Goal: Task Accomplishment & Management: Manage account settings

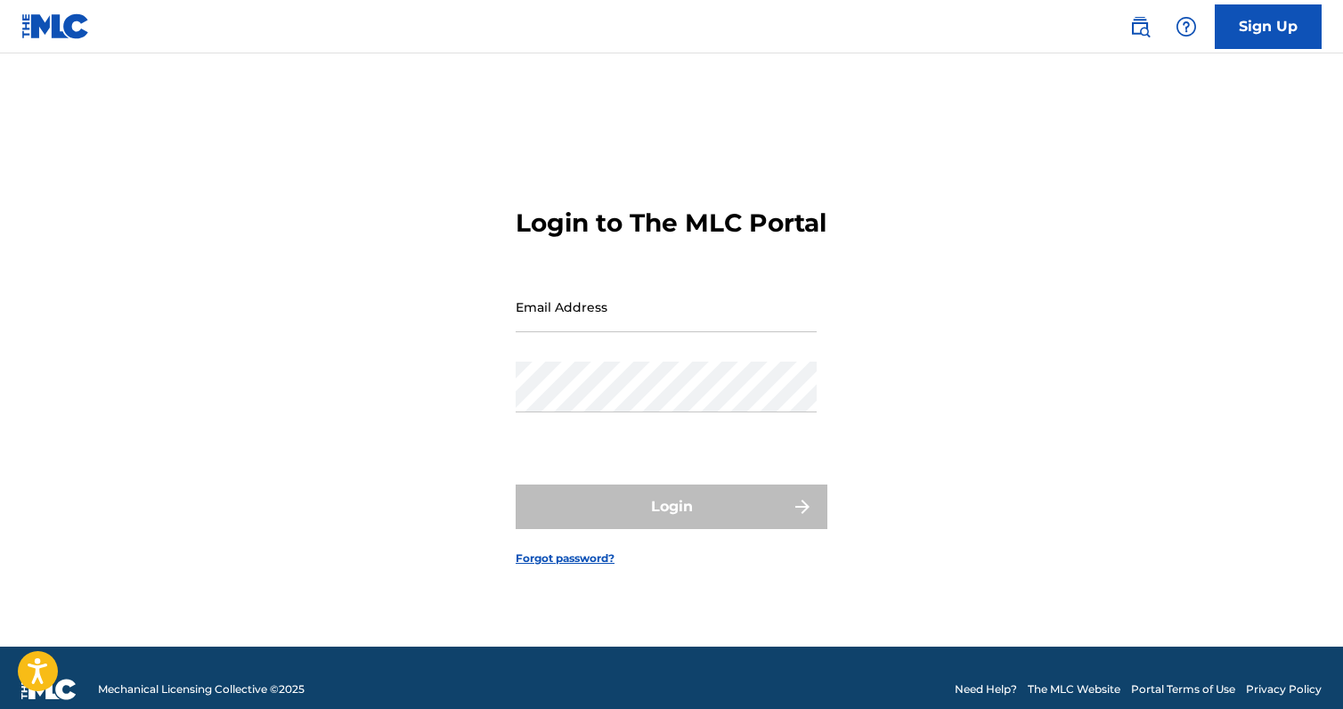
click at [603, 314] on input "Email Address" at bounding box center [666, 306] width 301 height 51
type input "[EMAIL_ADDRESS][DOMAIN_NAME]"
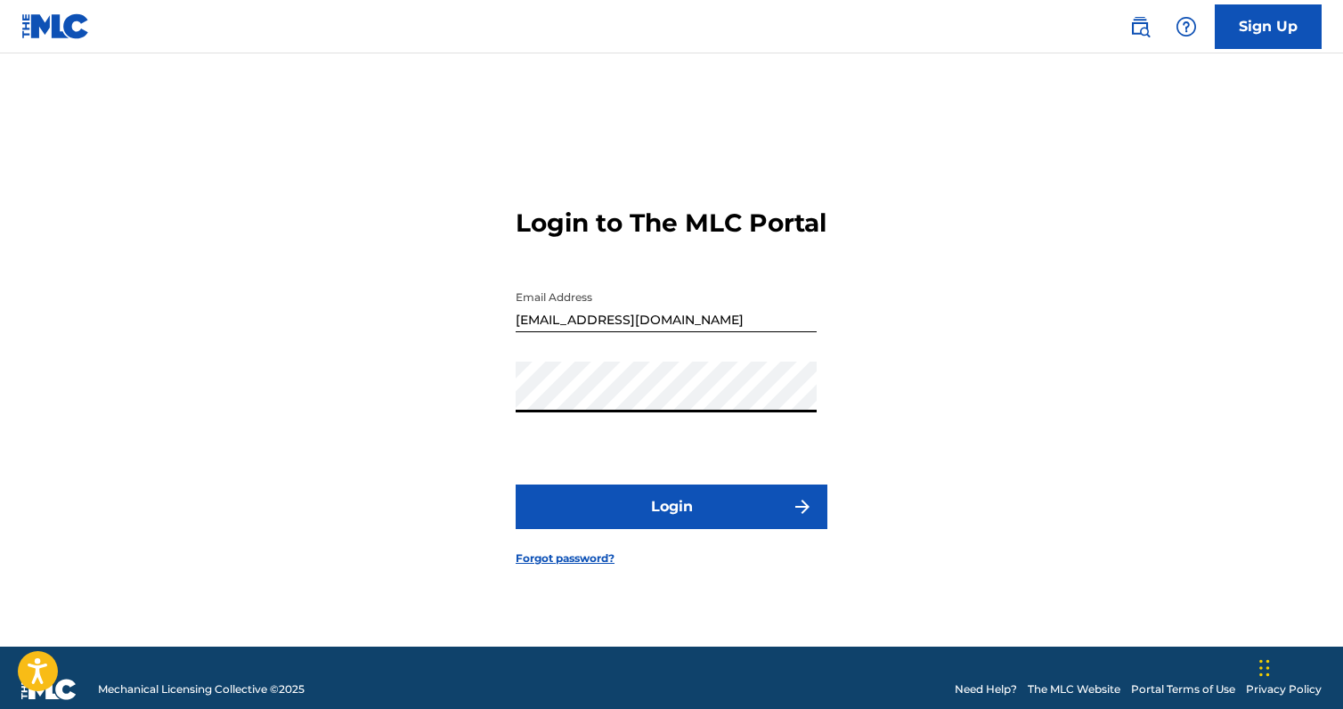
click at [680, 478] on form "Login to The MLC Portal Email Address [EMAIL_ADDRESS][DOMAIN_NAME] Password Log…" at bounding box center [672, 372] width 312 height 549
click at [687, 508] on button "Login" at bounding box center [672, 507] width 312 height 45
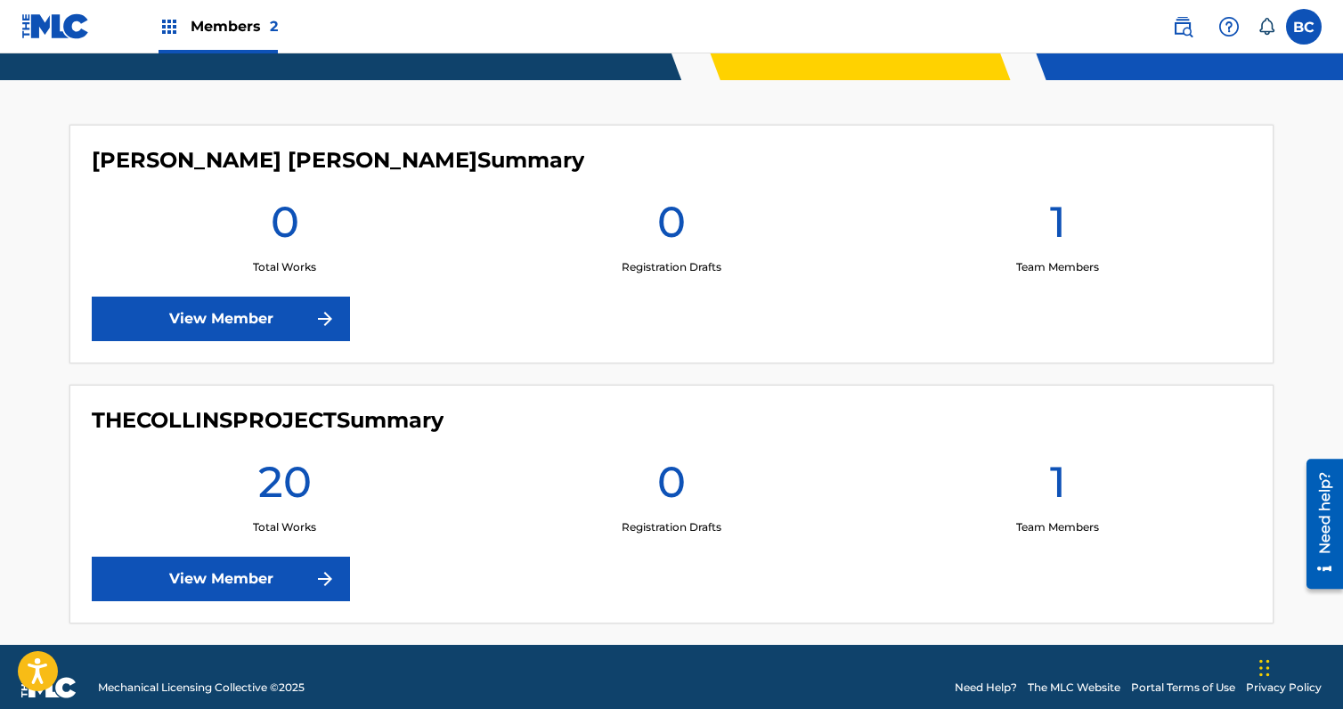
scroll to position [463, 0]
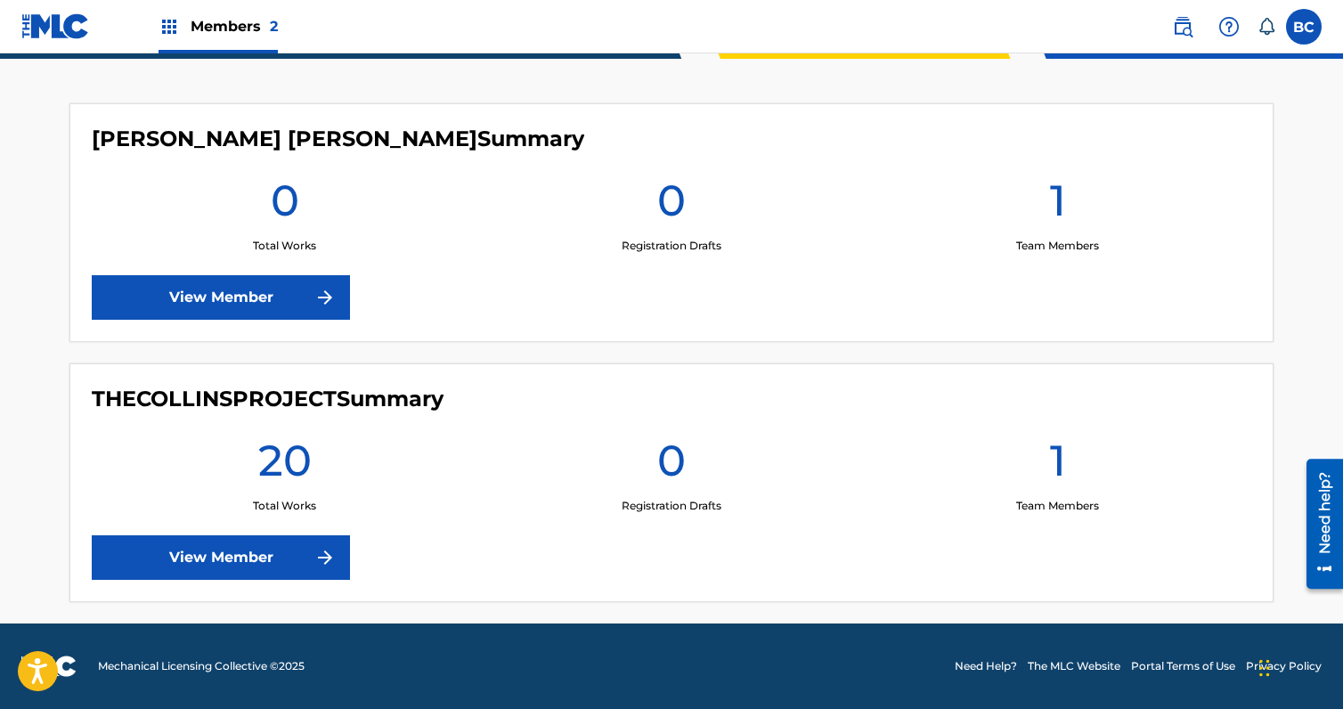
click at [281, 566] on link "View Member" at bounding box center [221, 557] width 258 height 45
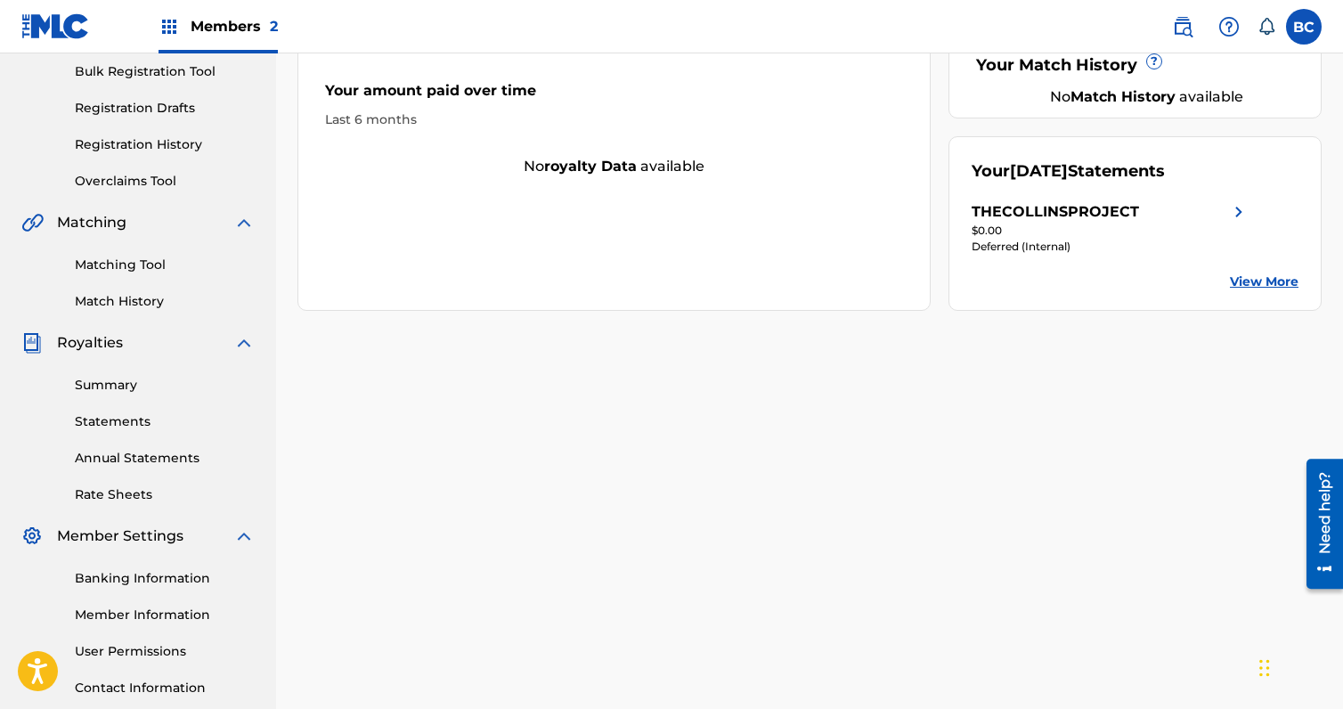
scroll to position [267, 0]
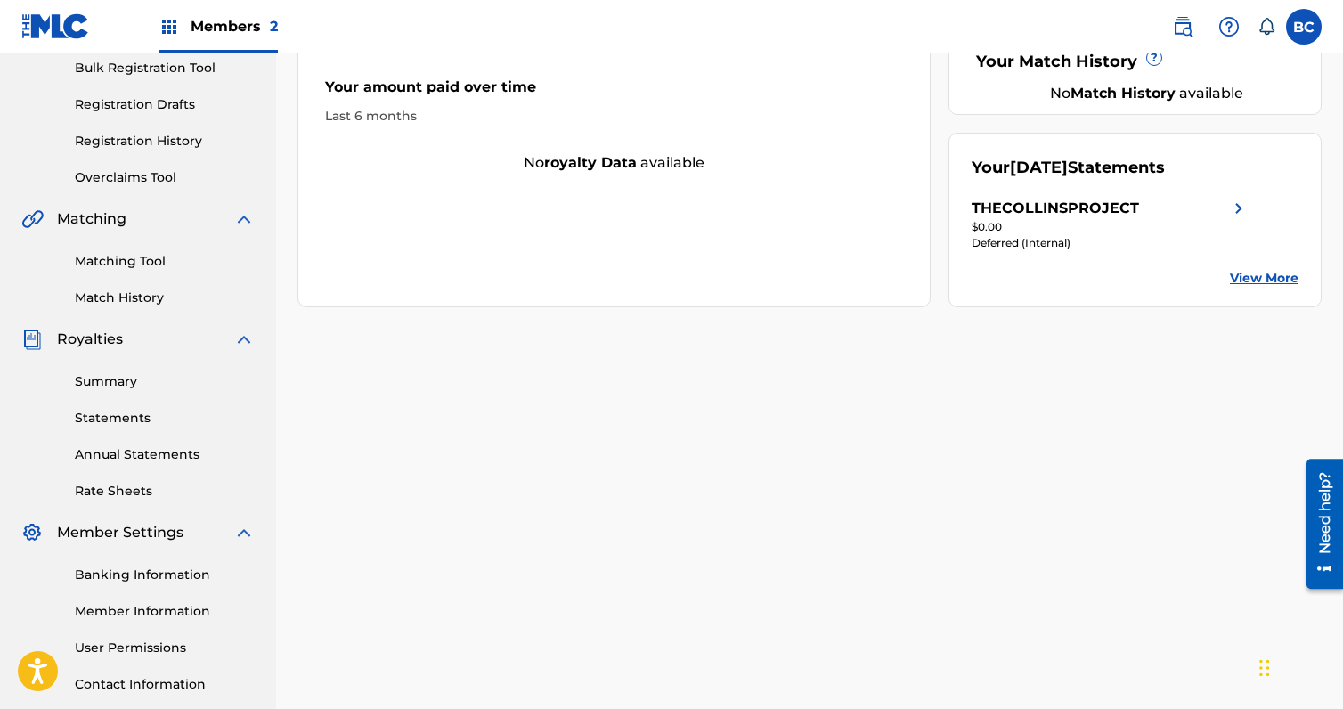
click at [102, 371] on div "Summary Statements Annual Statements Rate Sheets" at bounding box center [137, 425] width 233 height 151
click at [102, 376] on link "Summary" at bounding box center [165, 381] width 180 height 19
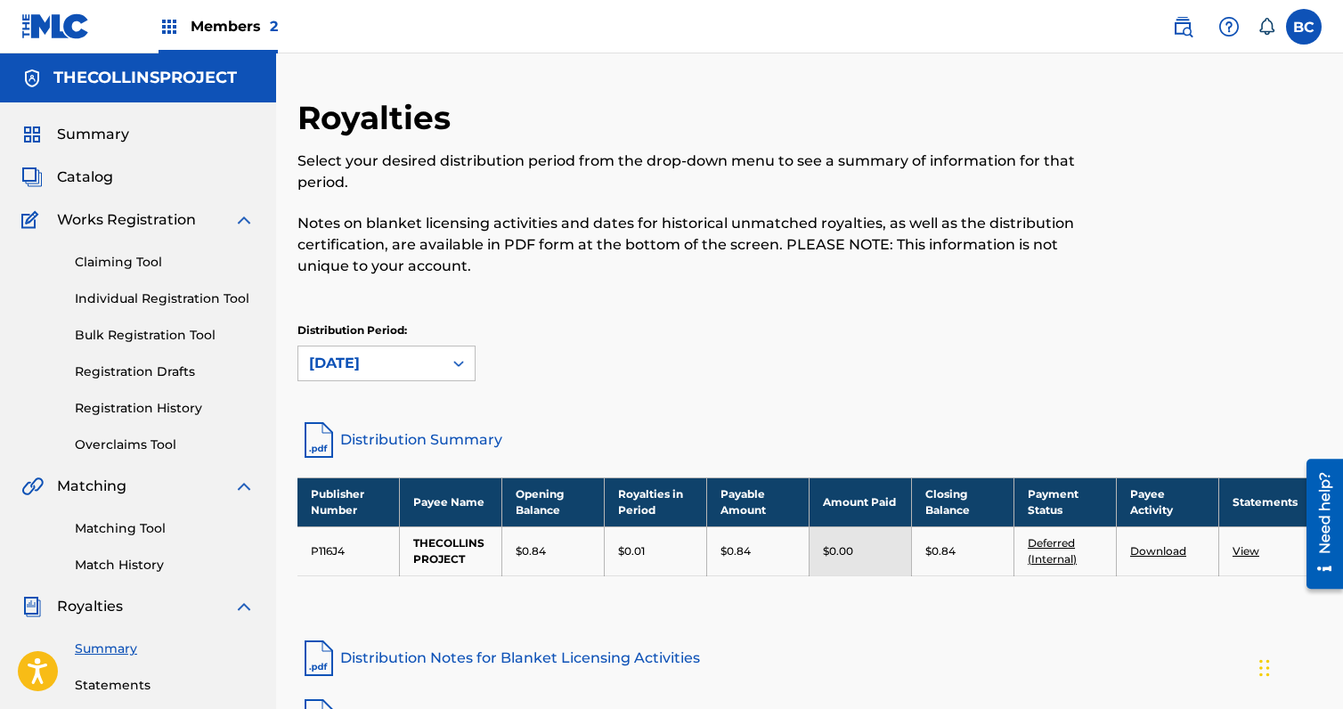
click at [110, 187] on span "Catalog" at bounding box center [85, 177] width 56 height 21
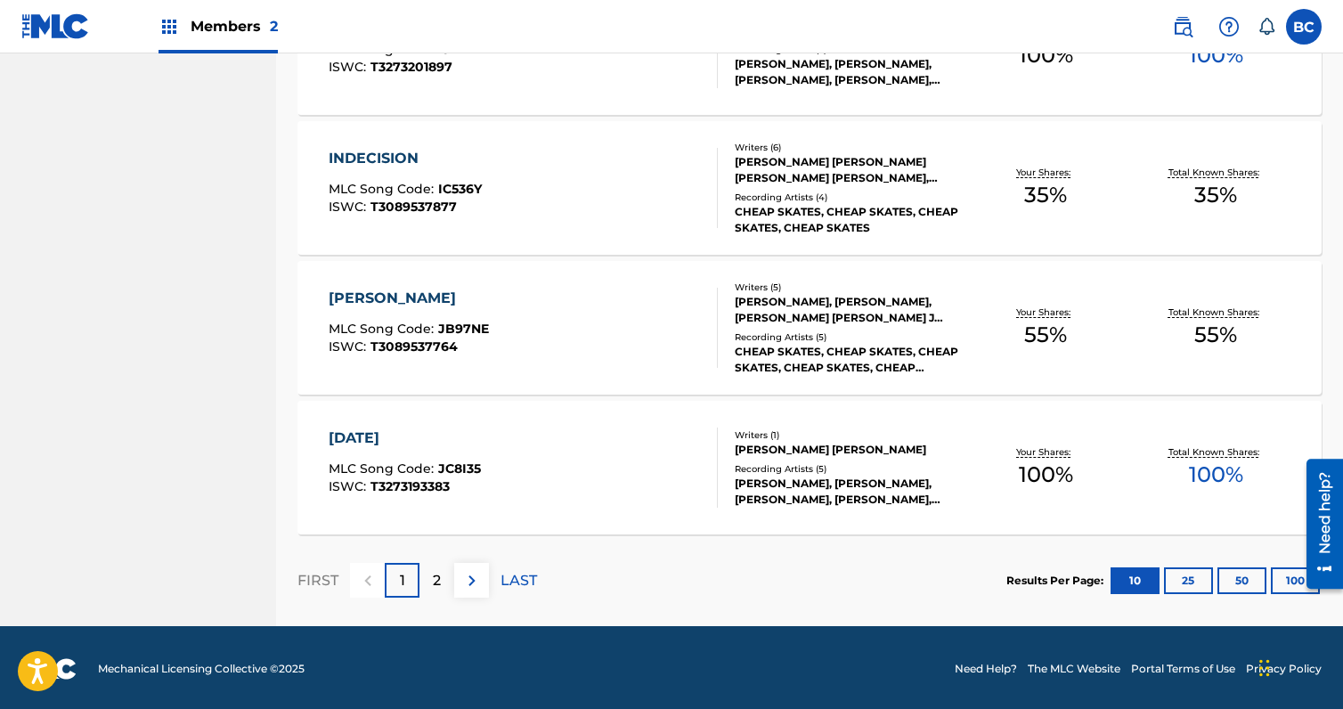
scroll to position [1330, 0]
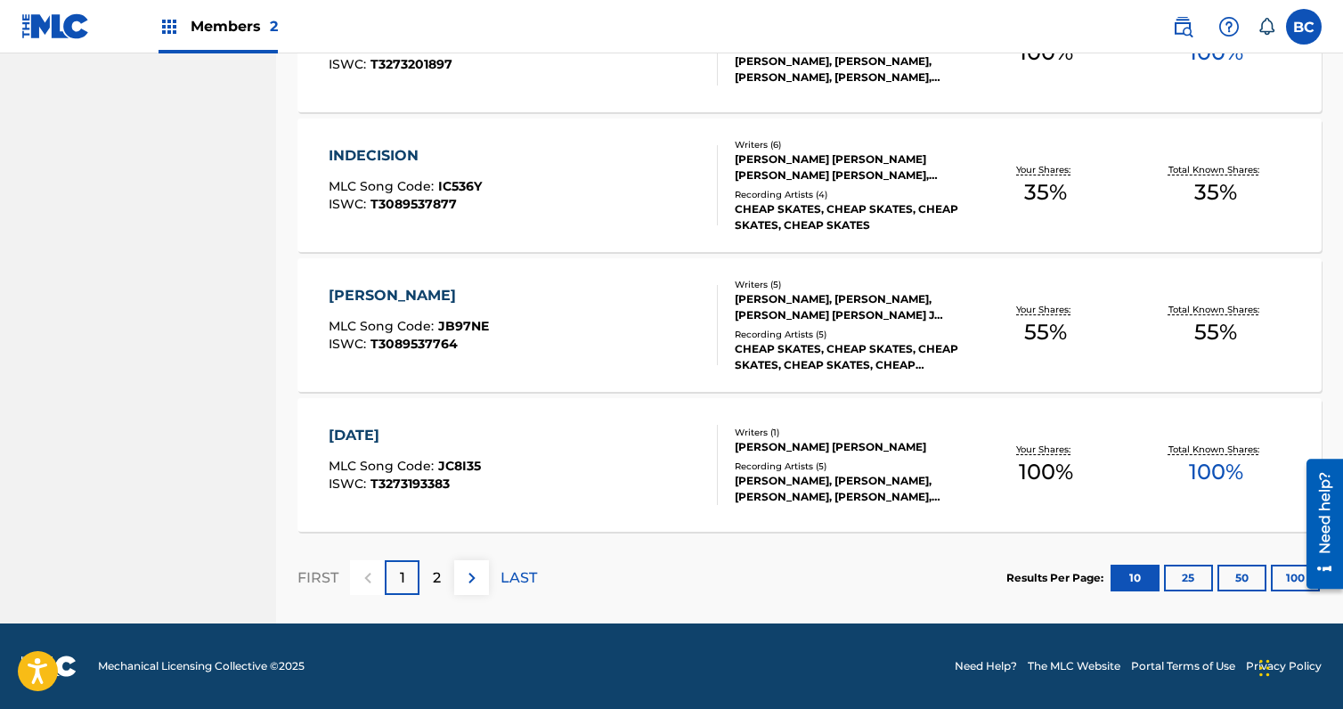
click at [477, 583] on img at bounding box center [471, 577] width 21 height 21
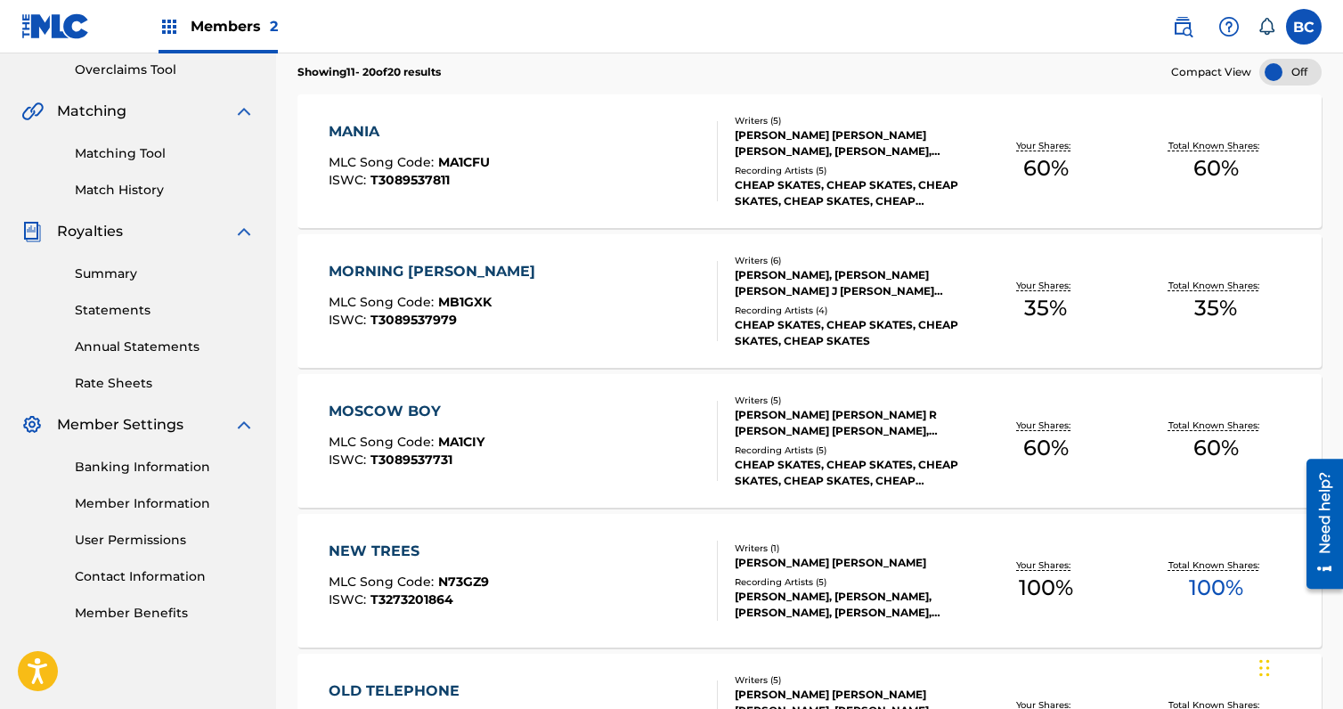
scroll to position [350, 0]
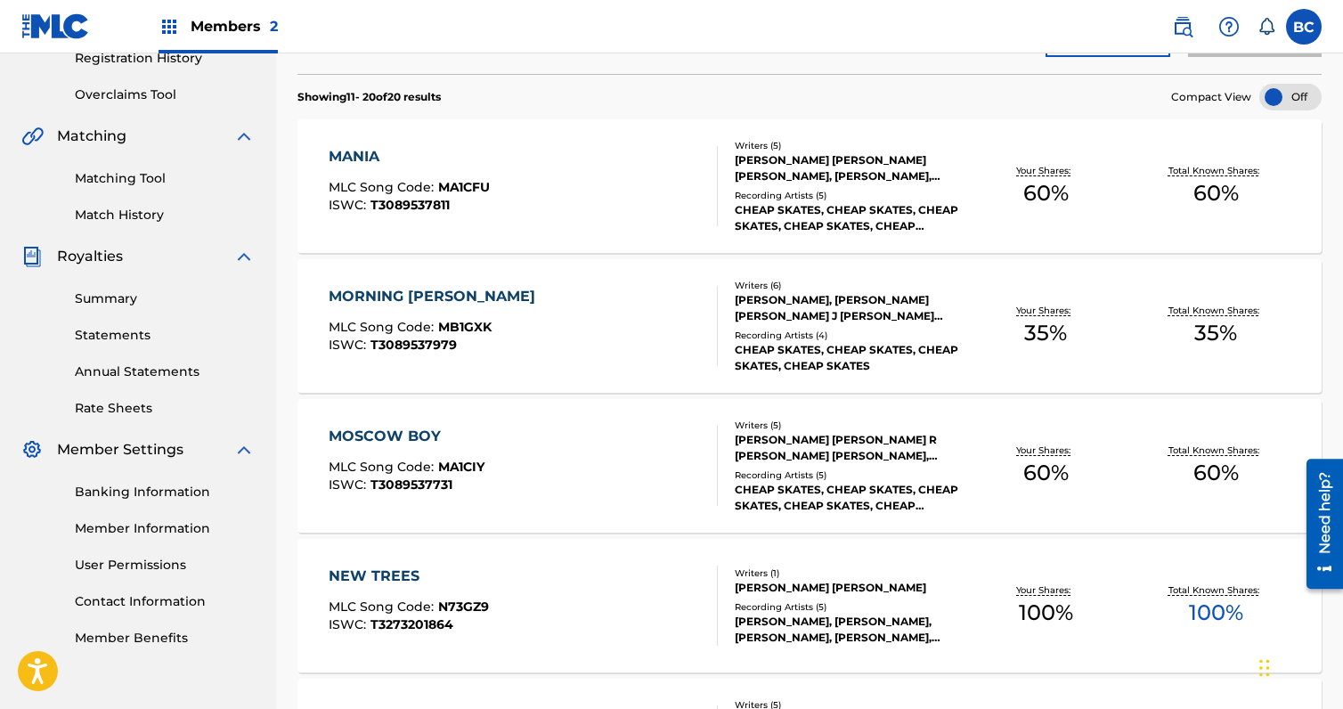
click at [179, 496] on link "Banking Information" at bounding box center [165, 492] width 180 height 19
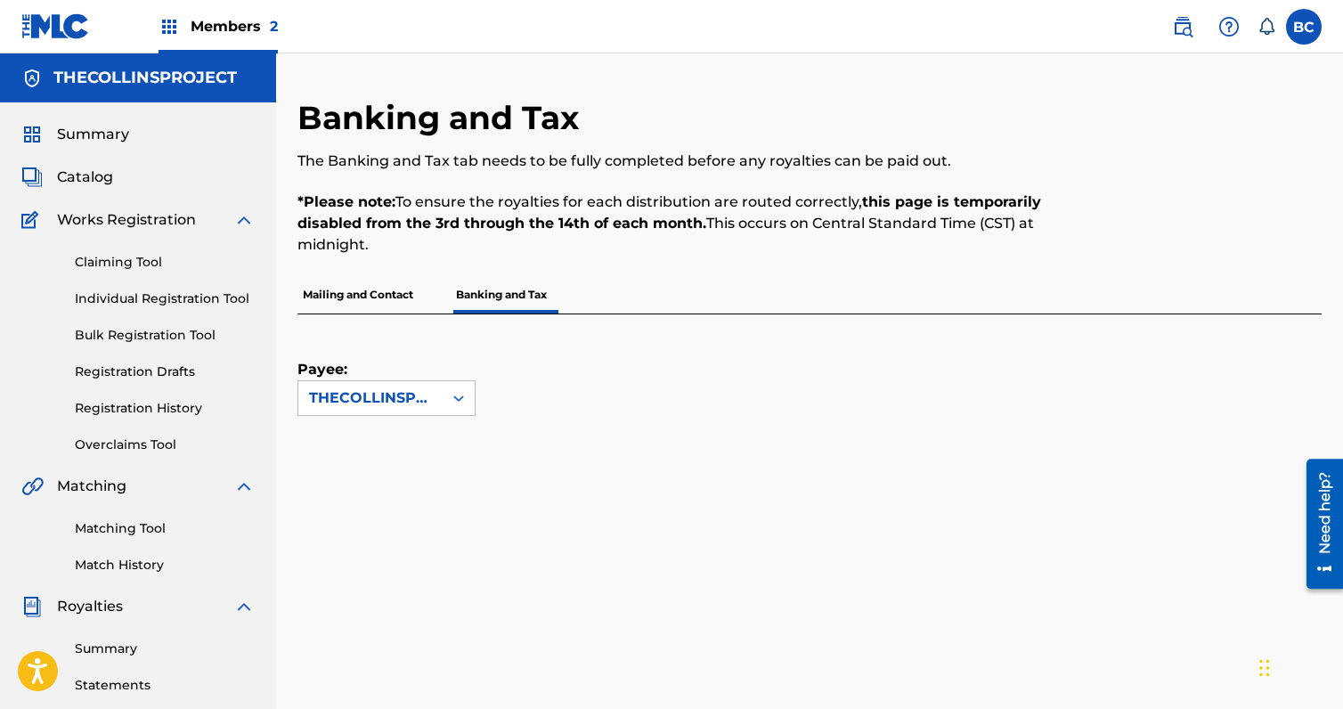
click at [371, 303] on p "Mailing and Contact" at bounding box center [358, 294] width 121 height 37
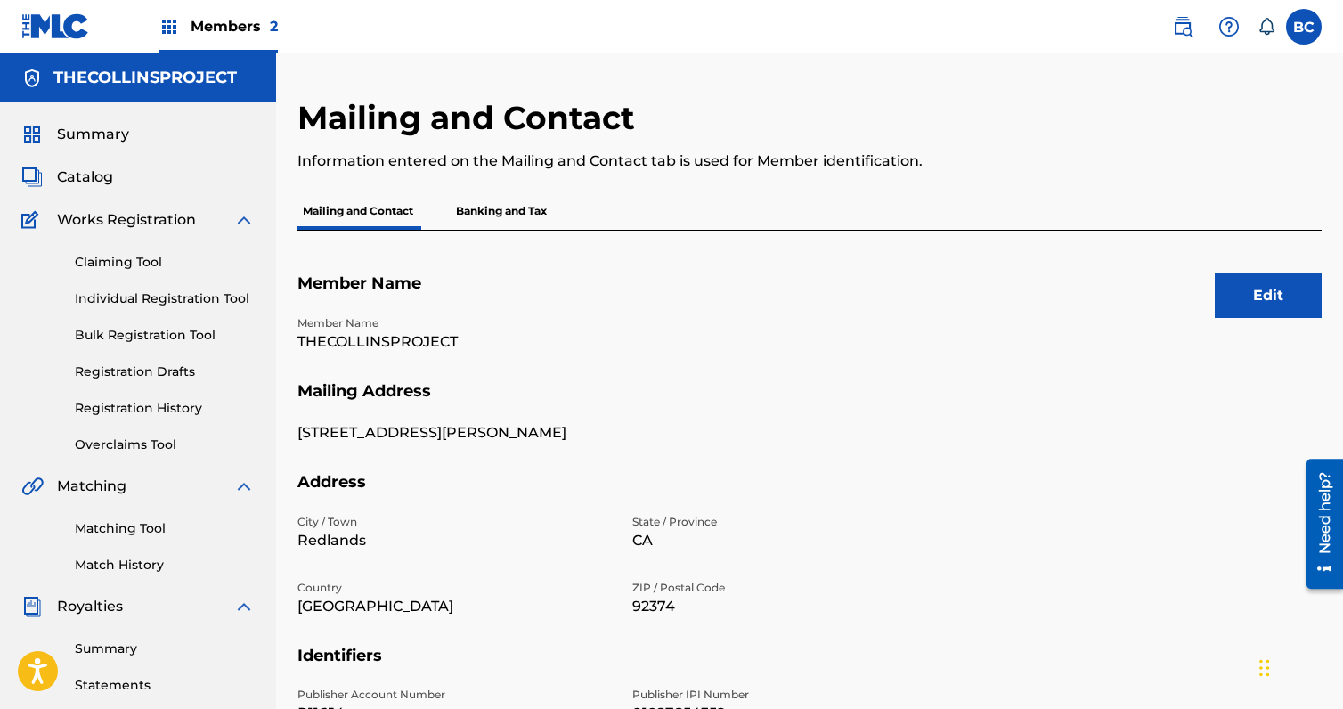
click at [532, 223] on p "Banking and Tax" at bounding box center [502, 210] width 102 height 37
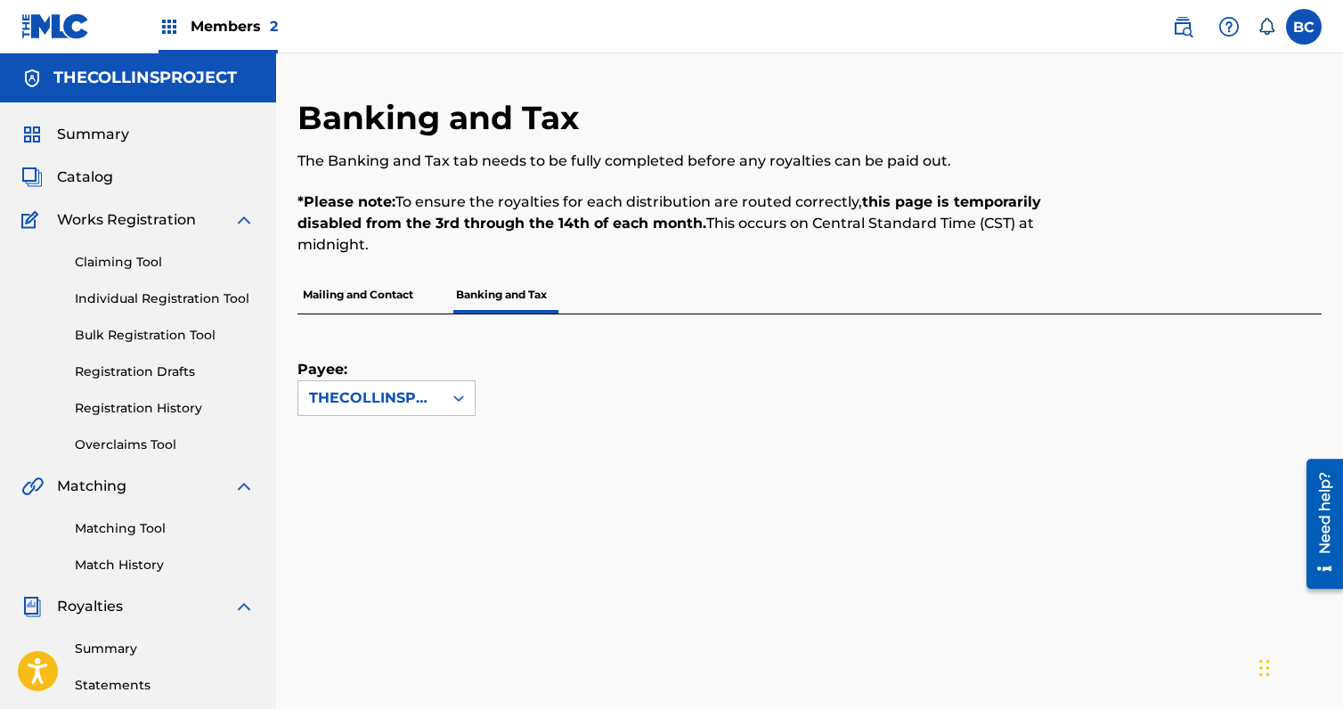
click at [351, 298] on p "Mailing and Contact" at bounding box center [358, 294] width 121 height 37
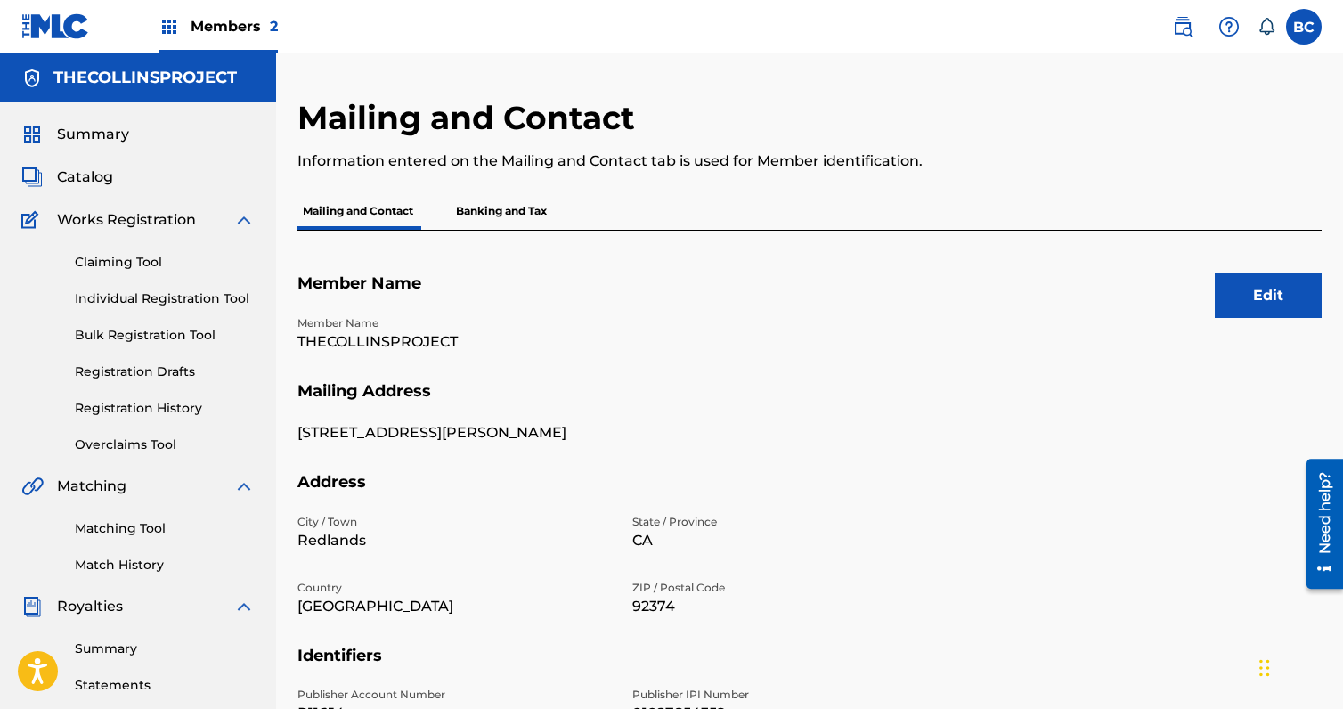
click at [510, 225] on p "Banking and Tax" at bounding box center [502, 210] width 102 height 37
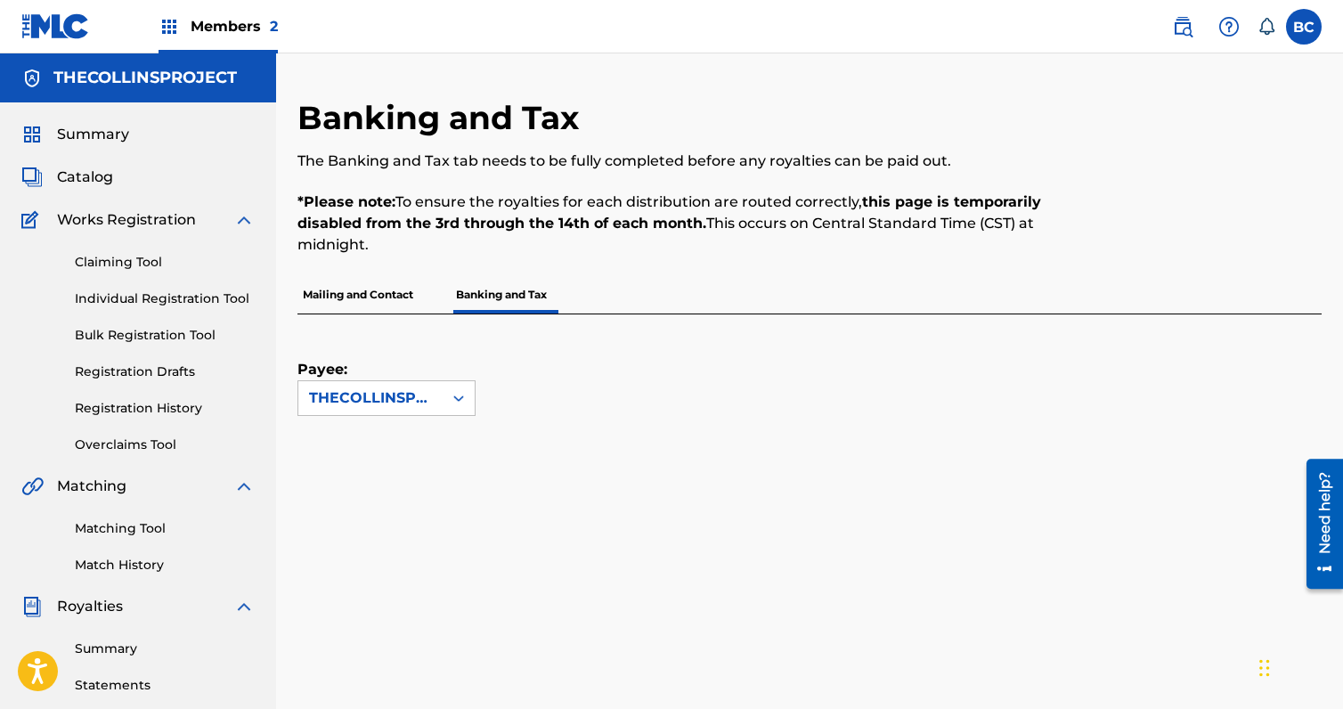
click at [359, 290] on p "Mailing and Contact" at bounding box center [358, 294] width 121 height 37
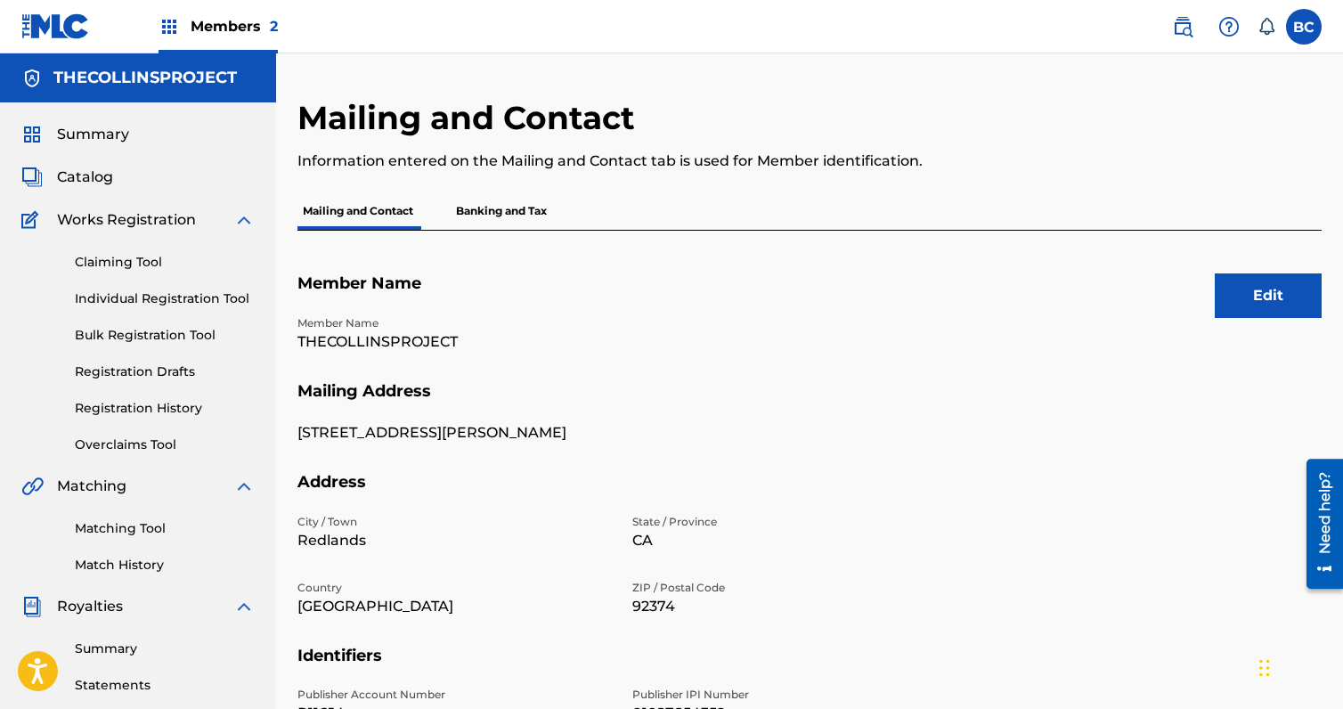
click at [144, 263] on link "Claiming Tool" at bounding box center [165, 262] width 180 height 19
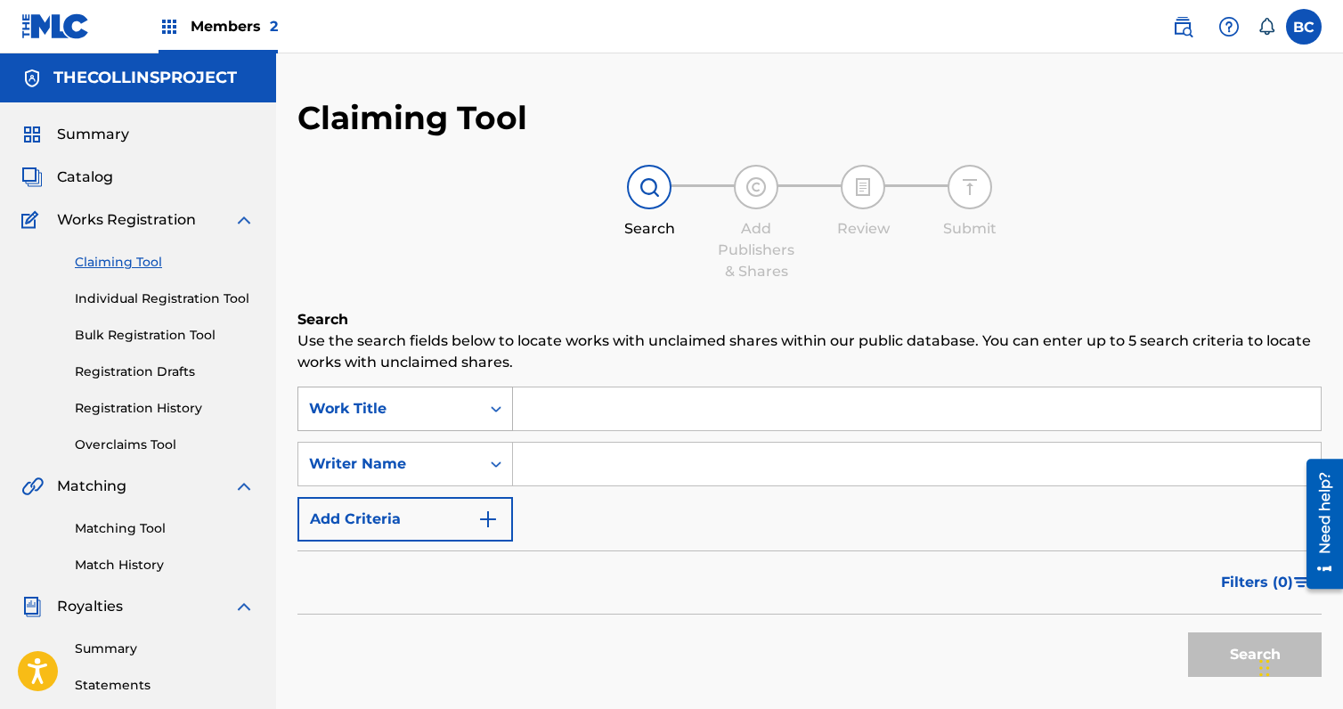
click at [437, 417] on div "Work Title" at bounding box center [389, 408] width 160 height 21
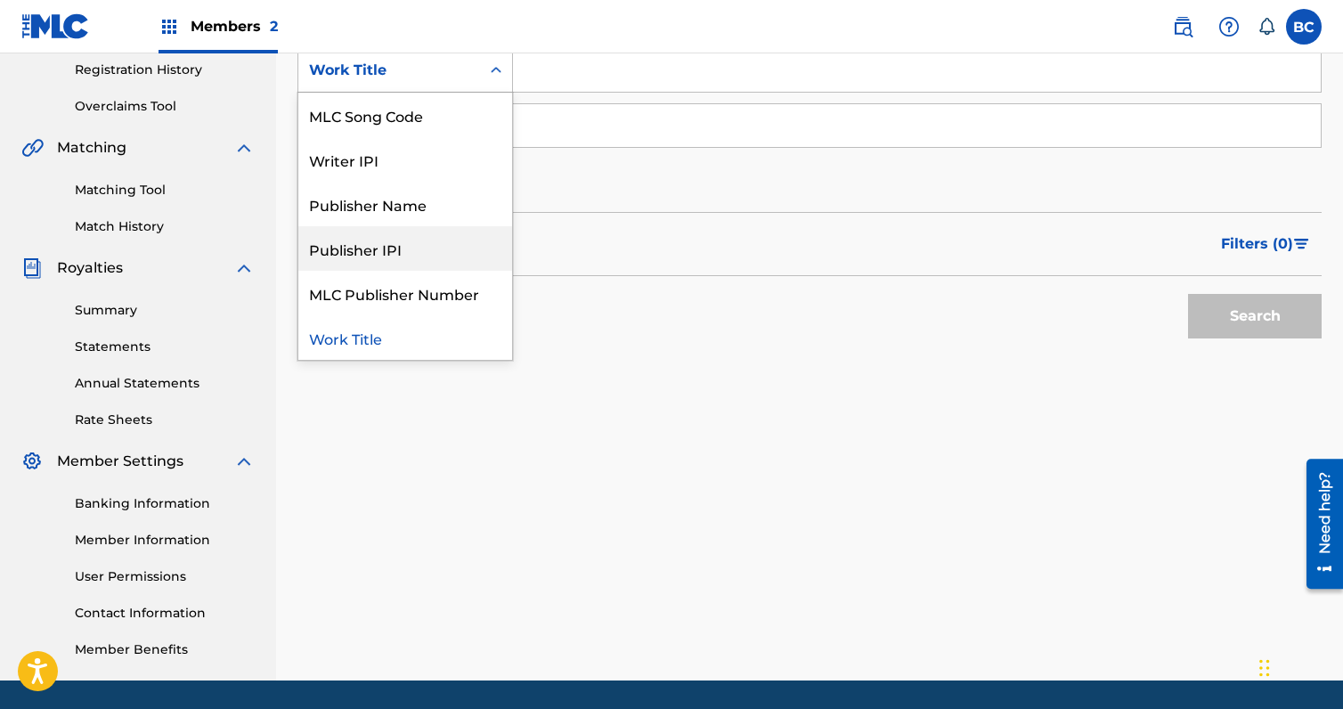
scroll to position [396, 0]
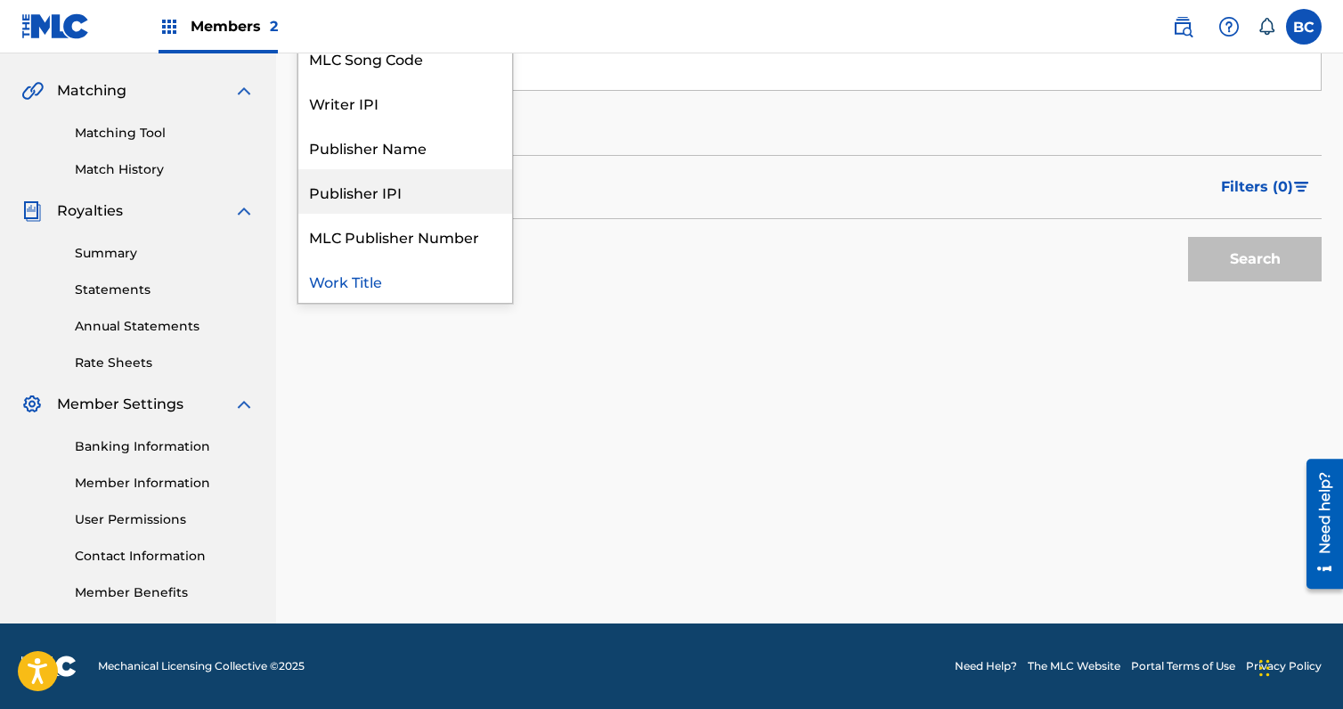
click at [135, 260] on link "Summary" at bounding box center [165, 253] width 180 height 19
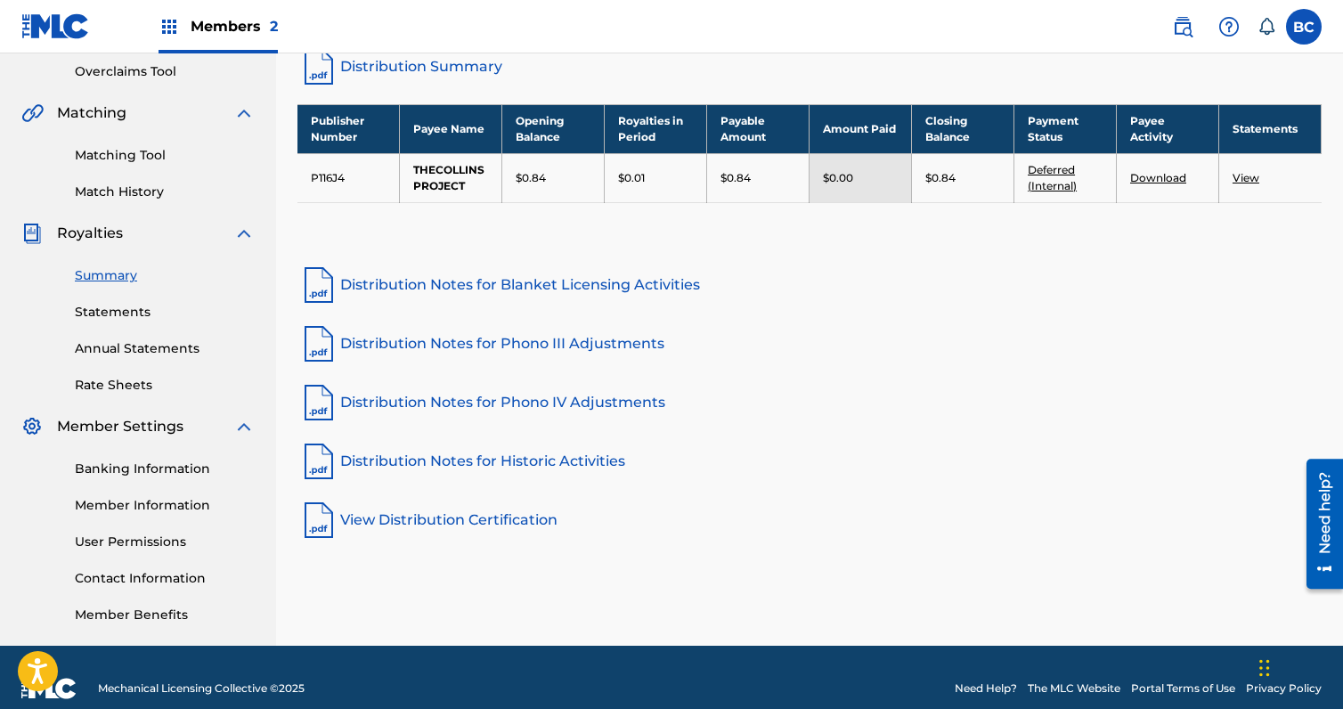
scroll to position [396, 0]
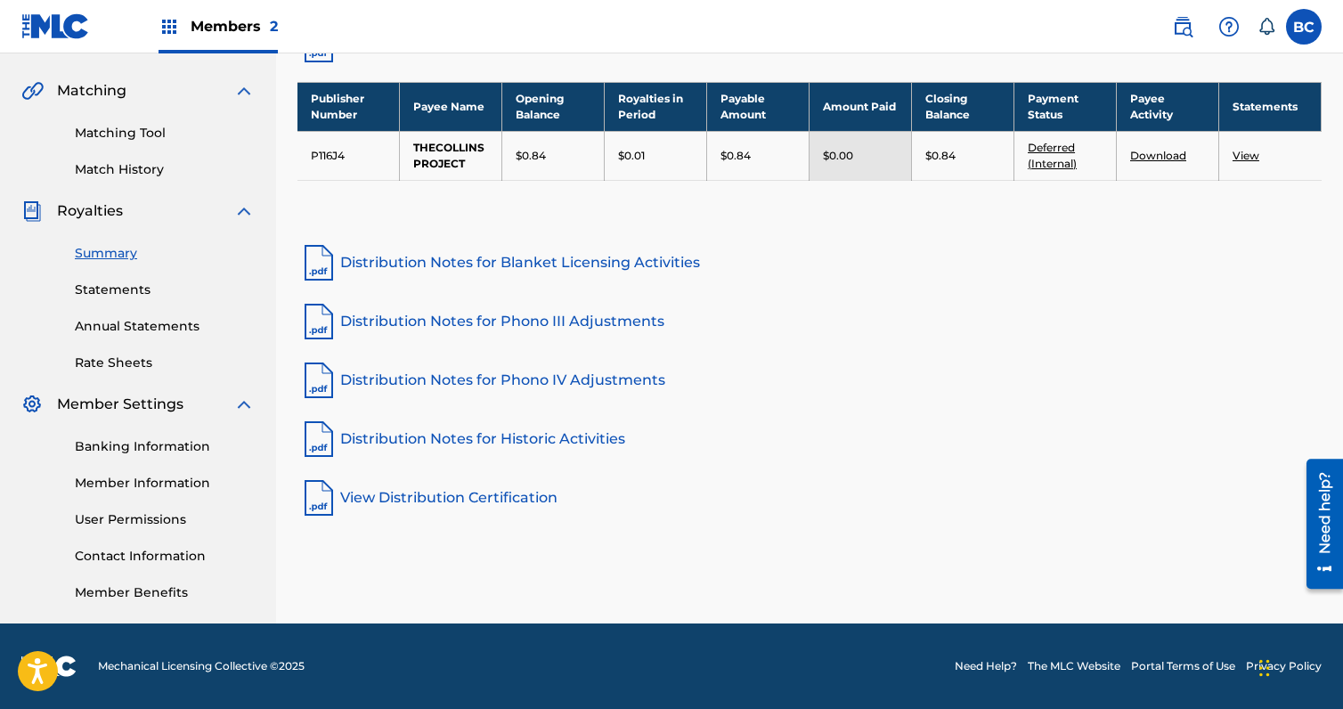
click at [140, 454] on link "Banking Information" at bounding box center [165, 446] width 180 height 19
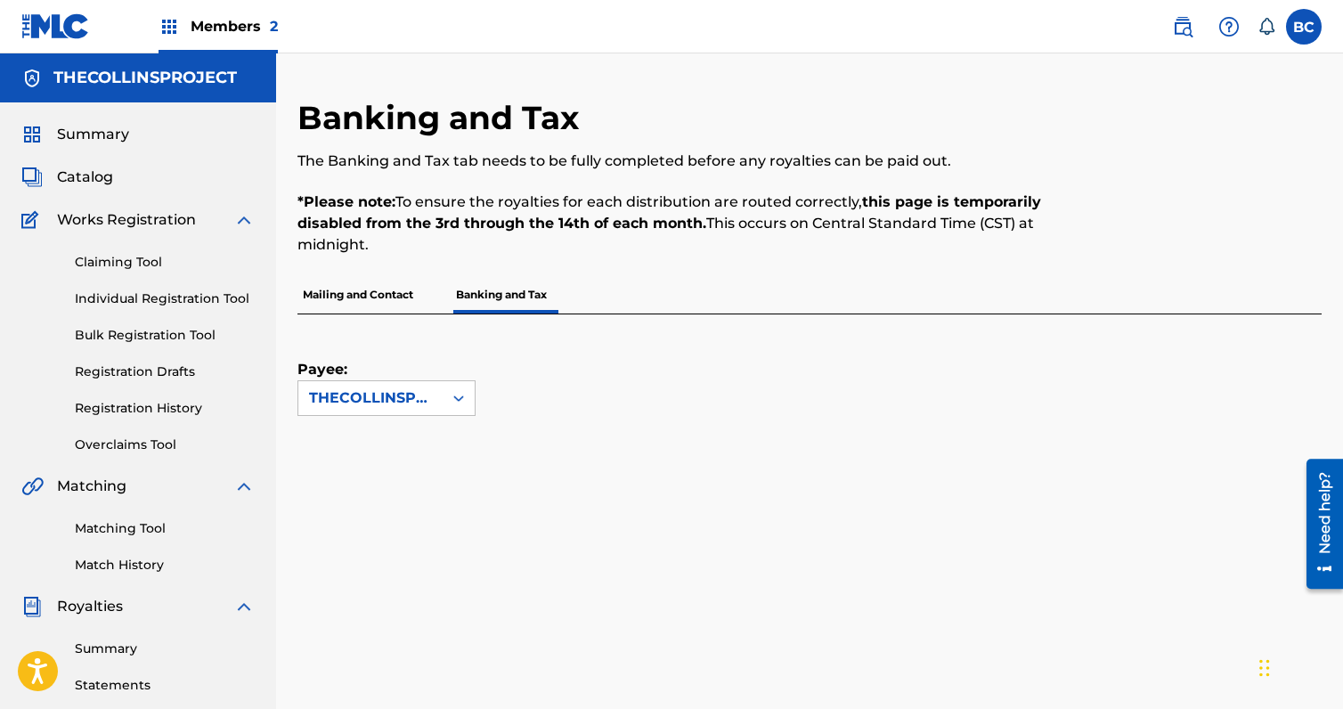
click at [118, 178] on div "Catalog" at bounding box center [137, 177] width 233 height 21
click at [100, 179] on span "Catalog" at bounding box center [85, 177] width 56 height 21
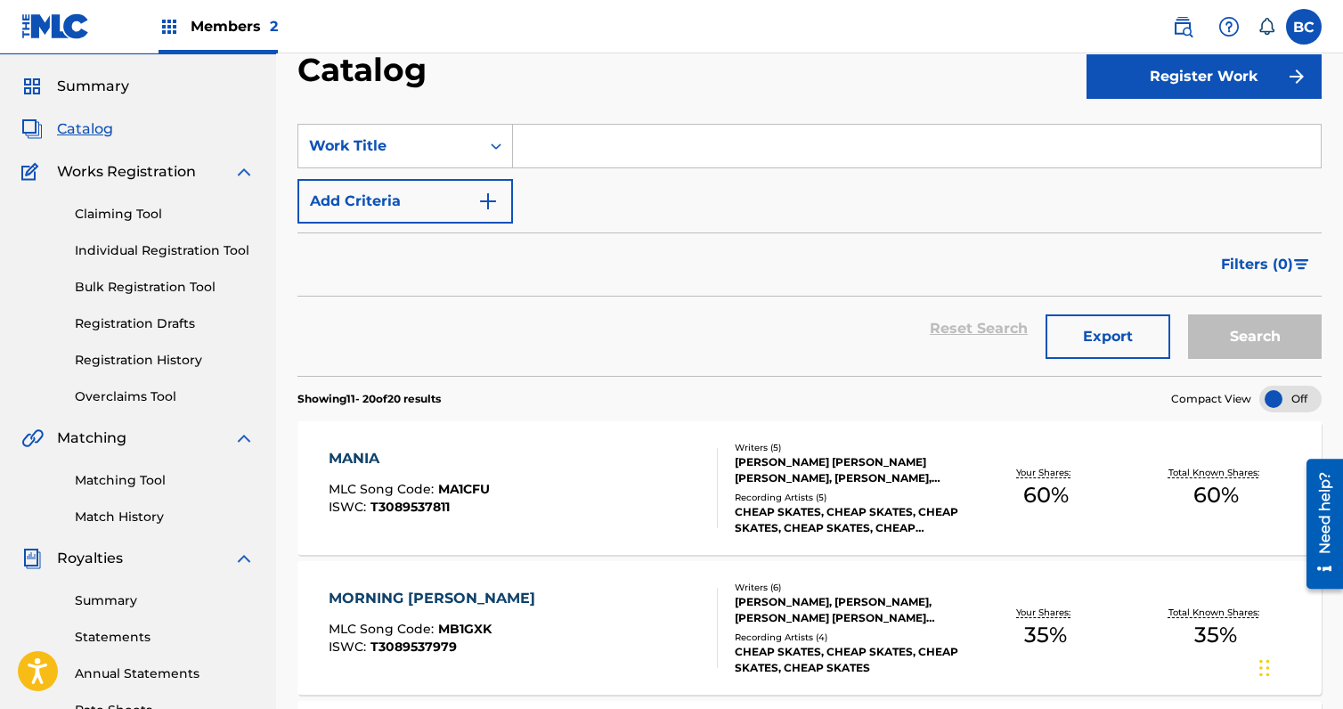
scroll to position [267, 0]
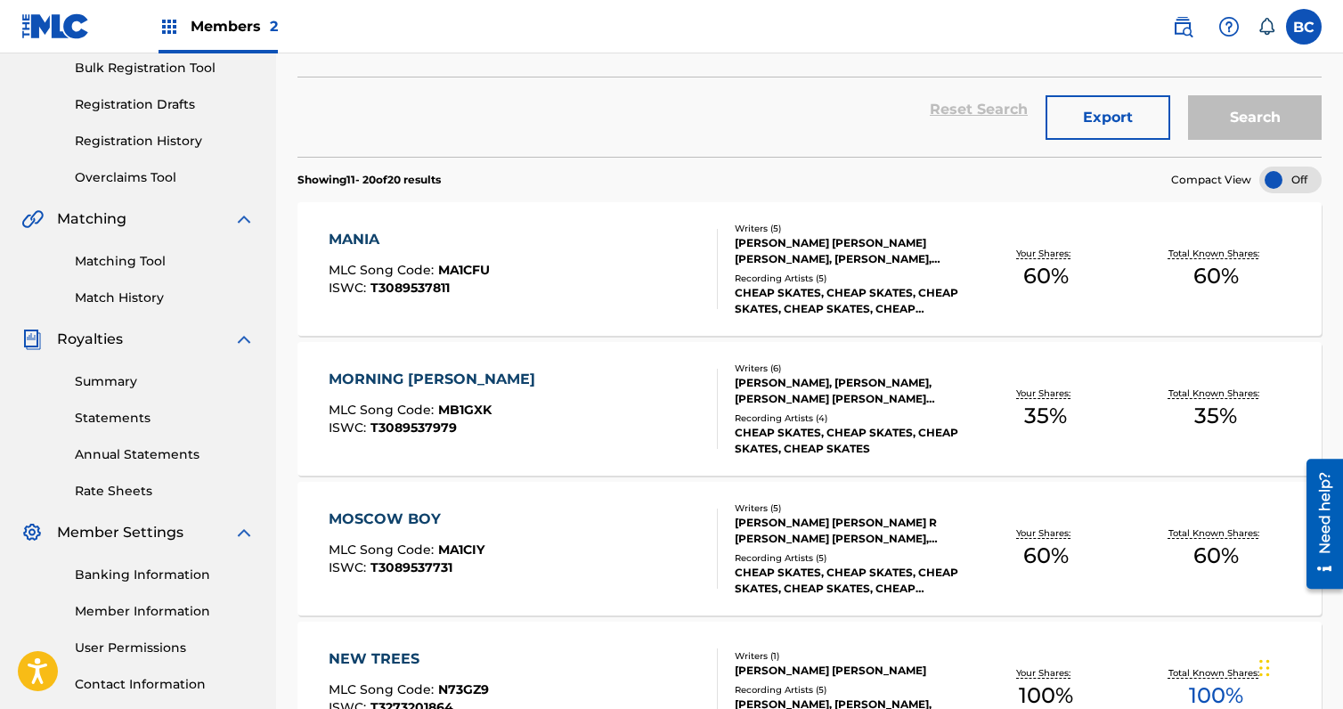
click at [365, 241] on div "MANIA" at bounding box center [409, 239] width 161 height 21
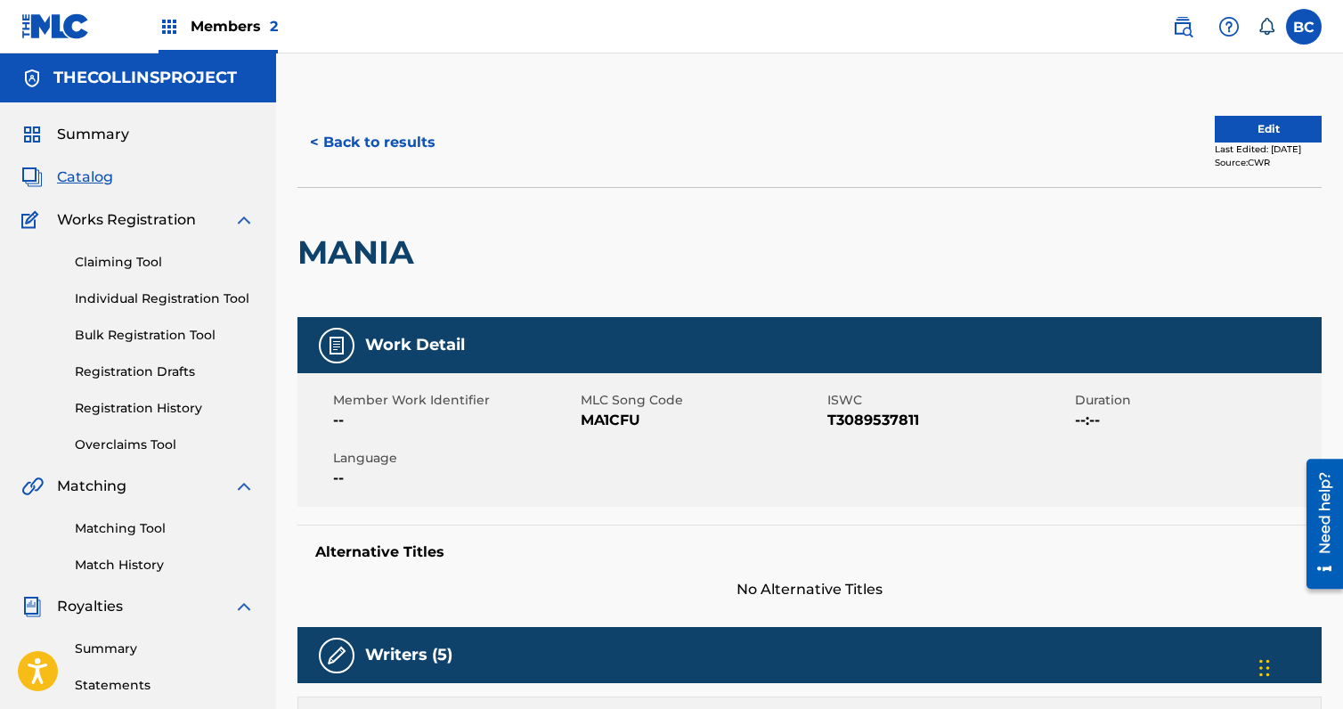
click at [1294, 132] on button "Edit" at bounding box center [1268, 129] width 107 height 27
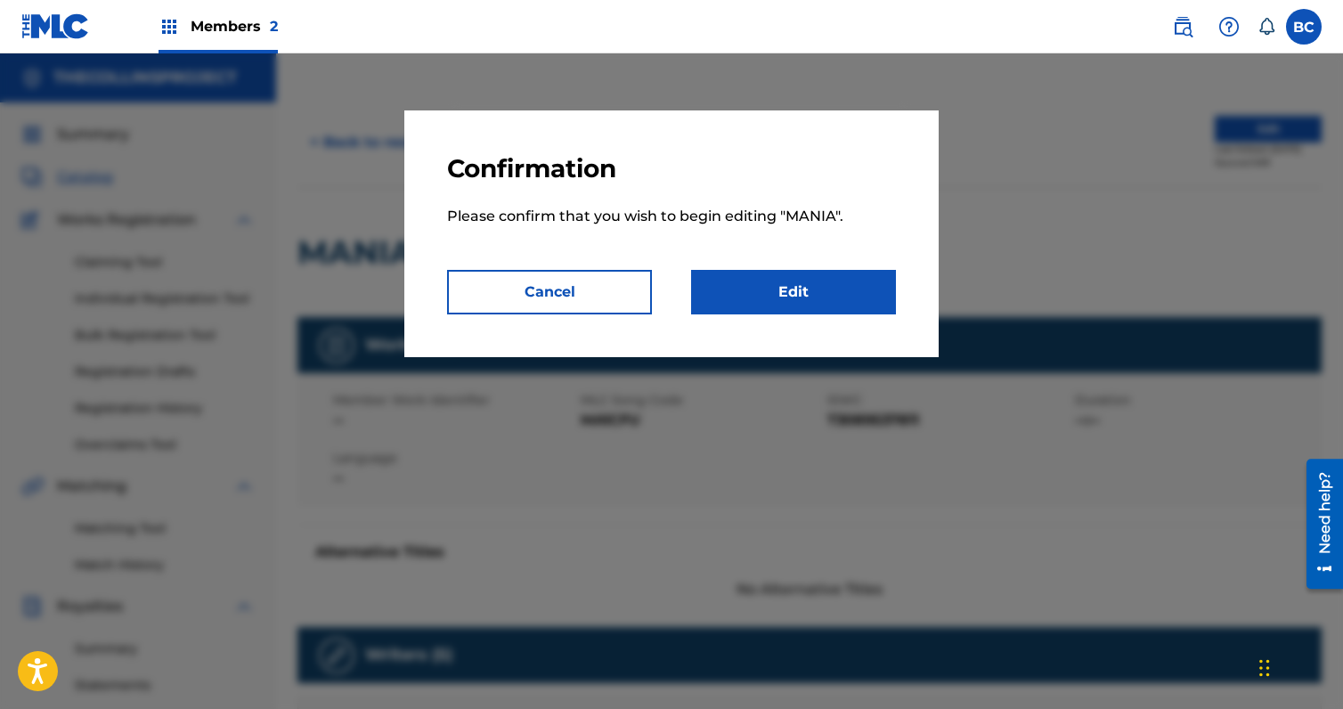
click at [595, 281] on button "Cancel" at bounding box center [549, 292] width 205 height 45
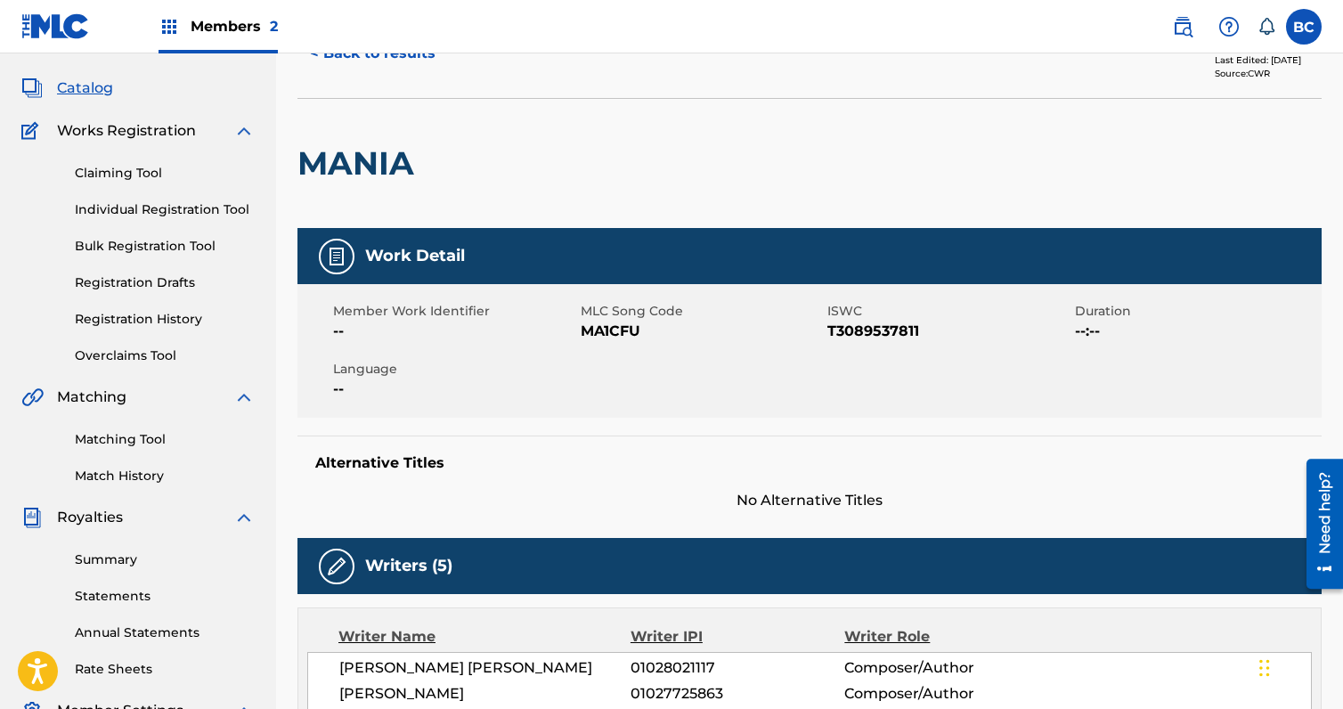
click at [344, 54] on button "< Back to results" at bounding box center [373, 53] width 151 height 45
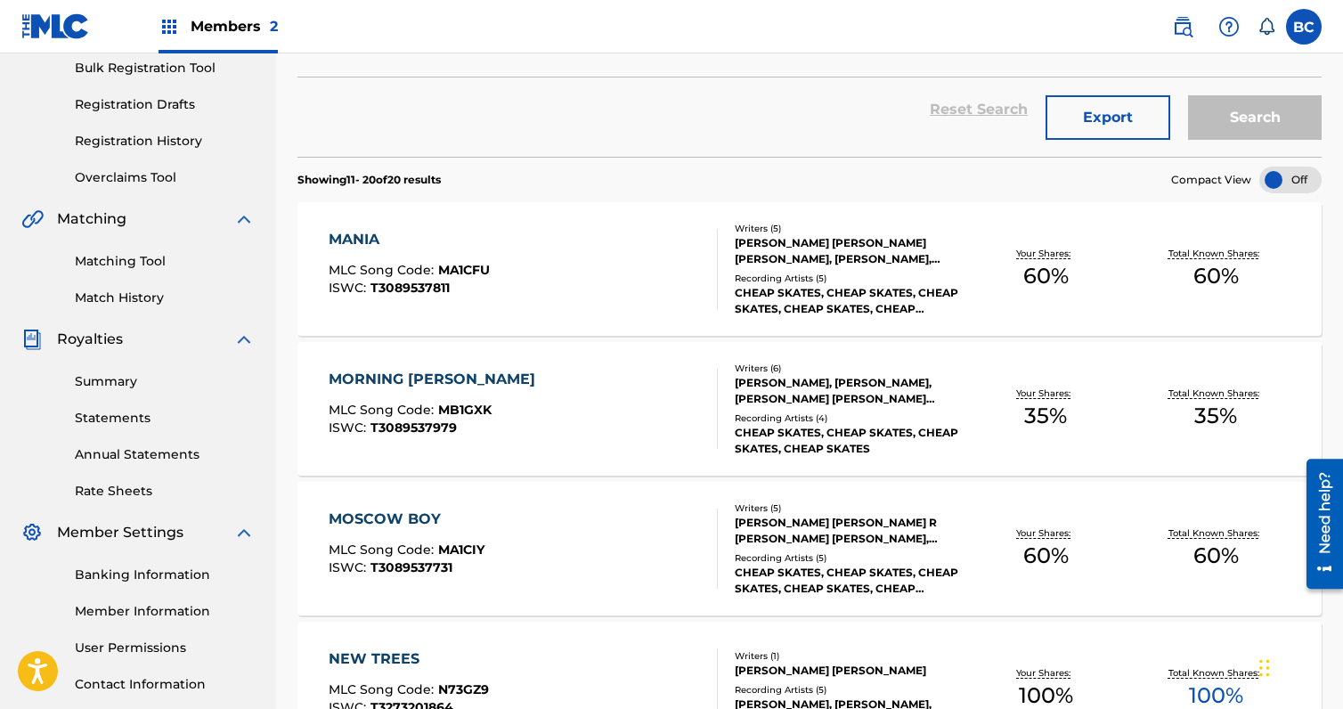
click at [1298, 173] on div at bounding box center [1291, 180] width 62 height 27
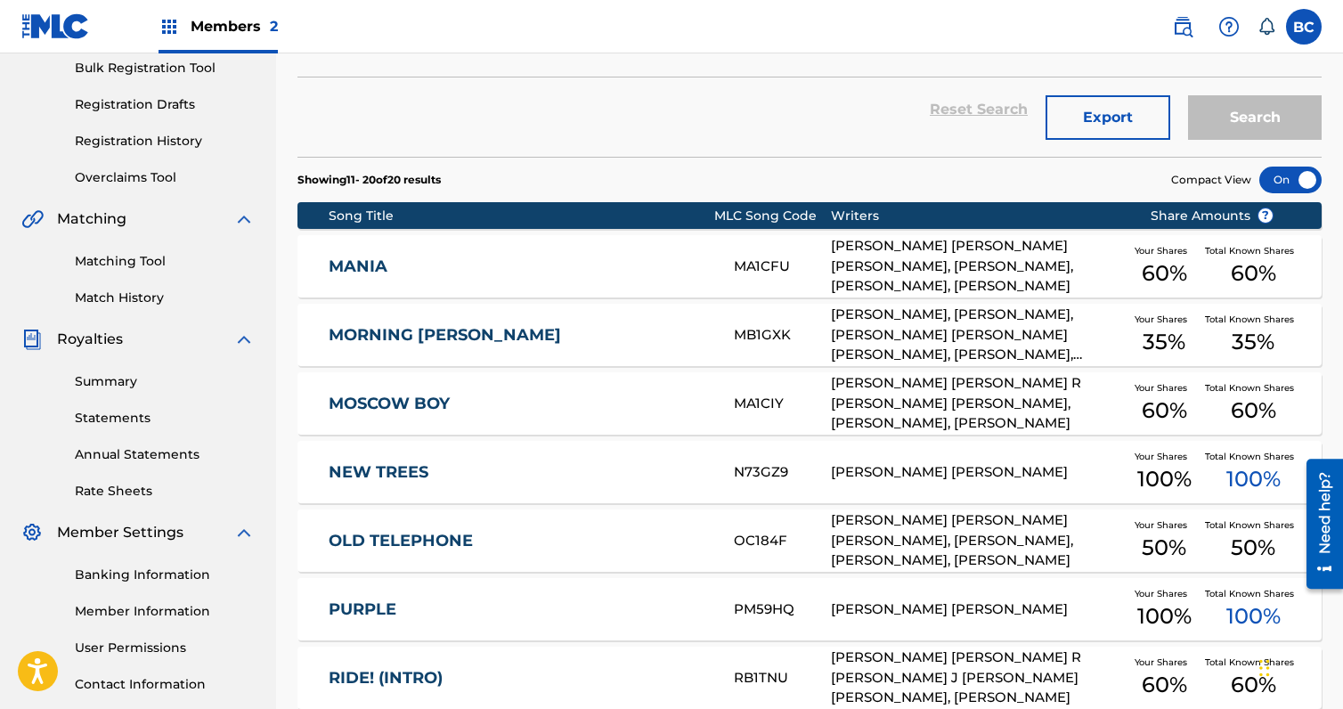
click at [1298, 172] on div at bounding box center [1291, 180] width 62 height 27
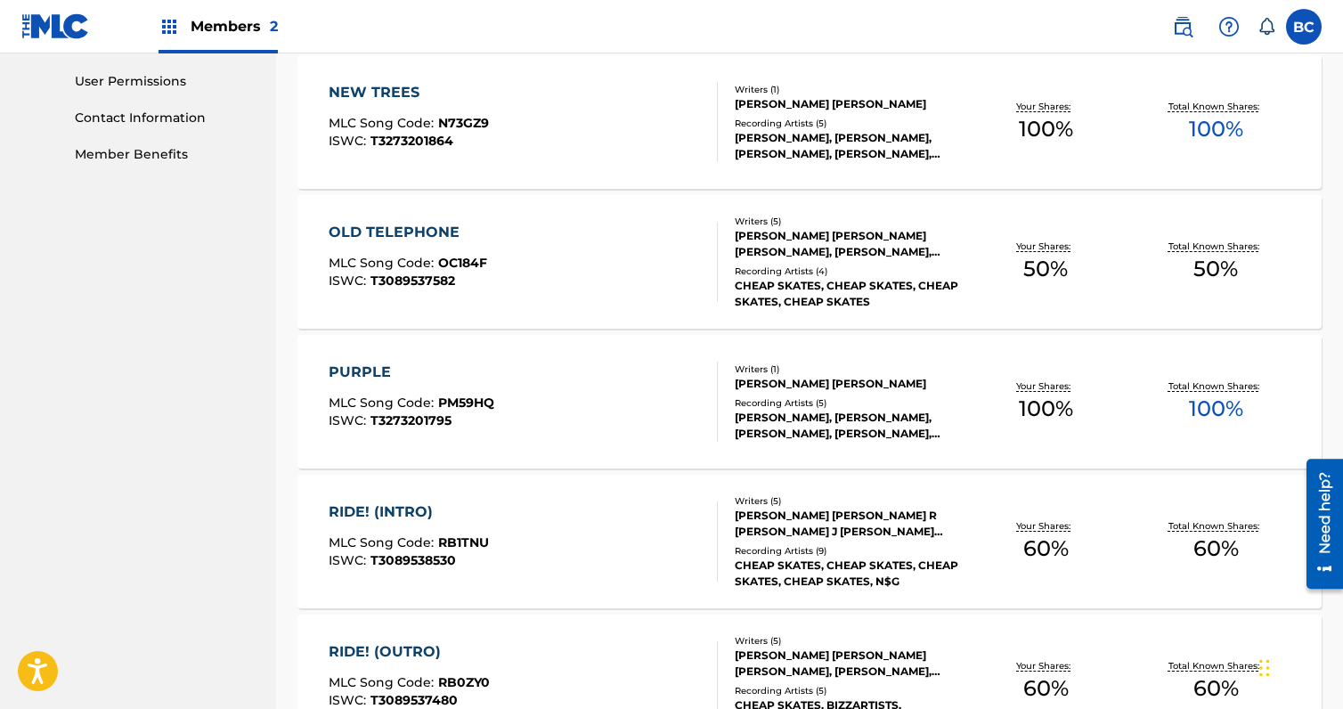
scroll to position [1152, 0]
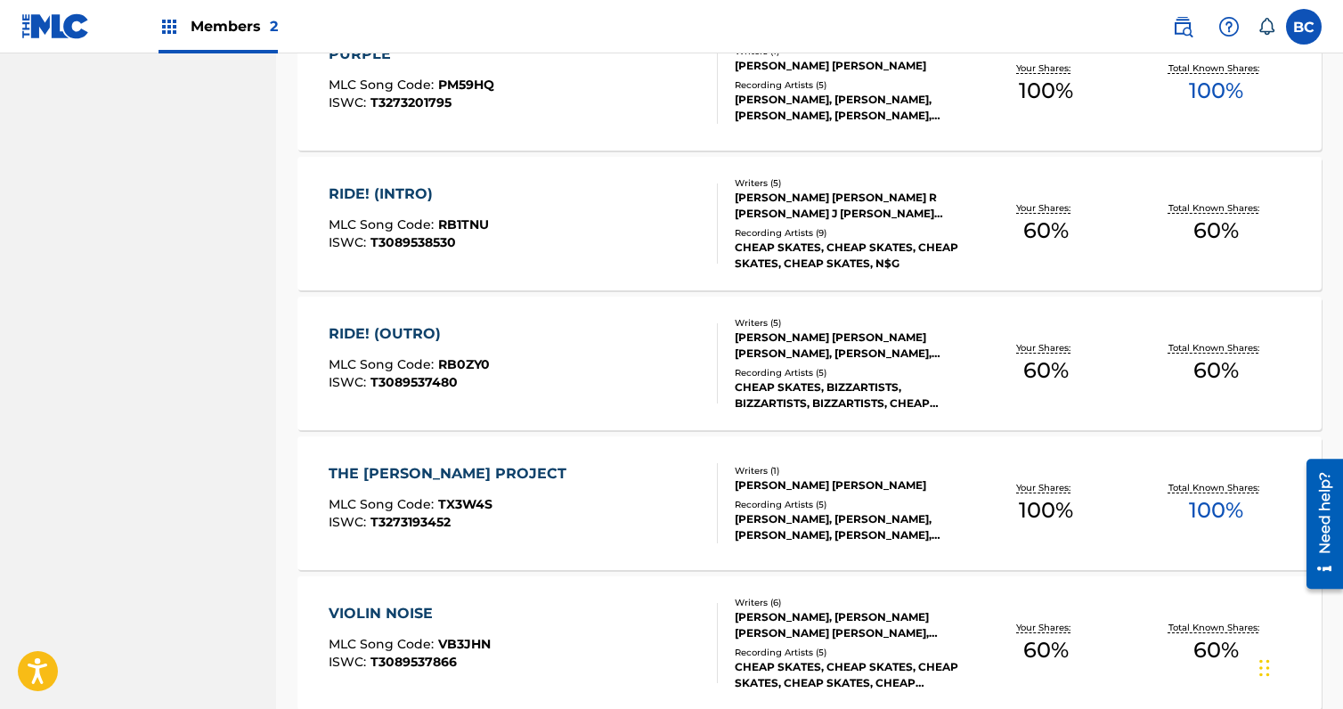
click at [423, 335] on div "RIDE! (OUTRO)" at bounding box center [409, 333] width 161 height 21
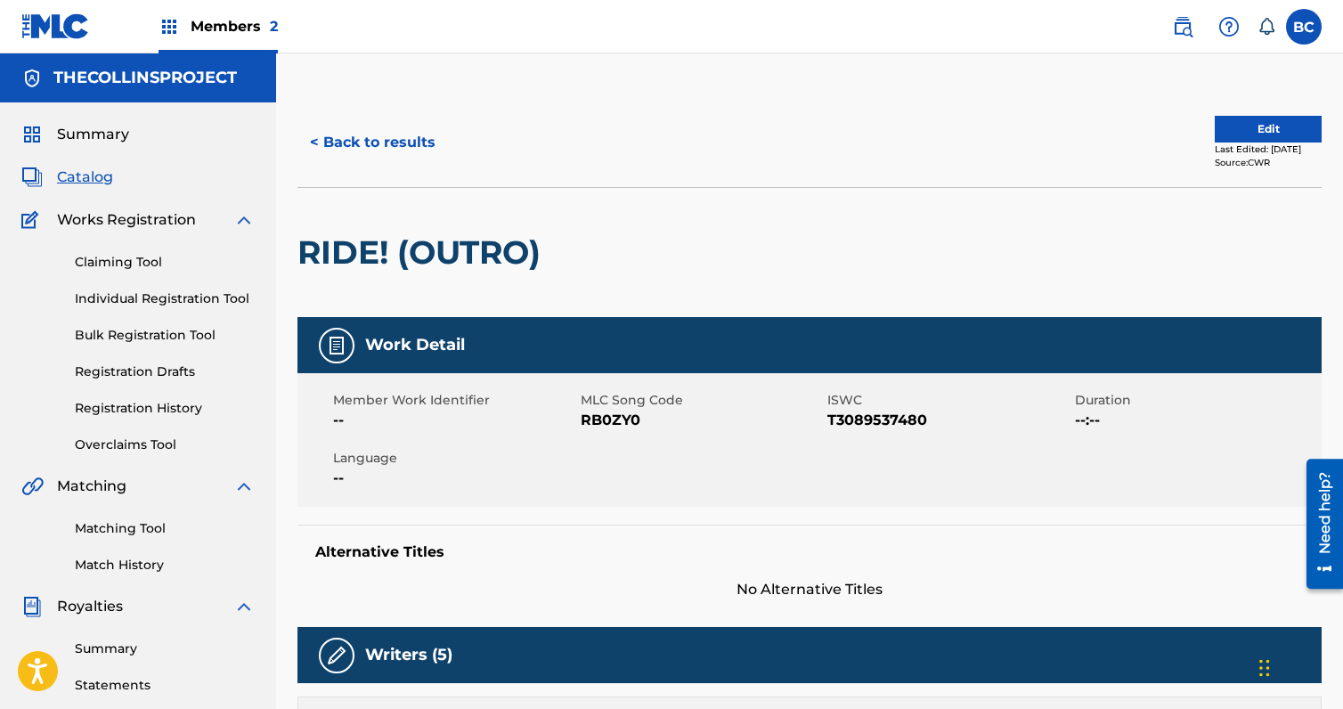
click at [1255, 129] on button "Edit" at bounding box center [1268, 129] width 107 height 27
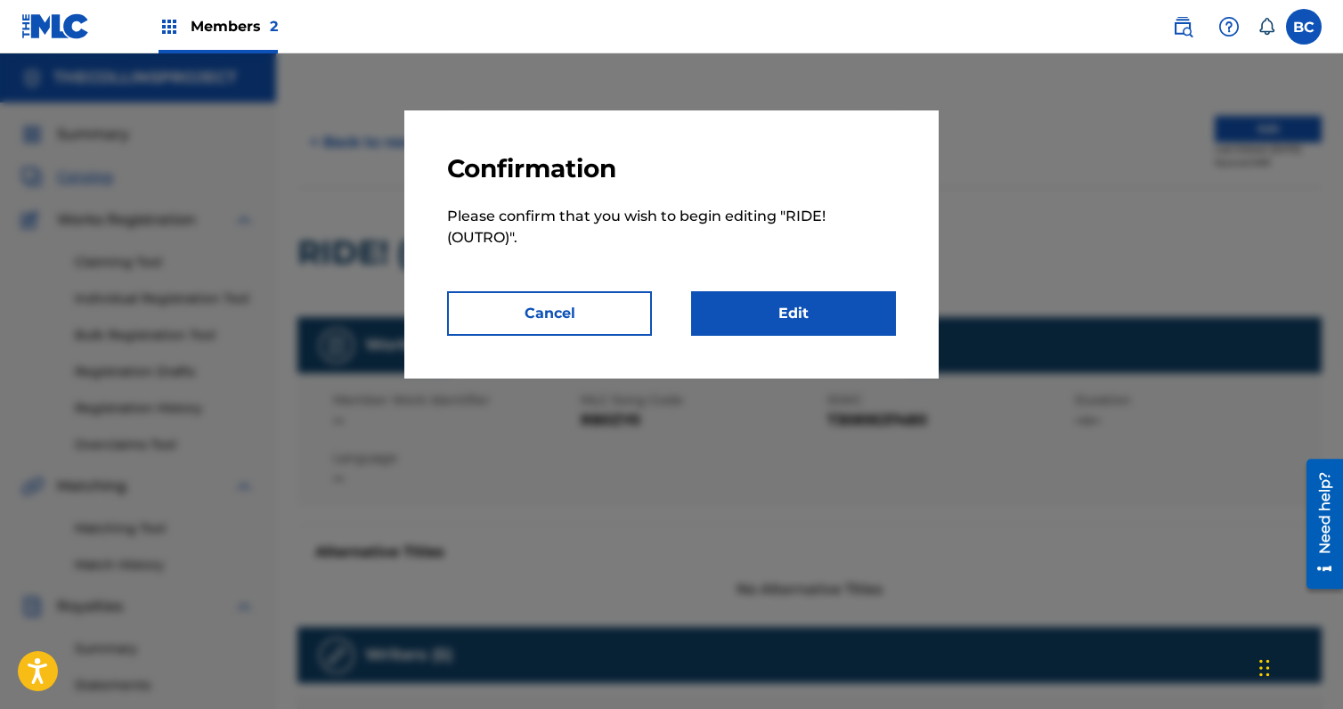
click at [740, 318] on link "Edit" at bounding box center [793, 313] width 205 height 45
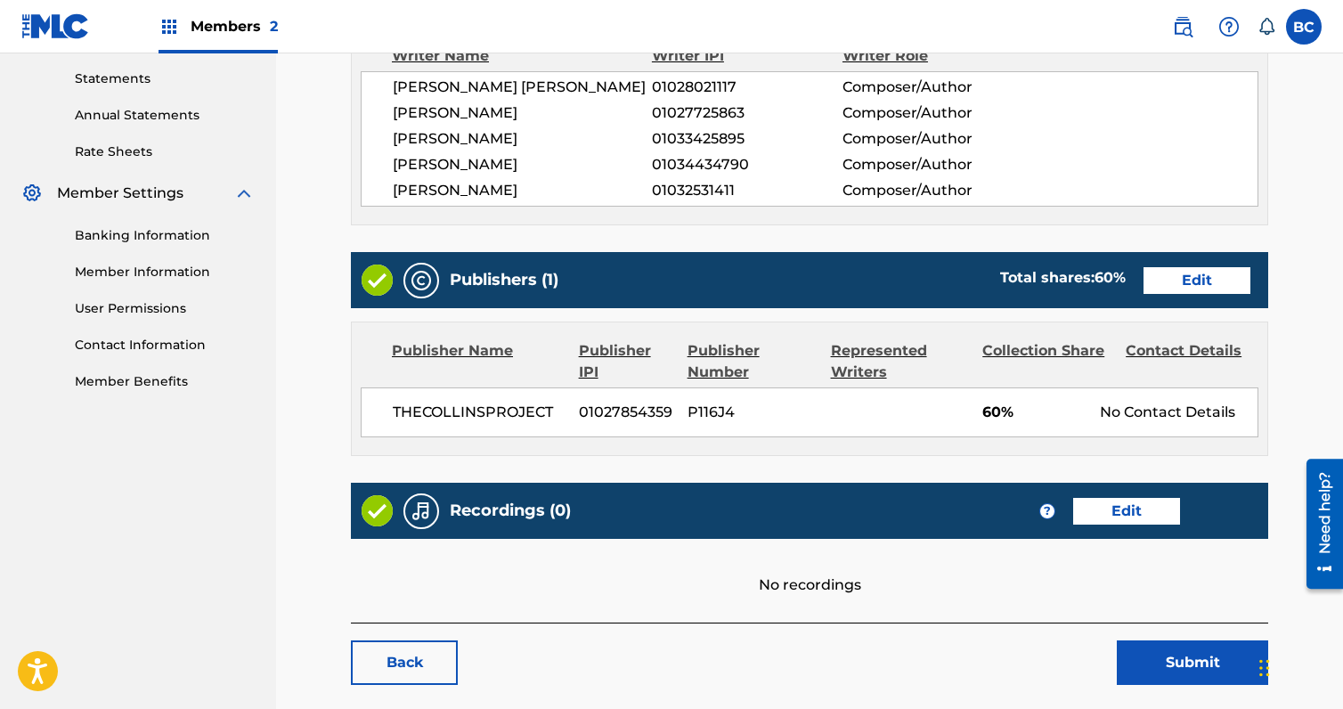
scroll to position [606, 0]
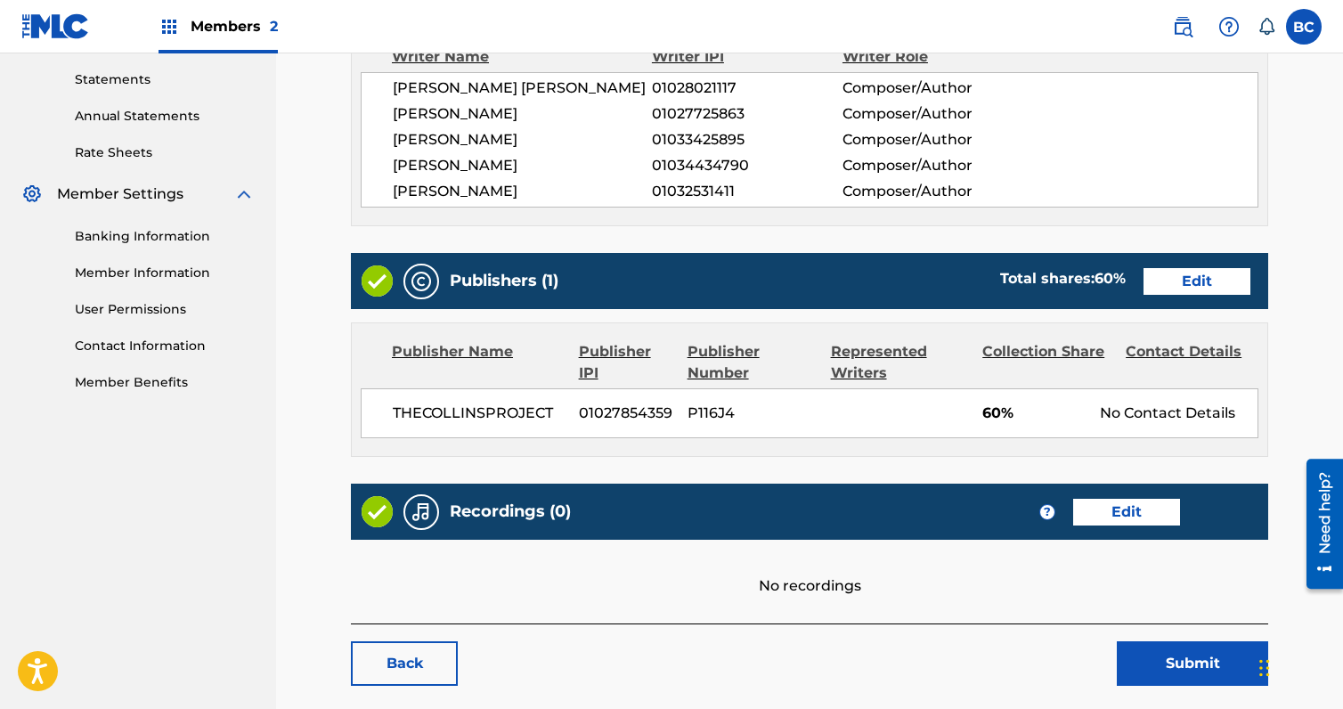
click at [1200, 268] on link "Edit" at bounding box center [1197, 281] width 107 height 27
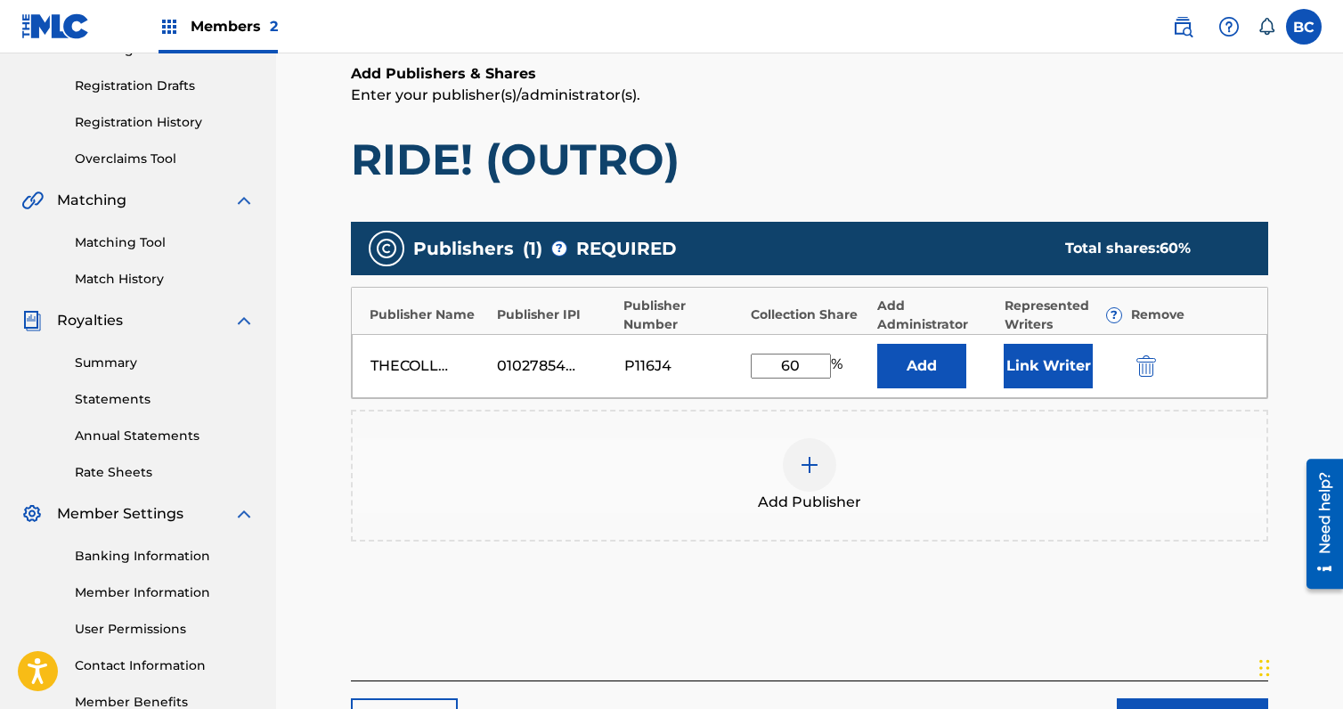
scroll to position [356, 0]
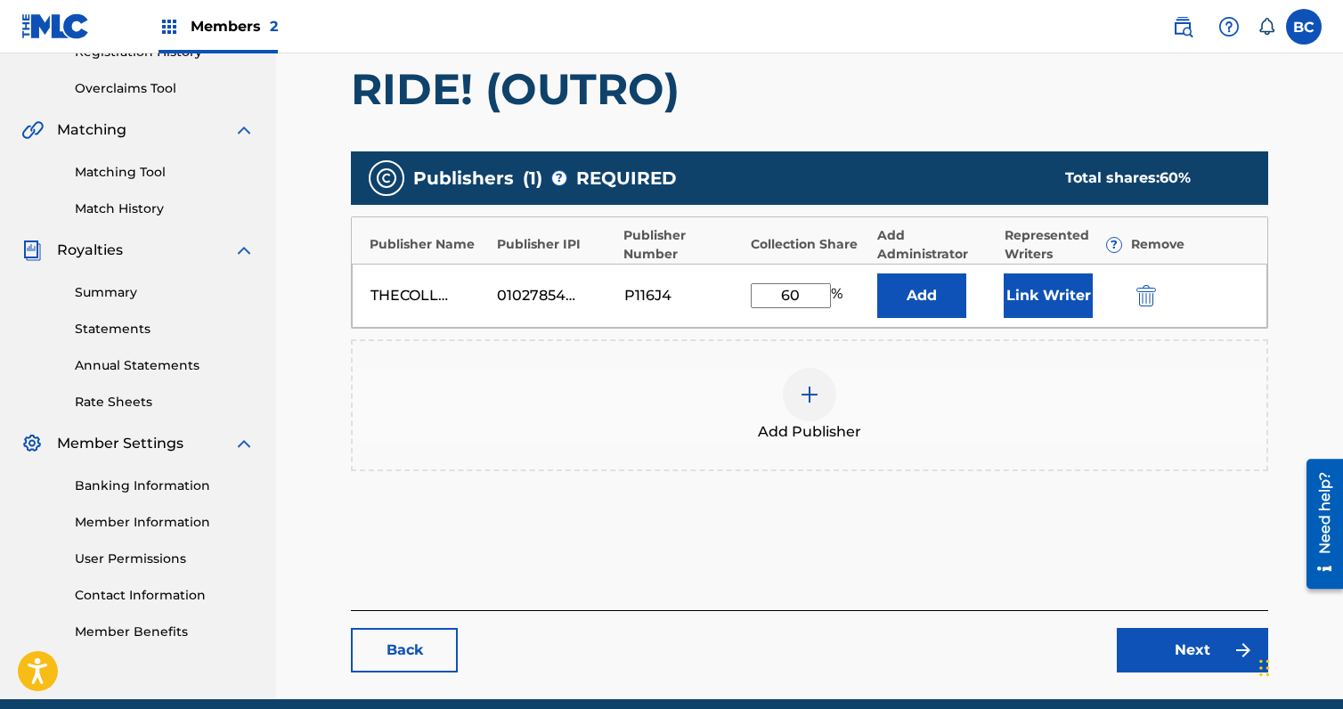
drag, startPoint x: 817, startPoint y: 296, endPoint x: 741, endPoint y: 306, distance: 76.5
click at [741, 306] on div "THECOLLINSPROJECT 01027854359 P116J4 60 % Add Link Writer" at bounding box center [810, 296] width 916 height 64
type input "100"
click at [689, 303] on div "P116J4" at bounding box center [664, 295] width 80 height 21
click at [437, 662] on link "Back" at bounding box center [404, 650] width 107 height 45
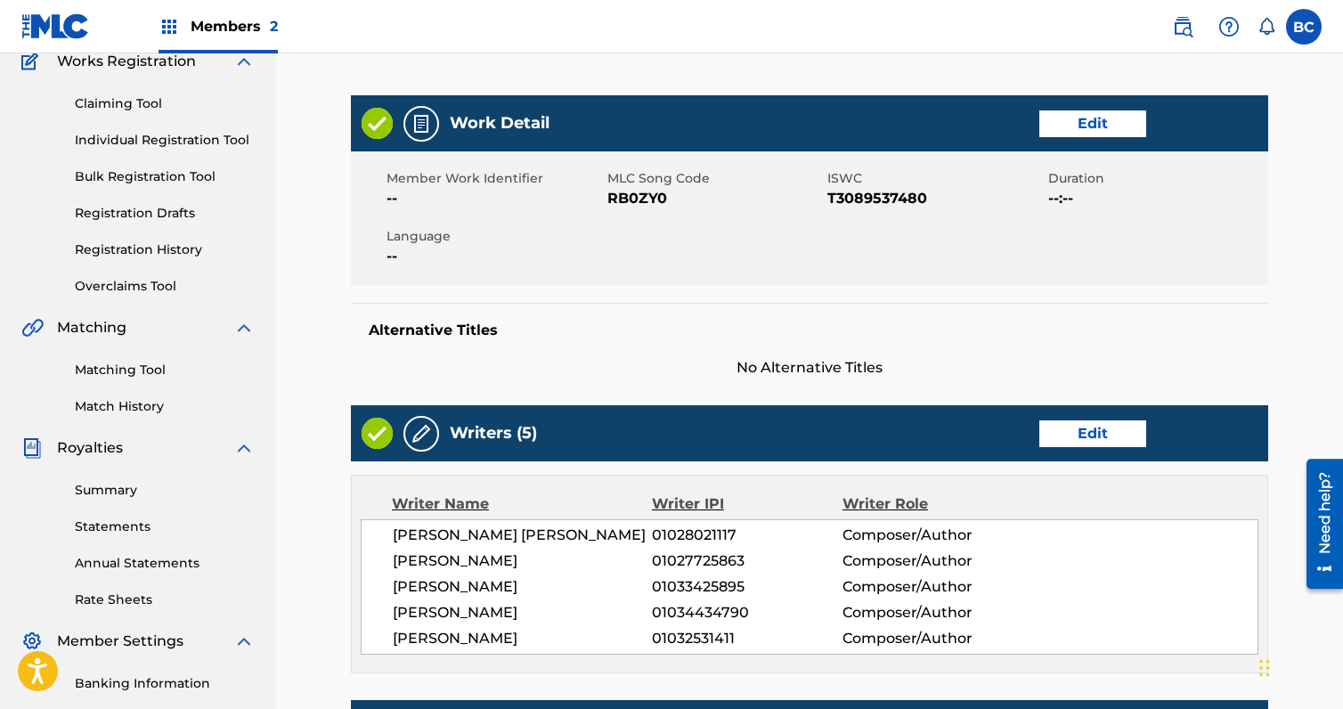
scroll to position [754, 0]
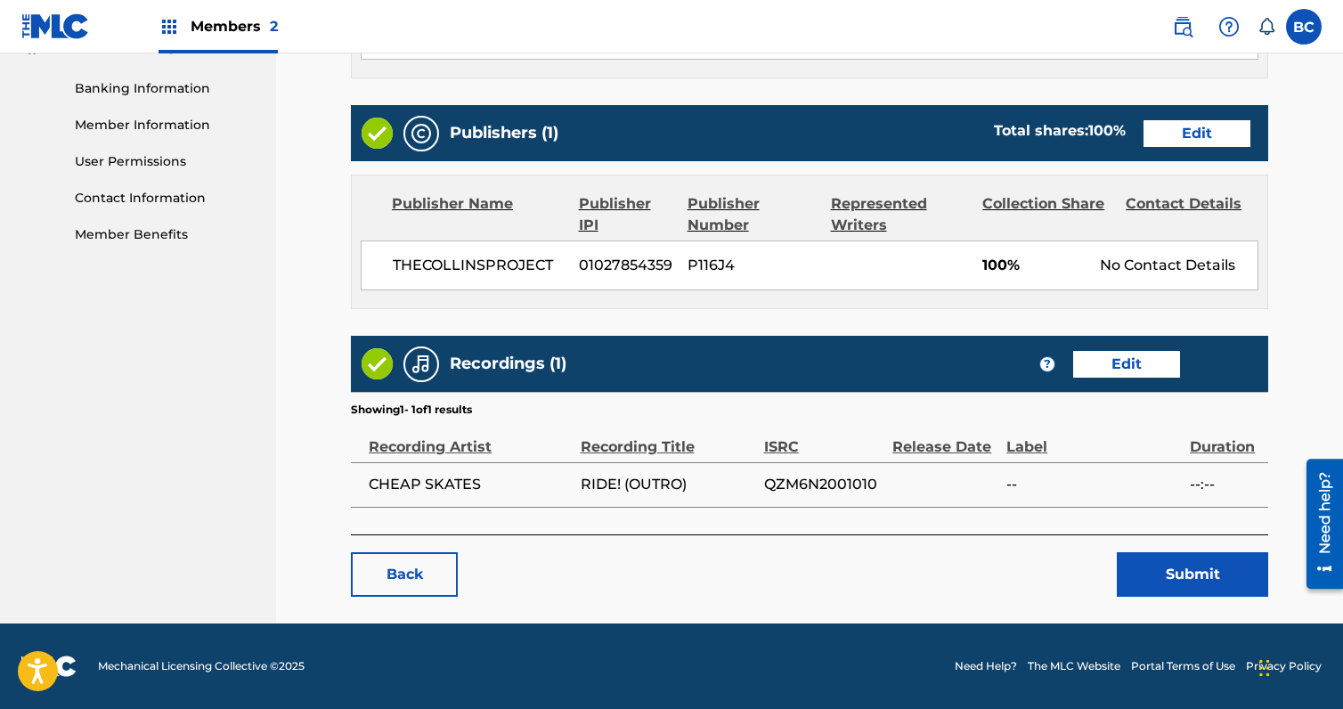
click at [1236, 131] on link "Edit" at bounding box center [1197, 133] width 107 height 27
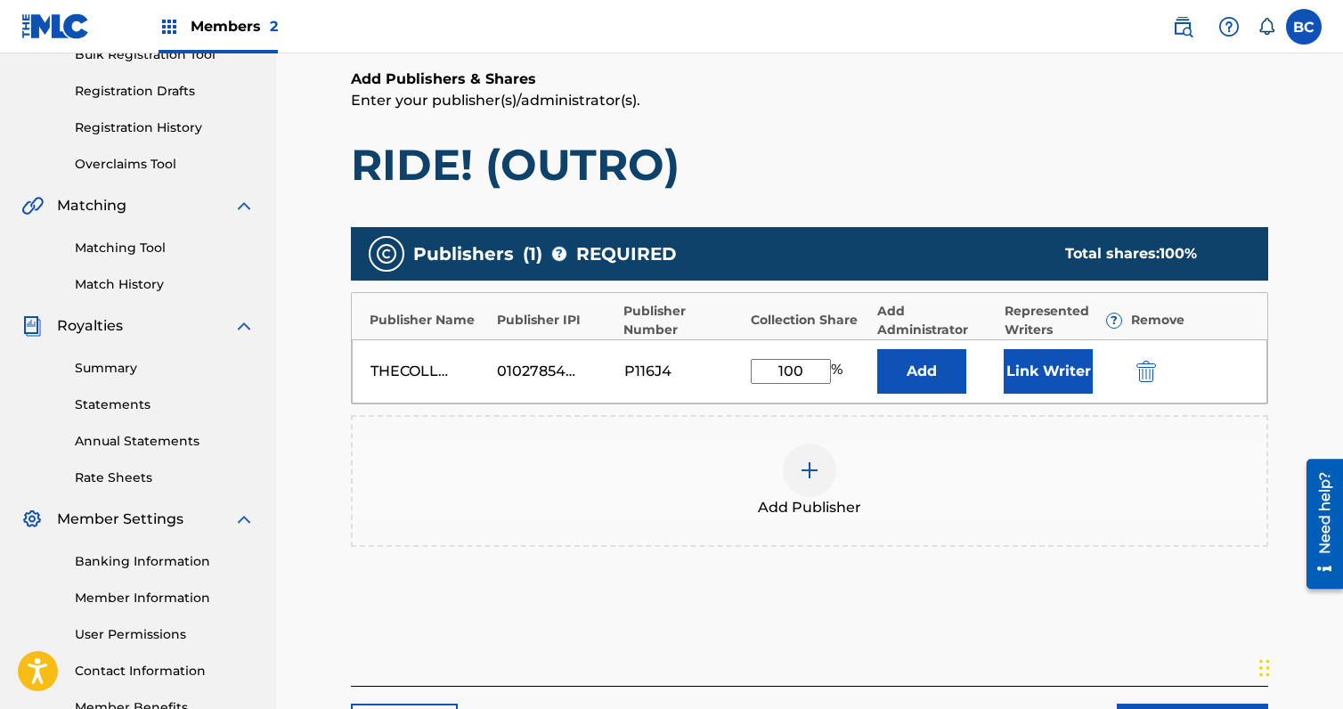
scroll to position [356, 0]
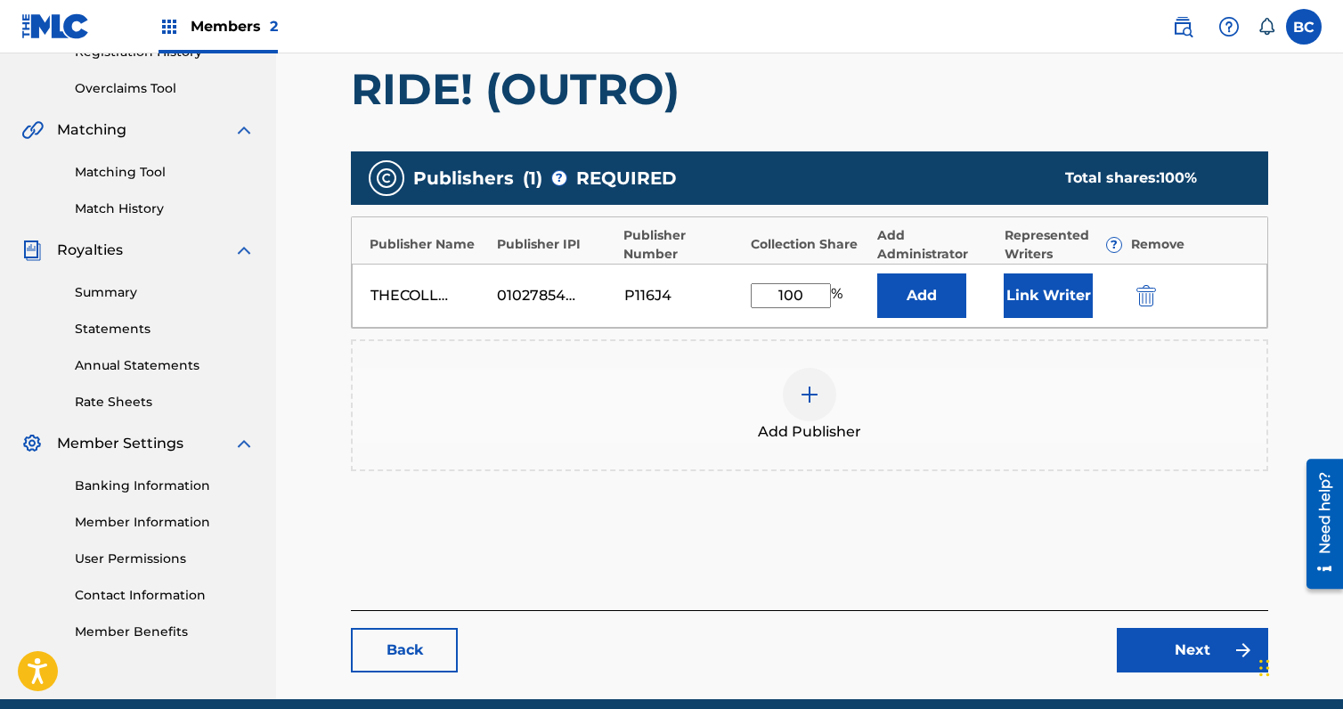
click at [399, 654] on link "Back" at bounding box center [404, 650] width 107 height 45
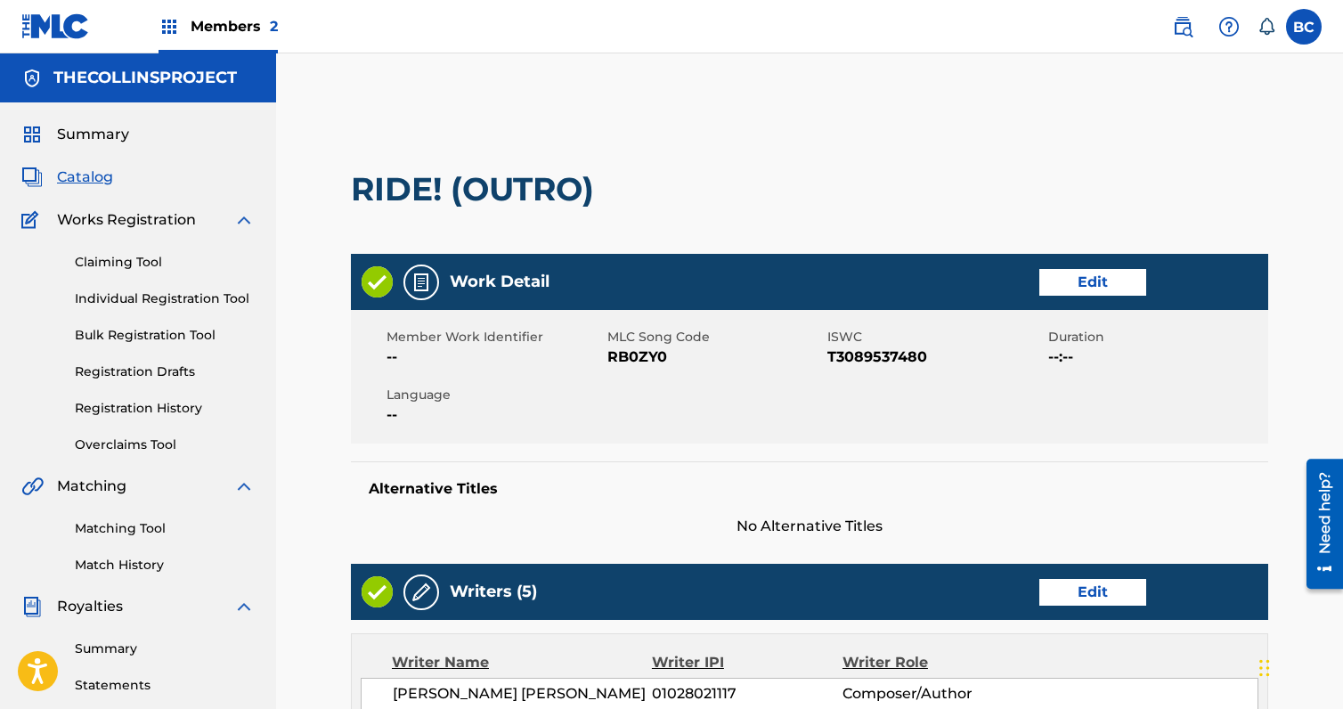
click at [123, 251] on div "Claiming Tool Individual Registration Tool Bulk Registration Tool Registration …" at bounding box center [137, 343] width 233 height 224
click at [94, 185] on span "Catalog" at bounding box center [85, 177] width 56 height 21
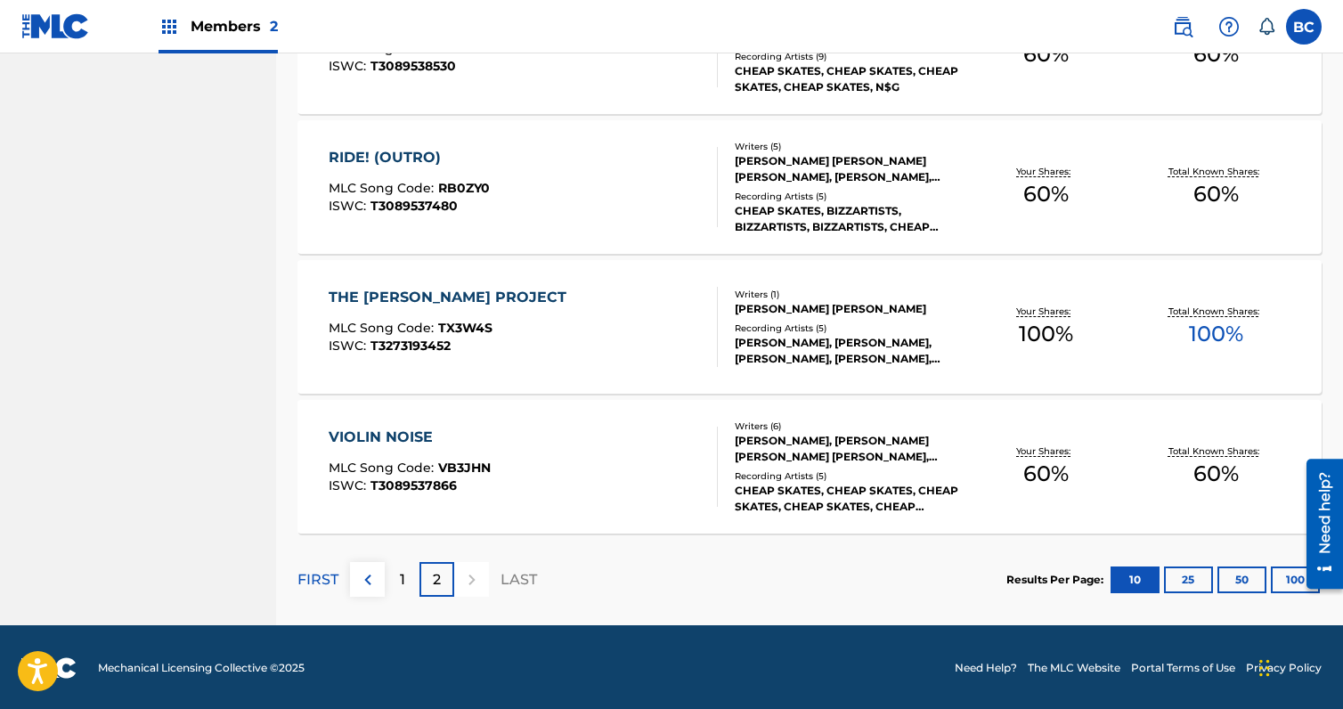
scroll to position [1330, 0]
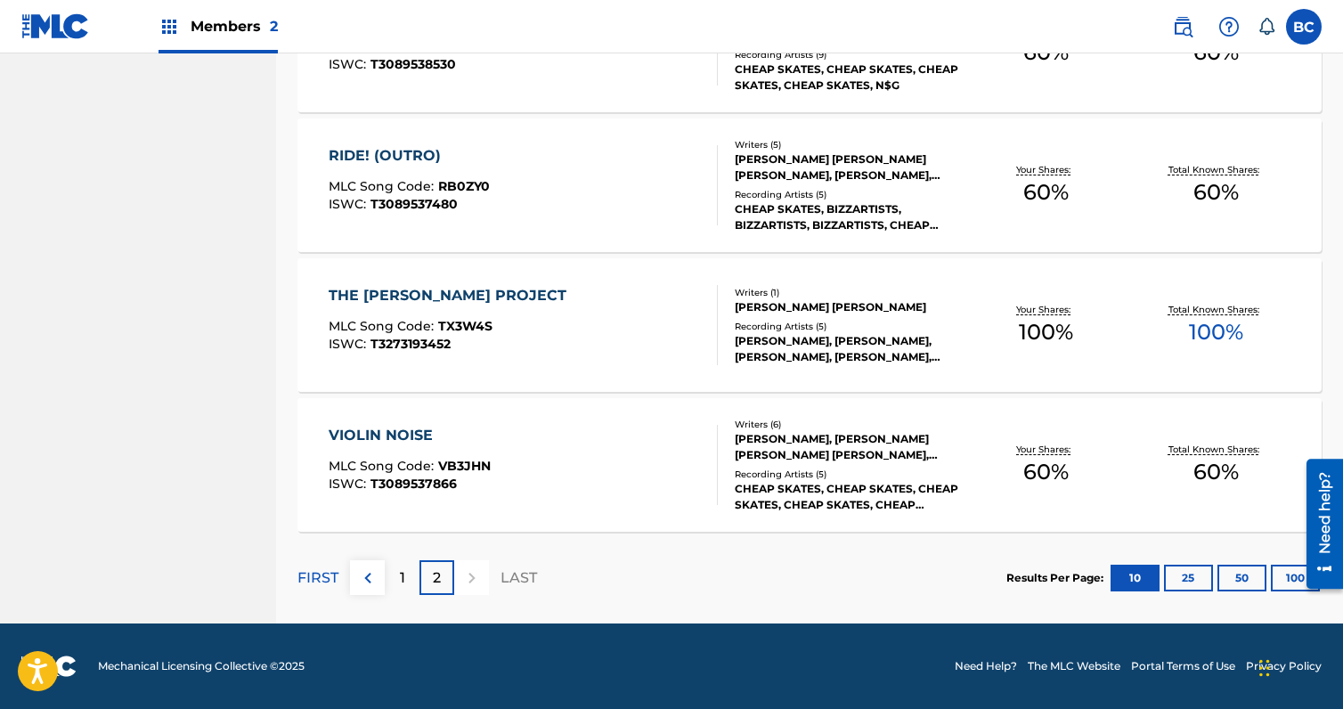
click at [416, 578] on div "1" at bounding box center [402, 577] width 35 height 35
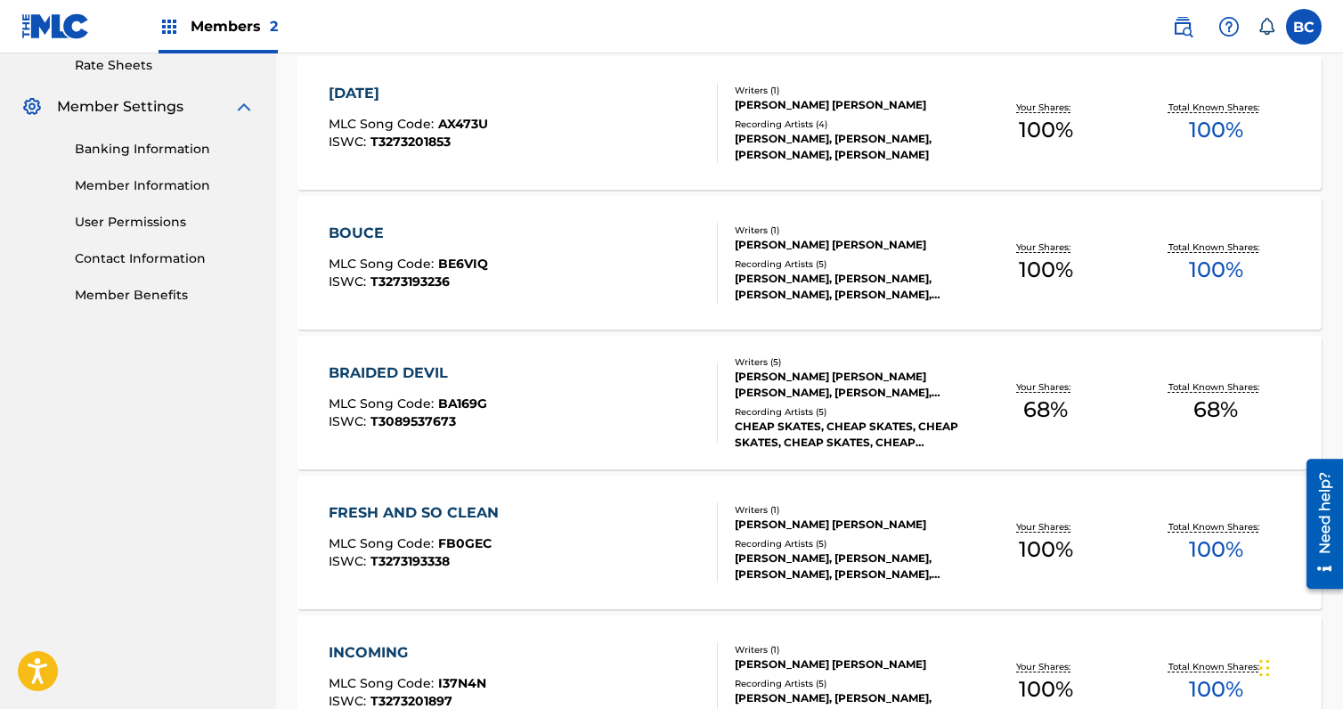
scroll to position [706, 0]
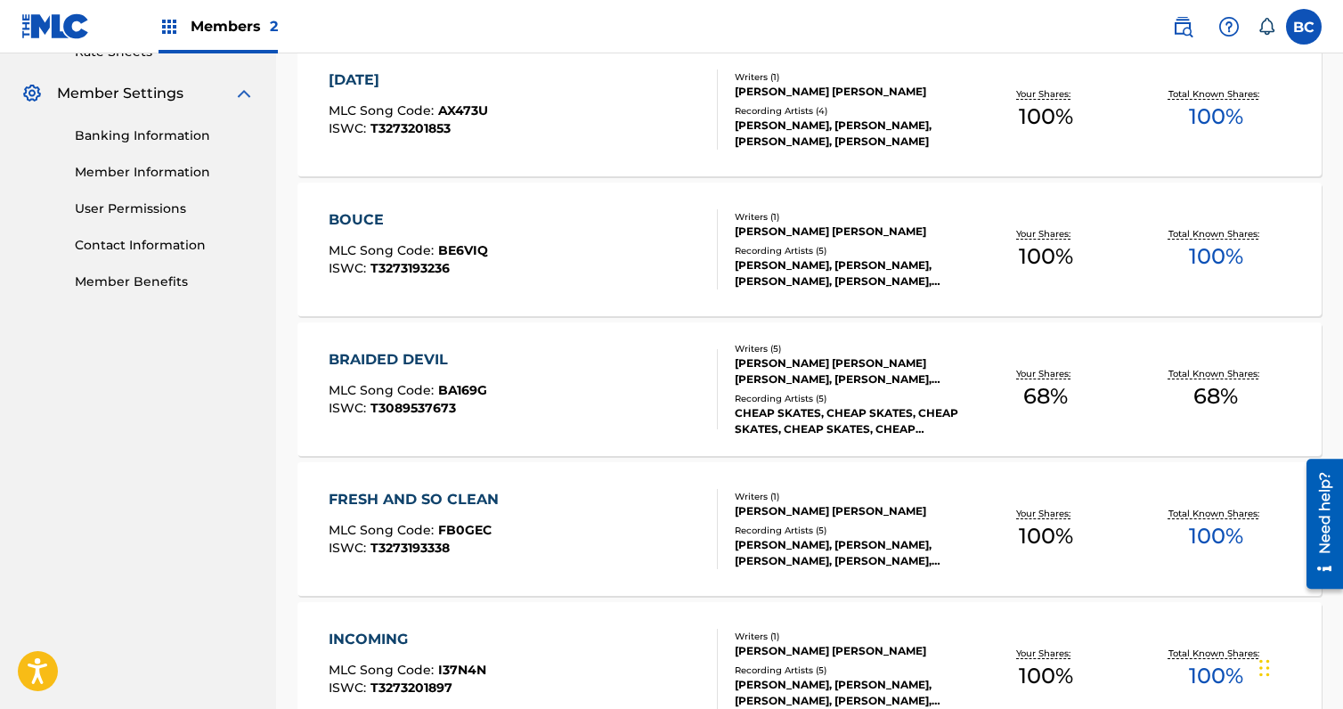
click at [398, 351] on div "BRAIDED DEVIL" at bounding box center [408, 359] width 159 height 21
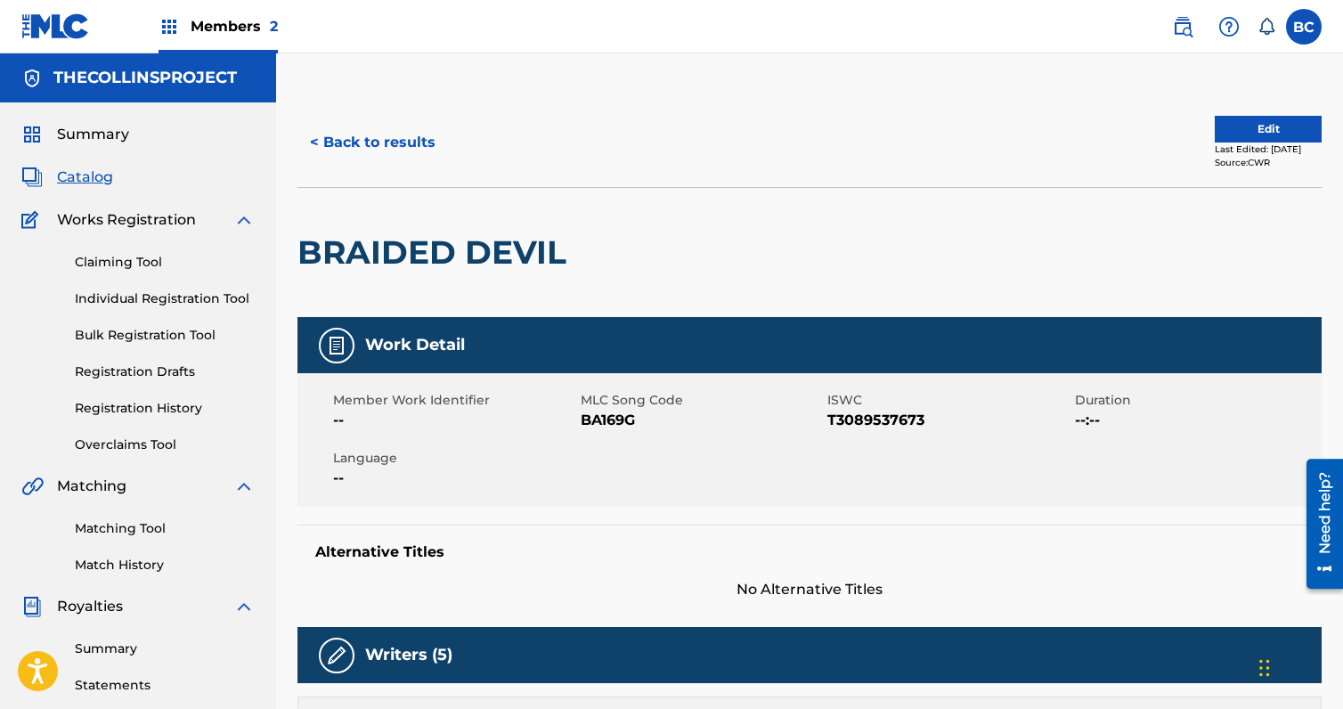
click at [1241, 131] on button "Edit" at bounding box center [1268, 129] width 107 height 27
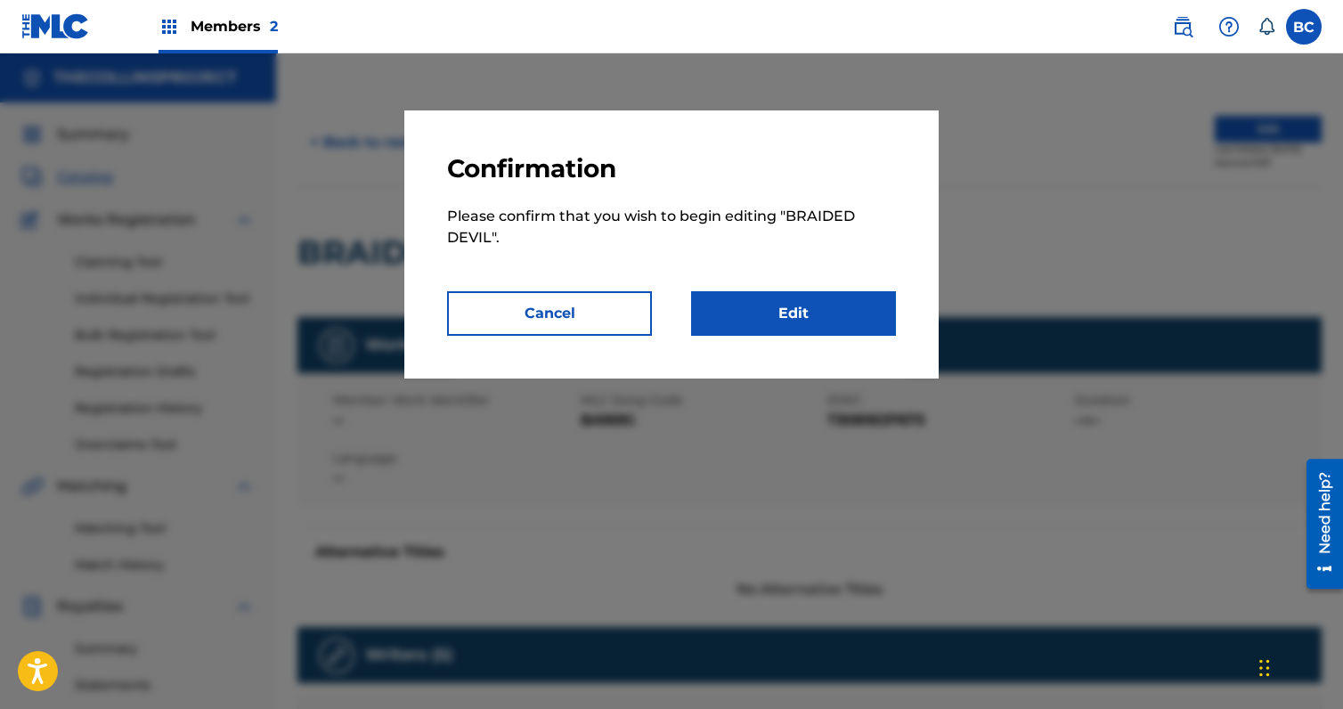
click at [767, 295] on link "Edit" at bounding box center [793, 313] width 205 height 45
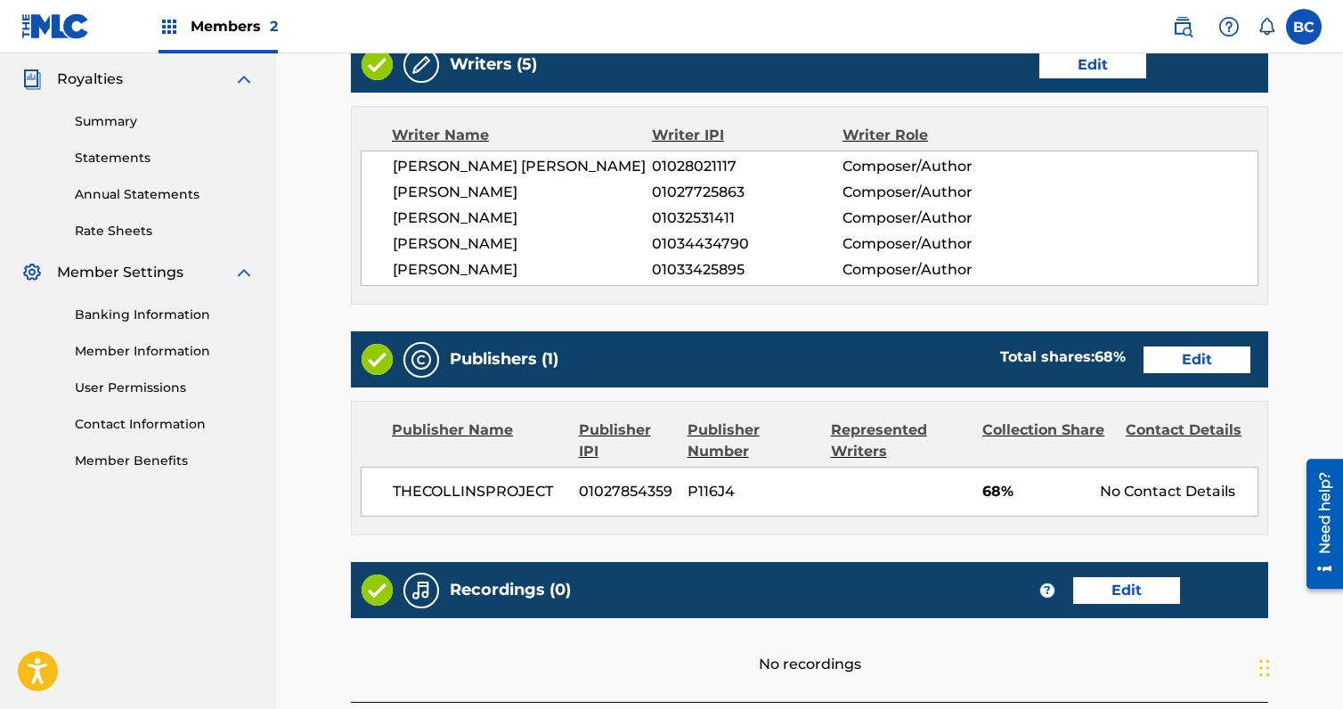
scroll to position [534, 0]
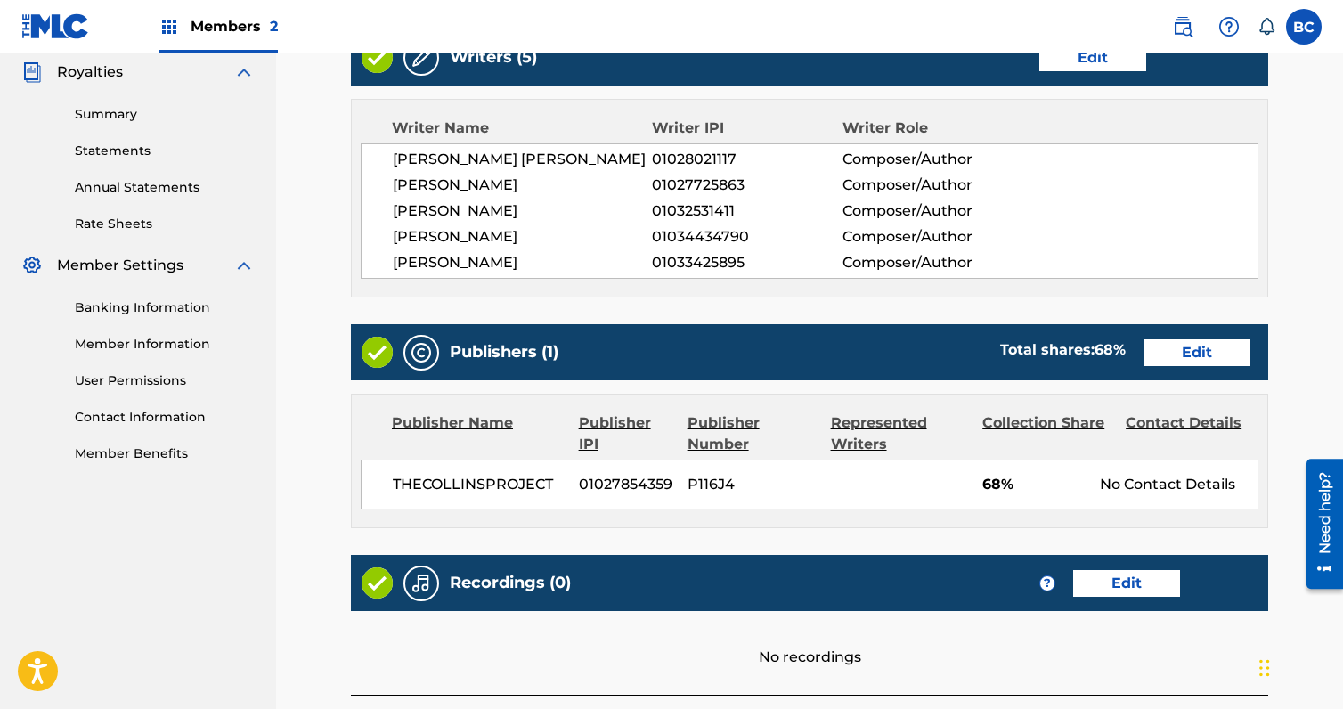
click at [1170, 347] on link "Edit" at bounding box center [1197, 352] width 107 height 27
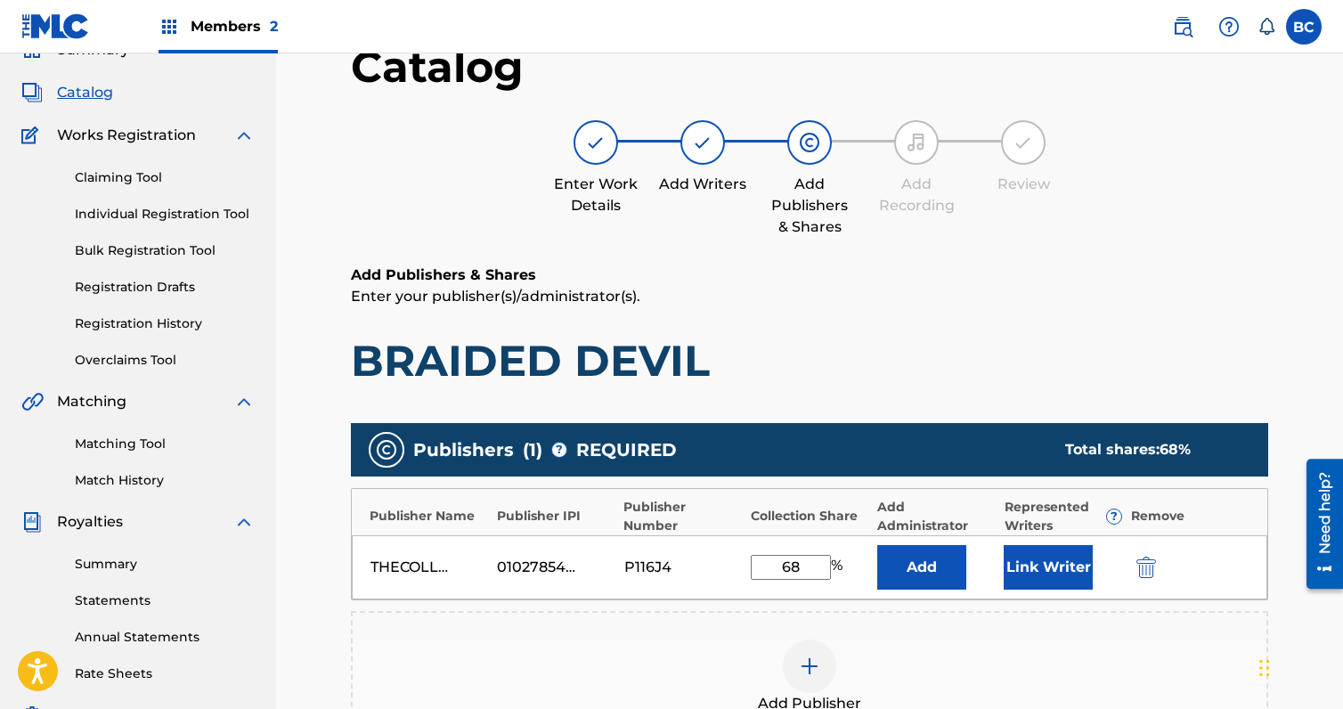
scroll to position [89, 0]
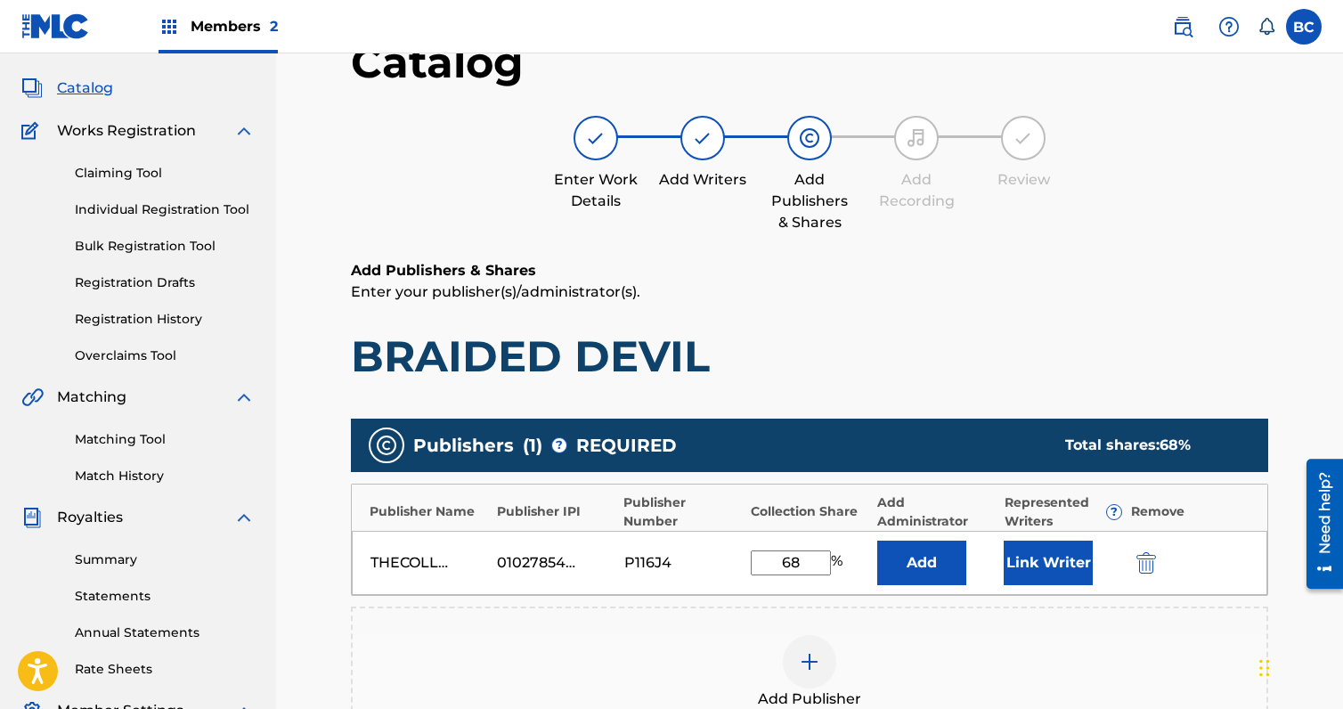
drag, startPoint x: 809, startPoint y: 560, endPoint x: 729, endPoint y: 551, distance: 80.7
click at [731, 552] on div "THECOLLINSPROJECT 01027854359 P116J4 68 % Add Link Writer" at bounding box center [810, 563] width 916 height 64
type input "100"
click at [762, 493] on div "Publisher Name Publisher IPI Publisher Number Collection Share Add Administrato…" at bounding box center [810, 508] width 916 height 46
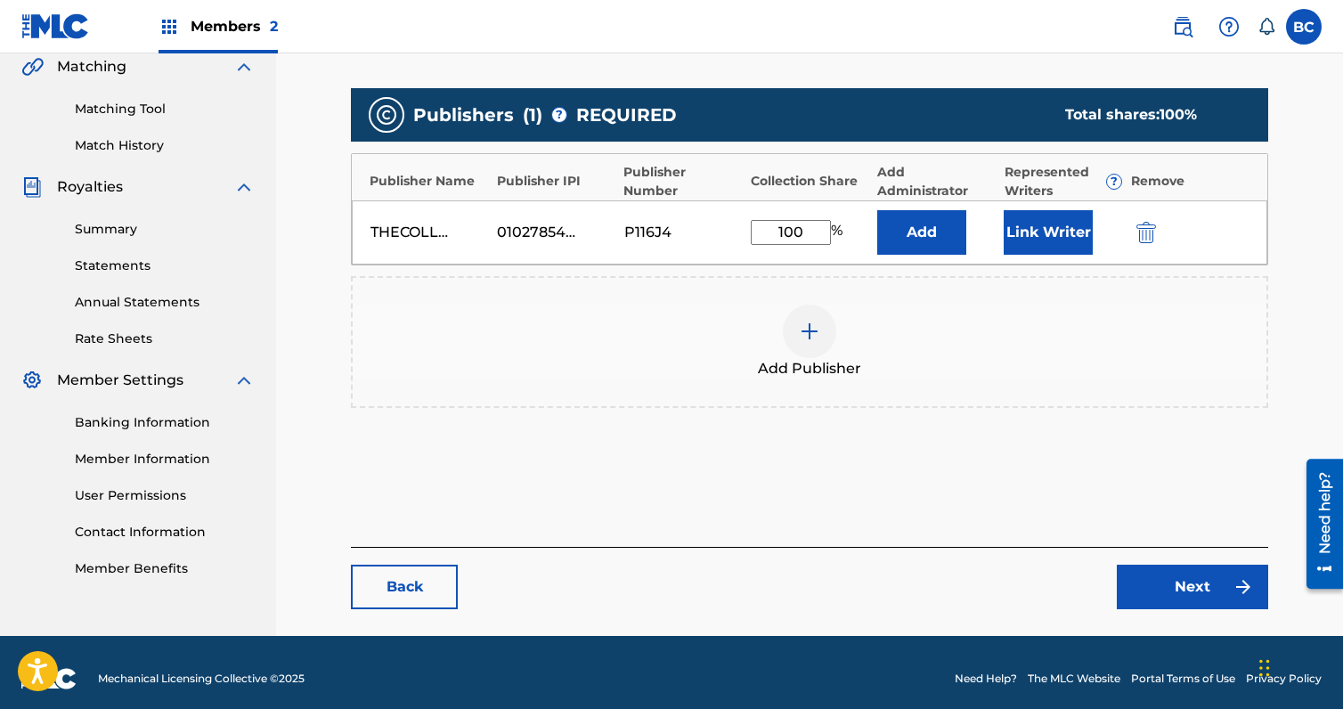
scroll to position [432, 0]
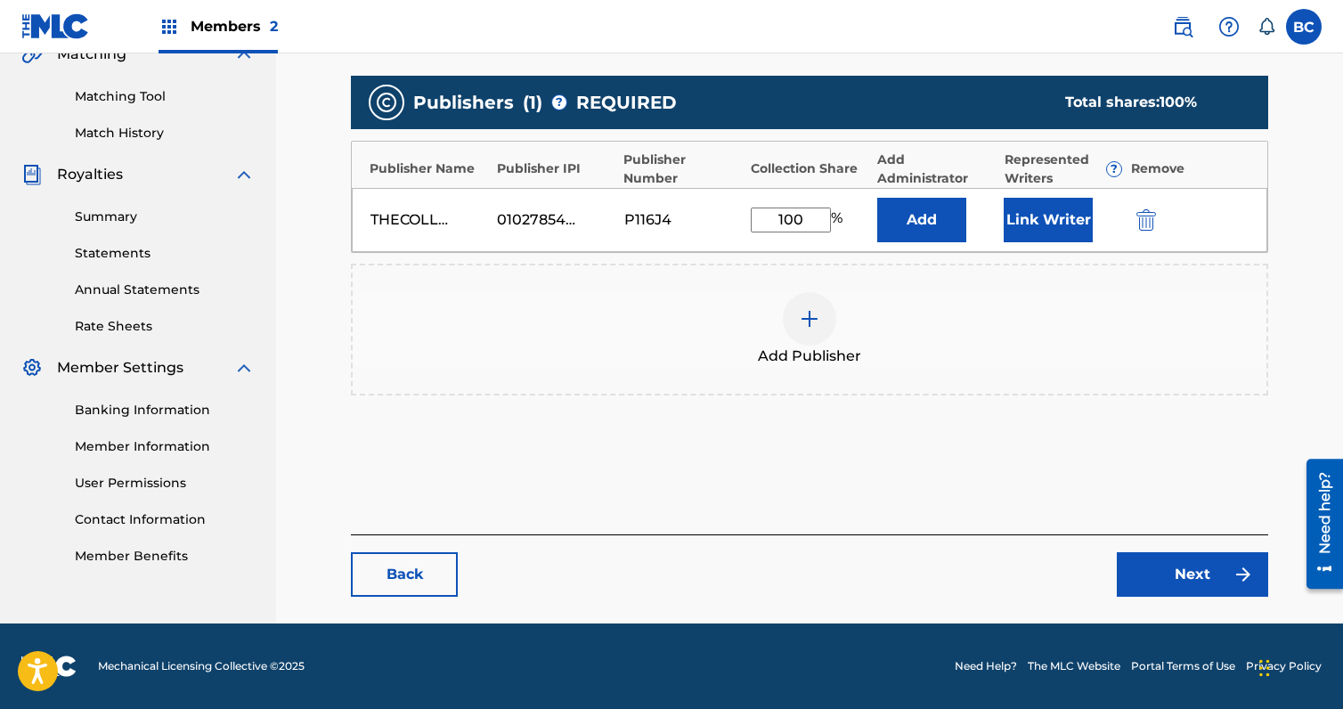
click at [412, 579] on link "Back" at bounding box center [404, 574] width 107 height 45
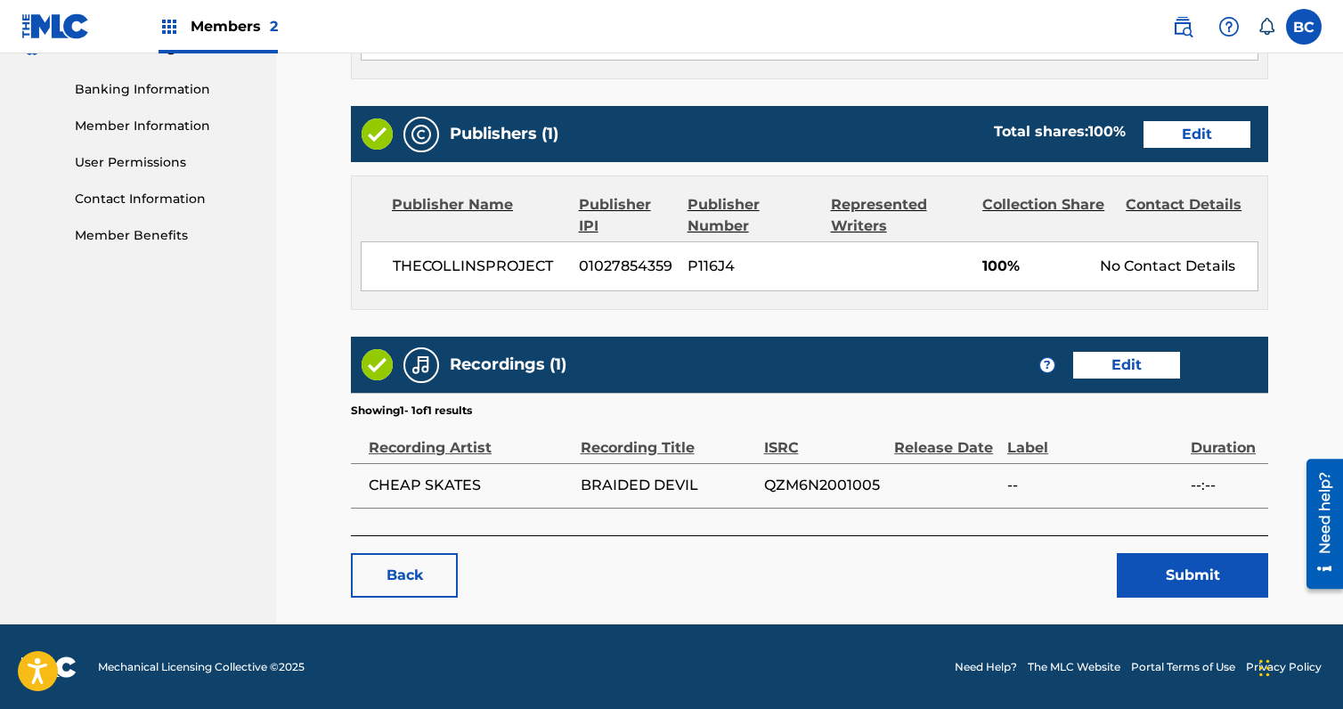
scroll to position [754, 0]
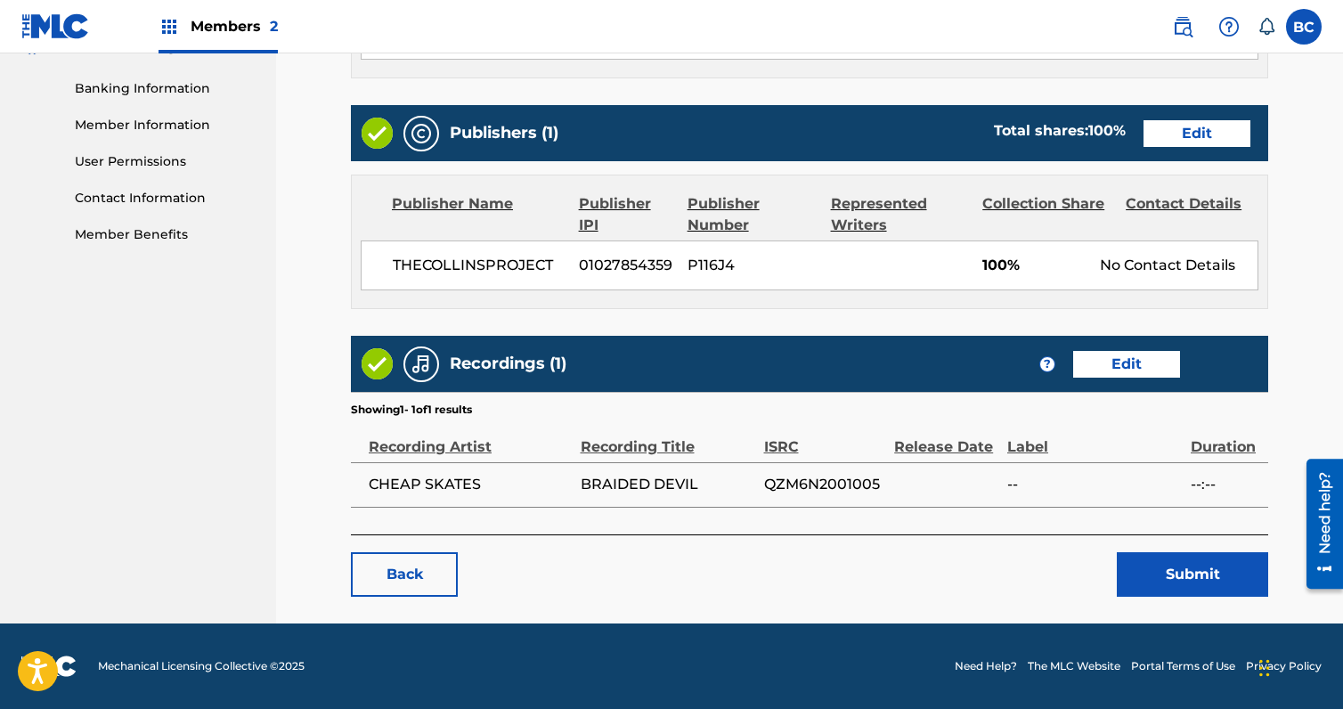
click at [405, 575] on link "Back" at bounding box center [404, 574] width 107 height 45
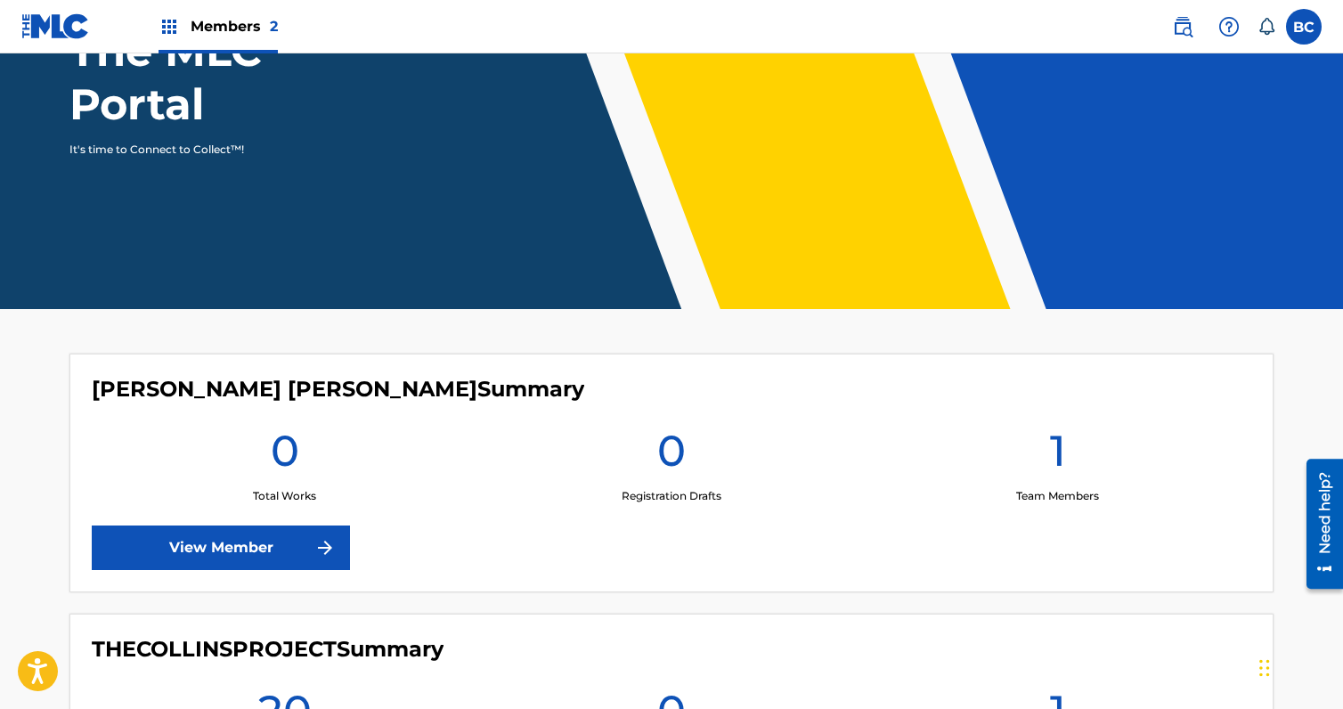
scroll to position [463, 0]
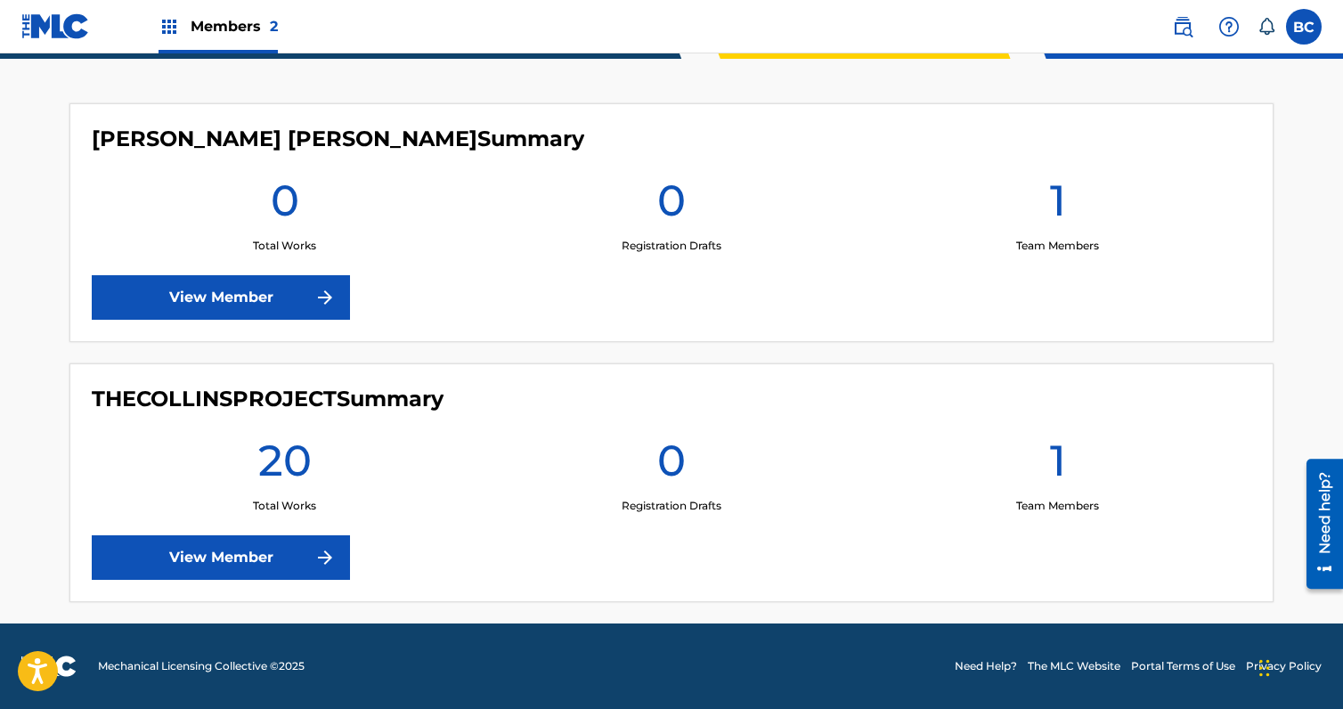
click at [272, 577] on link "View Member" at bounding box center [221, 557] width 258 height 45
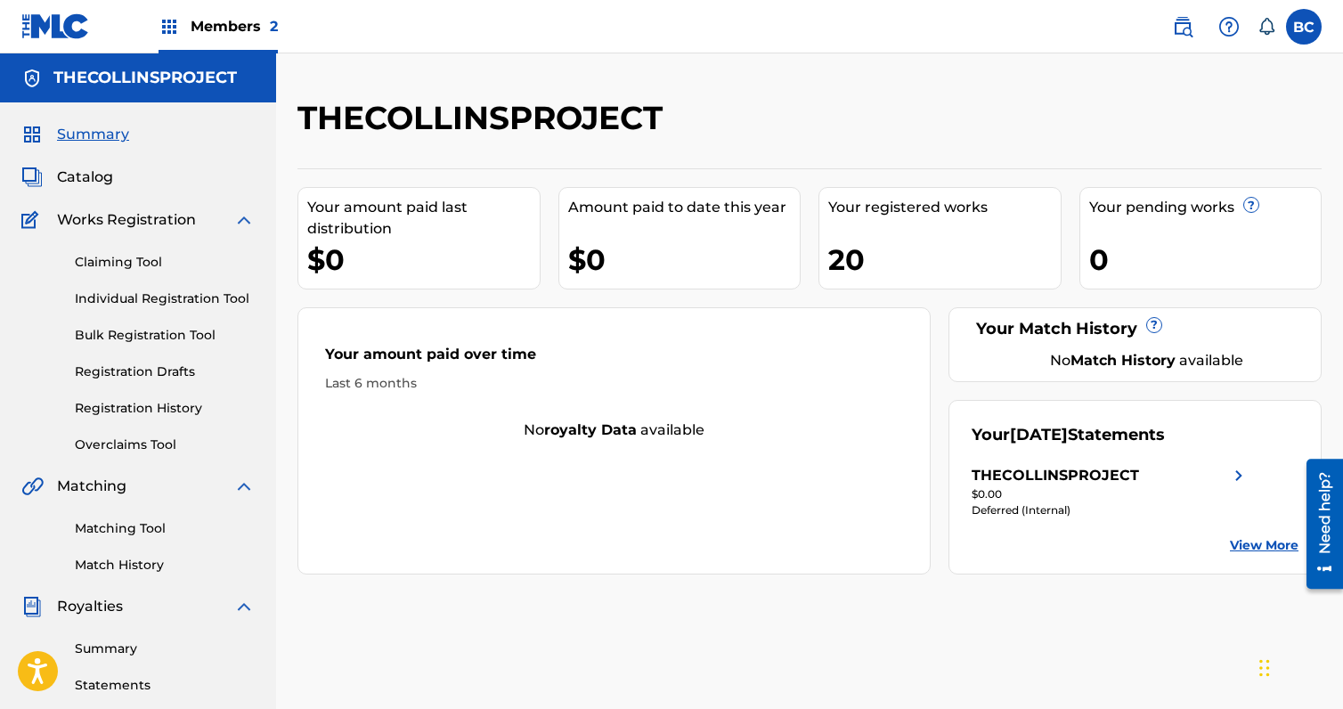
click at [102, 264] on link "Claiming Tool" at bounding box center [165, 262] width 180 height 19
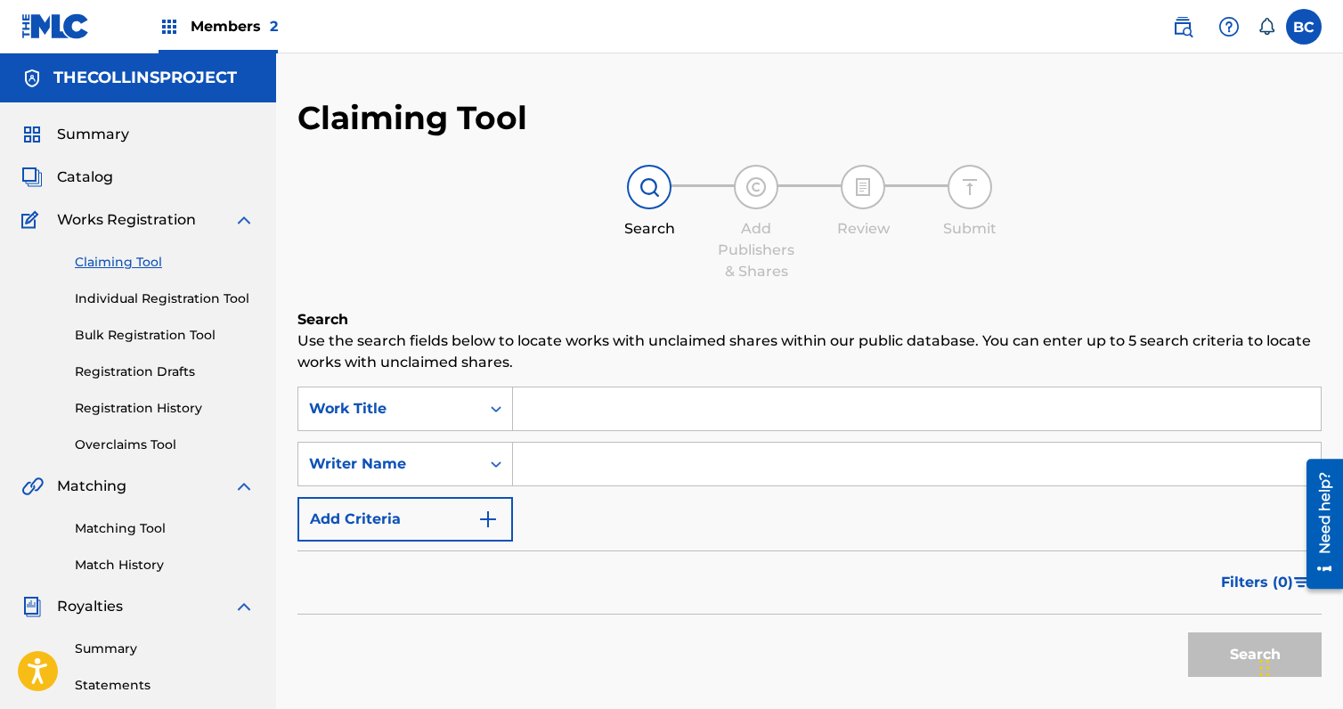
click at [84, 173] on span "Catalog" at bounding box center [85, 177] width 56 height 21
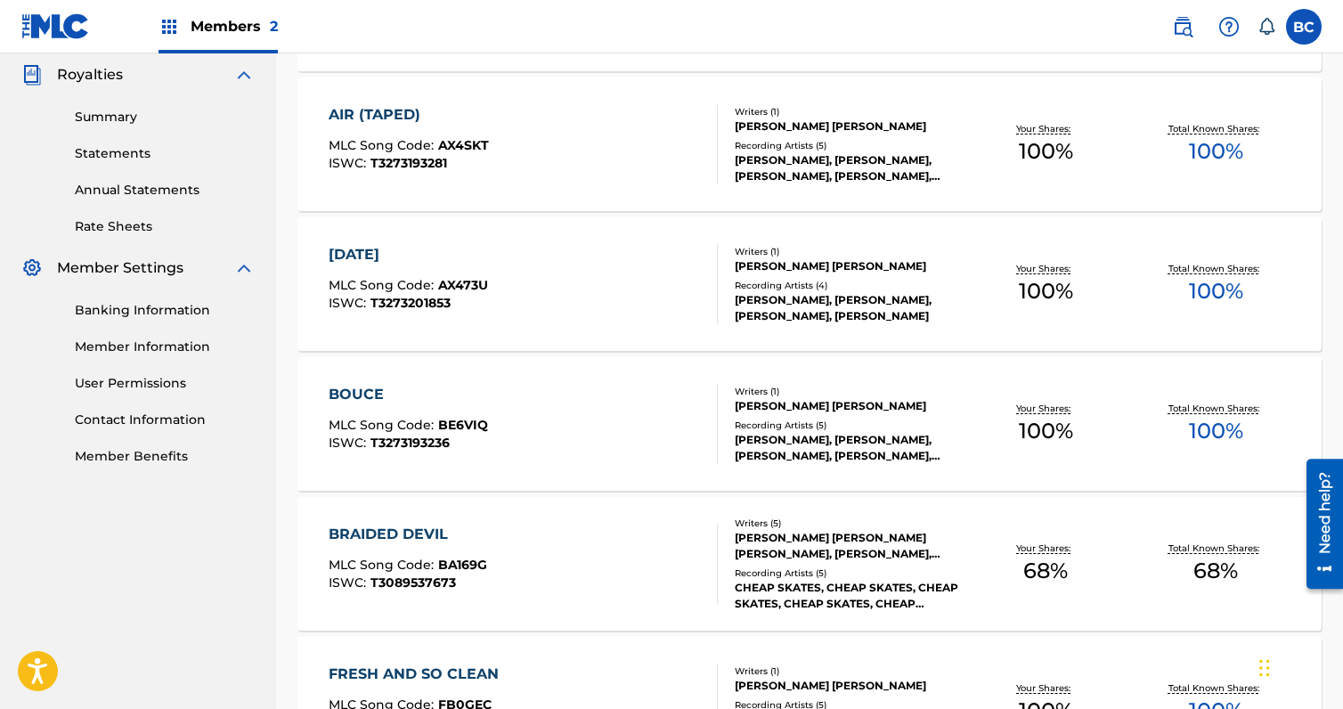
scroll to position [534, 0]
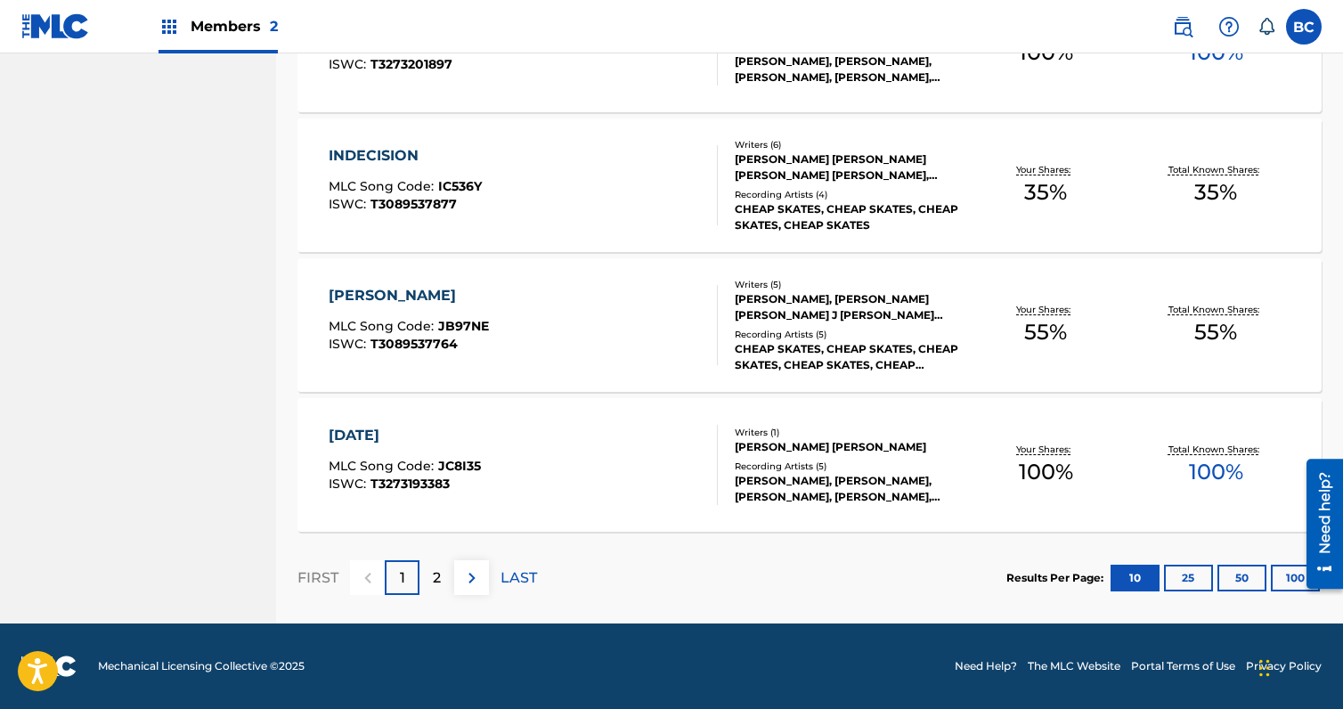
click at [479, 569] on img at bounding box center [471, 577] width 21 height 21
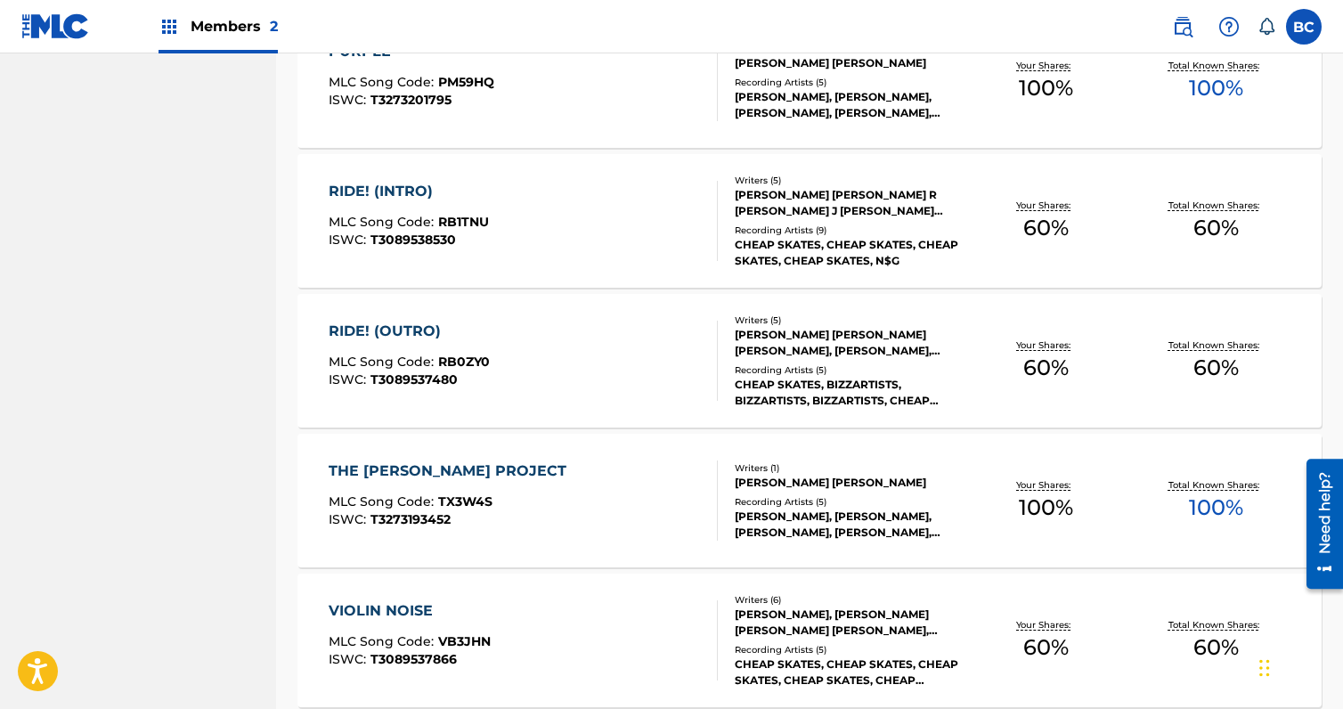
scroll to position [1152, 0]
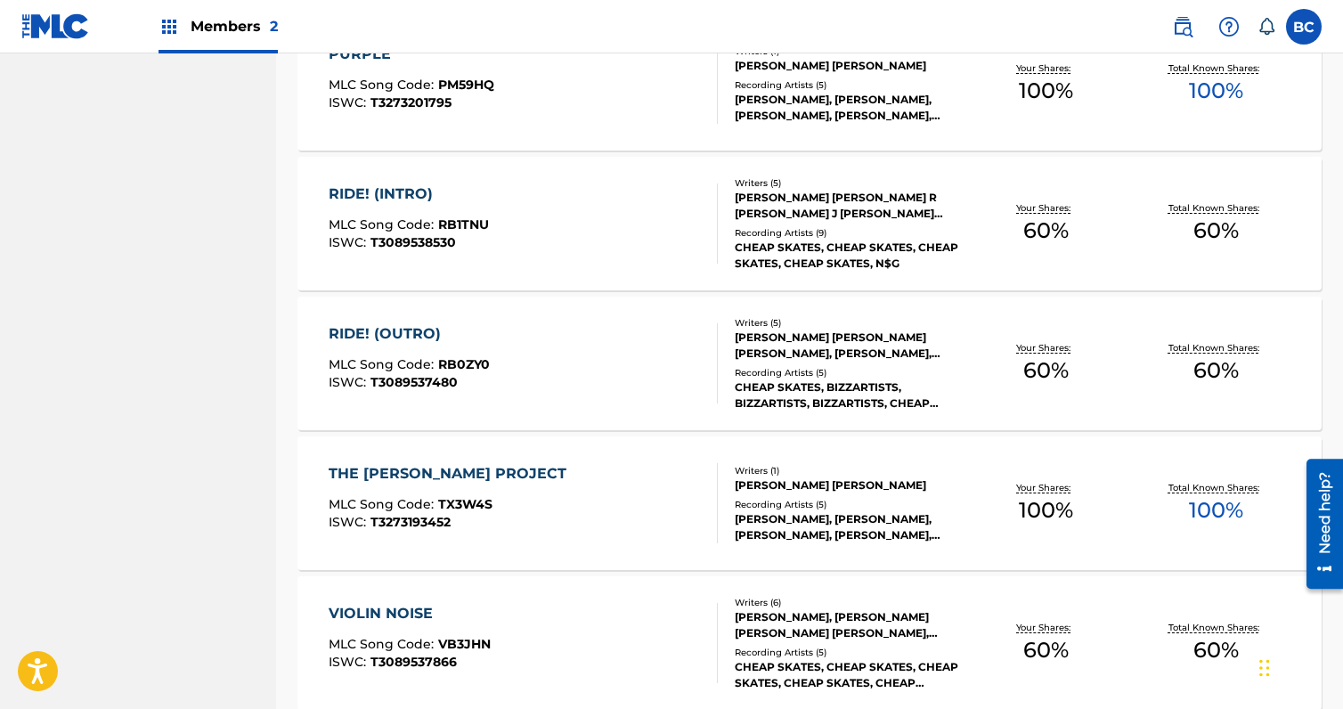
click at [378, 335] on div "RIDE! (OUTRO)" at bounding box center [409, 333] width 161 height 21
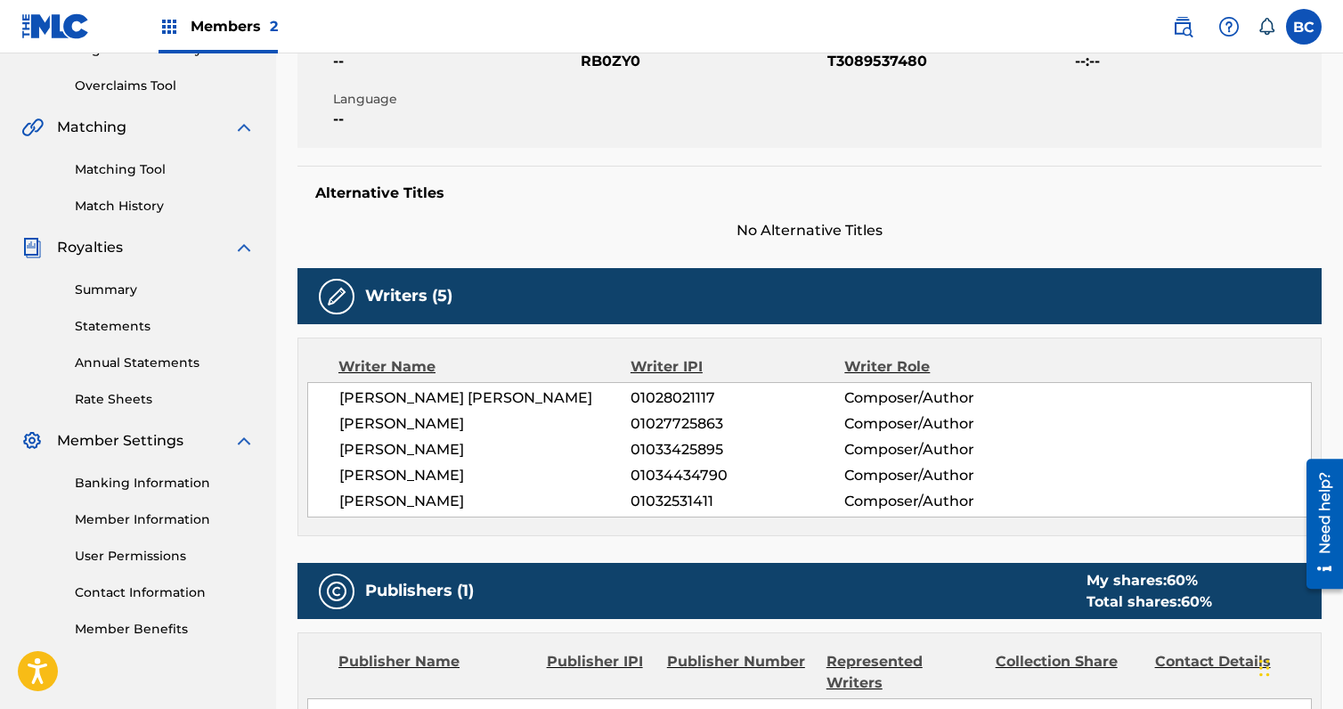
scroll to position [59, 0]
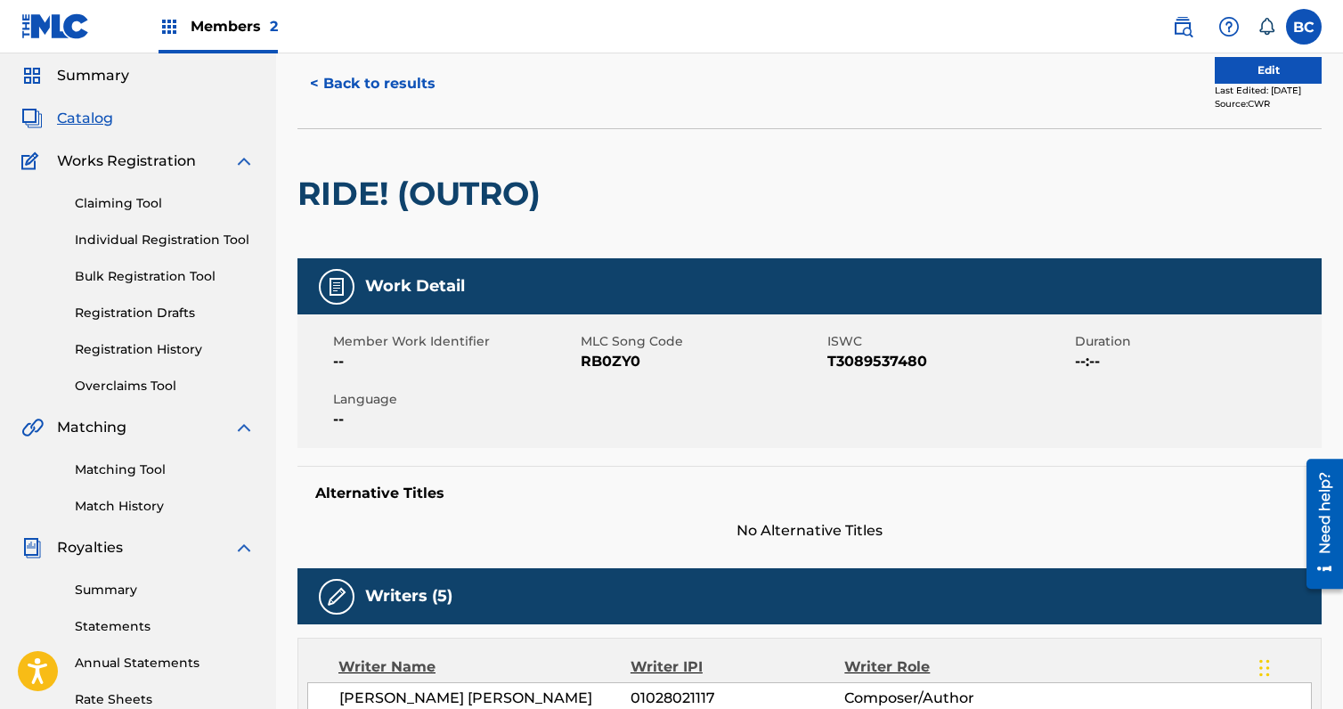
click at [1252, 69] on button "Edit" at bounding box center [1268, 70] width 107 height 27
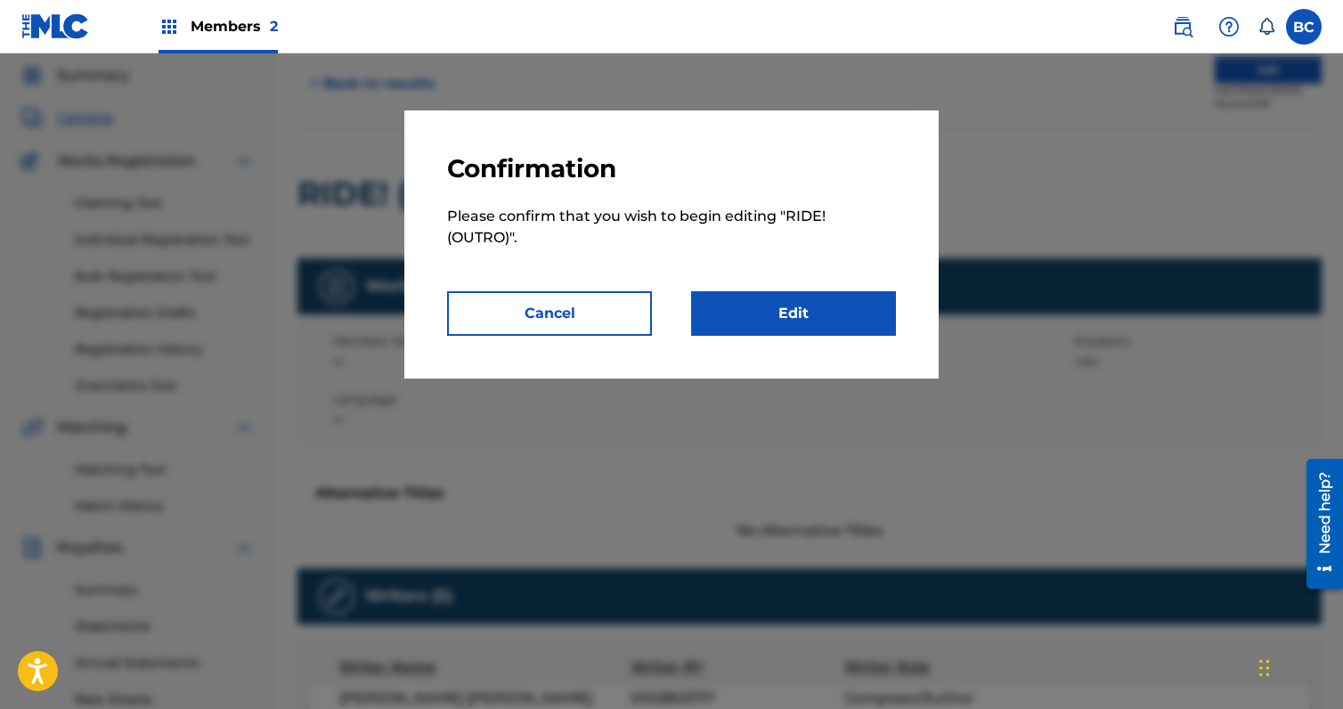
click at [761, 313] on link "Edit" at bounding box center [793, 313] width 205 height 45
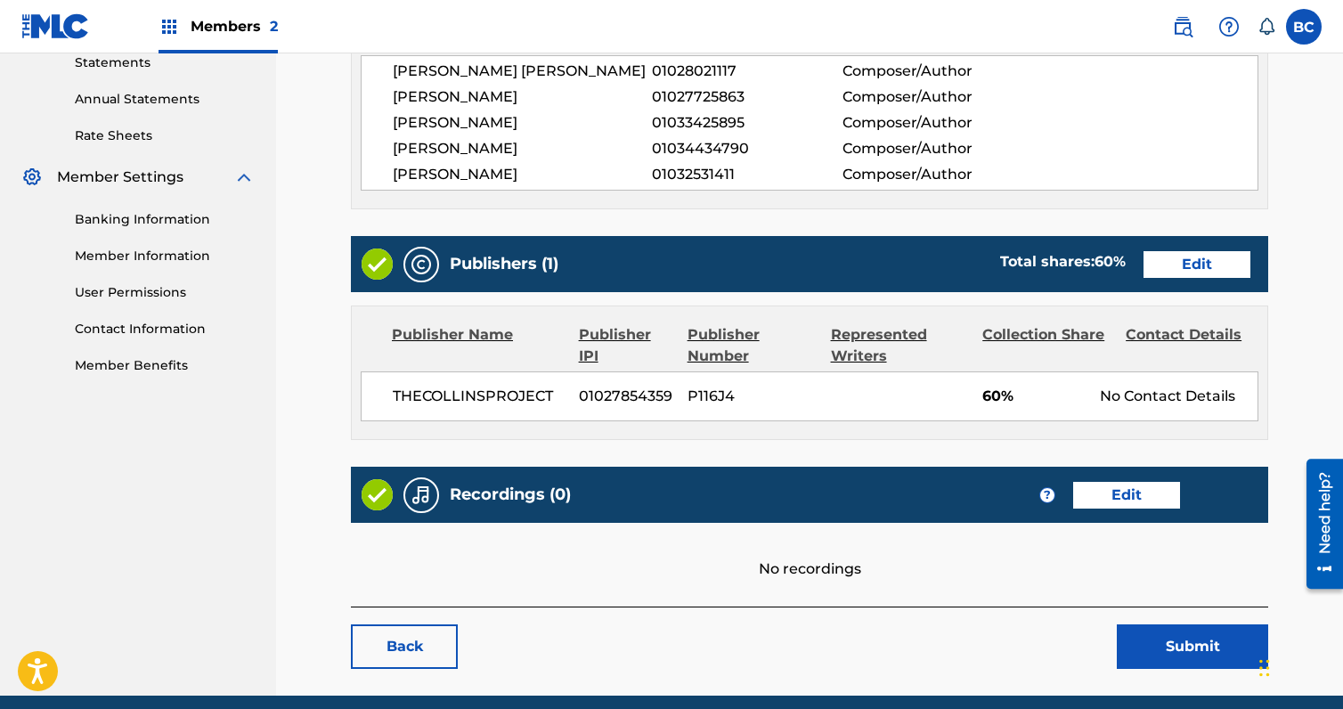
scroll to position [624, 0]
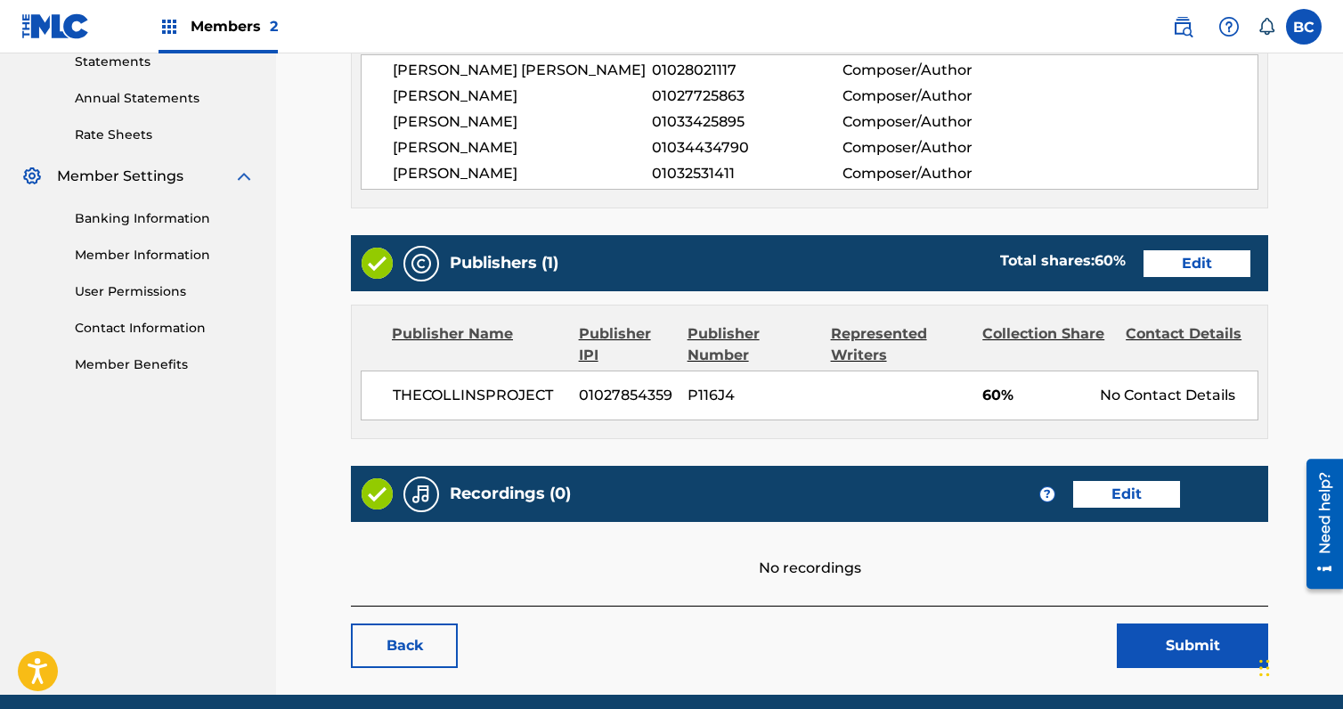
click at [1205, 244] on div "Publishers (1) Total shares: 60 % Edit" at bounding box center [810, 263] width 918 height 56
click at [1173, 262] on link "Edit" at bounding box center [1197, 263] width 107 height 27
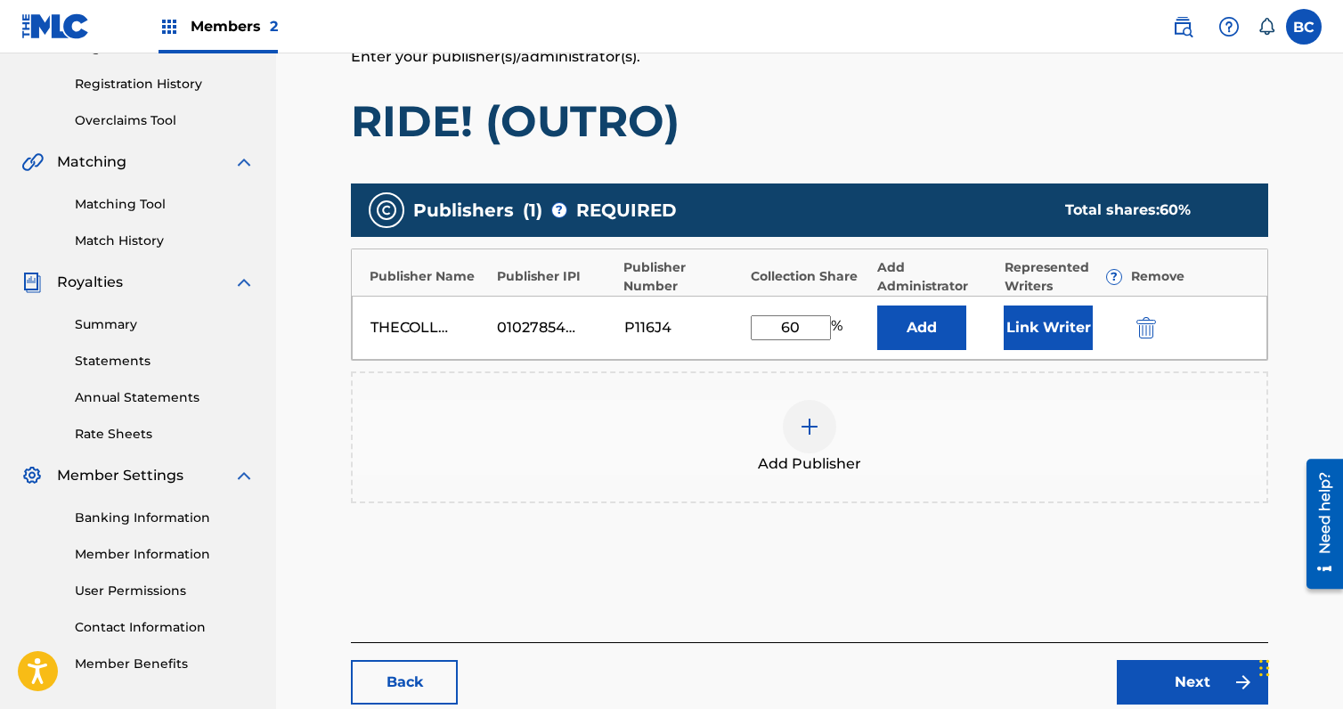
scroll to position [356, 0]
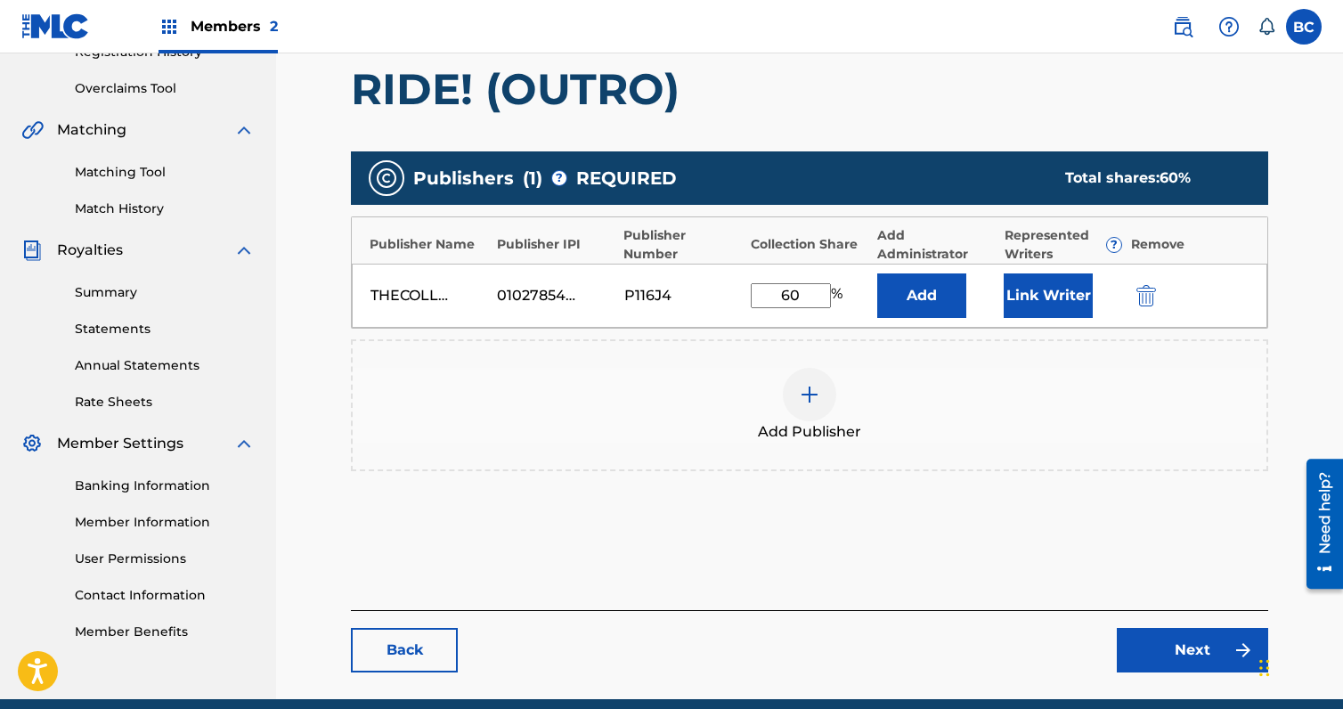
drag, startPoint x: 811, startPoint y: 295, endPoint x: 572, endPoint y: 297, distance: 239.6
click at [695, 306] on div "THECOLLINSPROJECT 01027854359 P116J4 60 % Add Link Writer" at bounding box center [810, 296] width 916 height 64
type input "100"
click at [633, 293] on div "P116J4" at bounding box center [664, 295] width 80 height 21
click at [433, 657] on link "Back" at bounding box center [404, 650] width 107 height 45
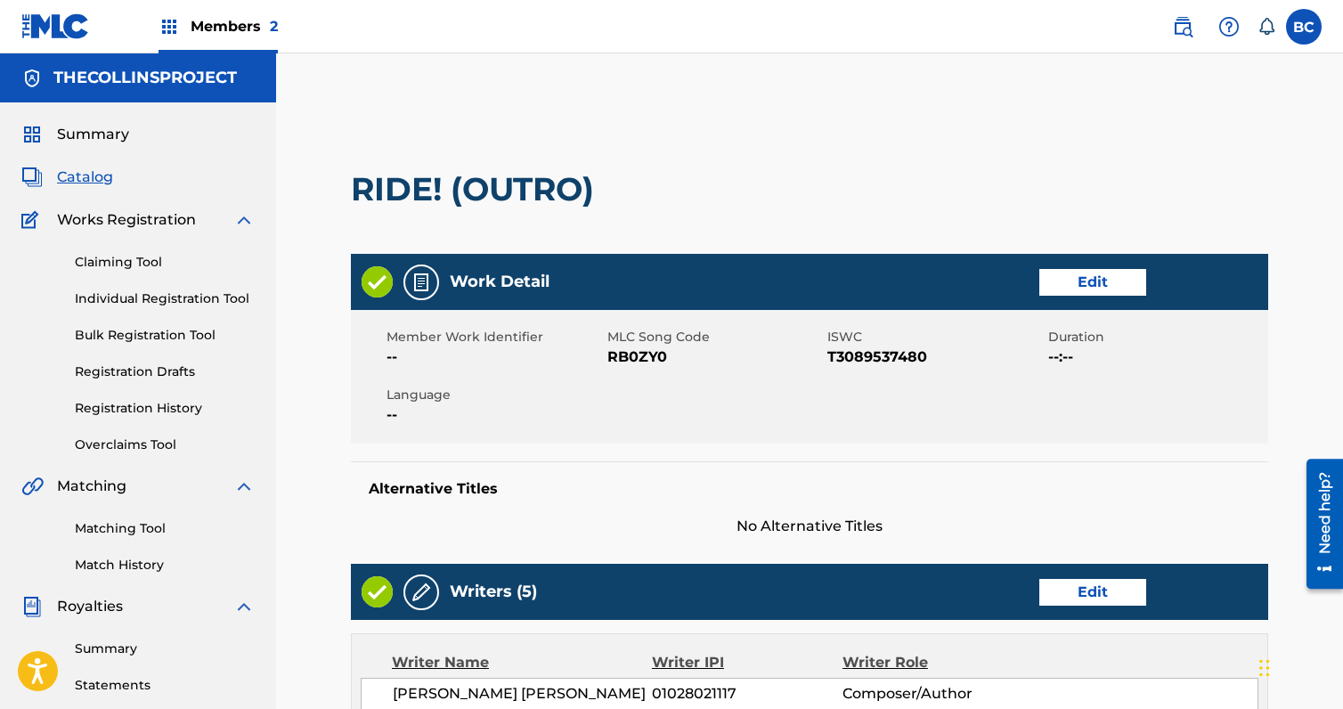
click at [91, 179] on span "Catalog" at bounding box center [85, 177] width 56 height 21
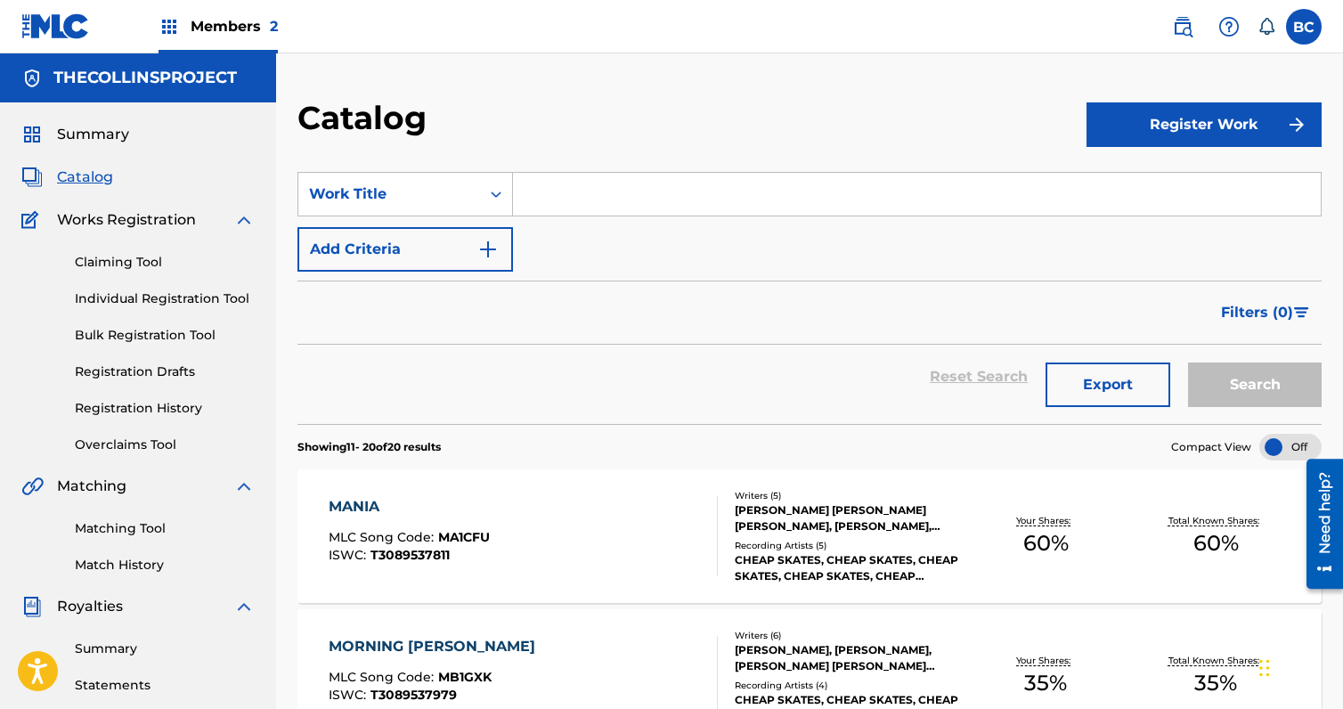
click at [102, 130] on span "Summary" at bounding box center [93, 134] width 72 height 21
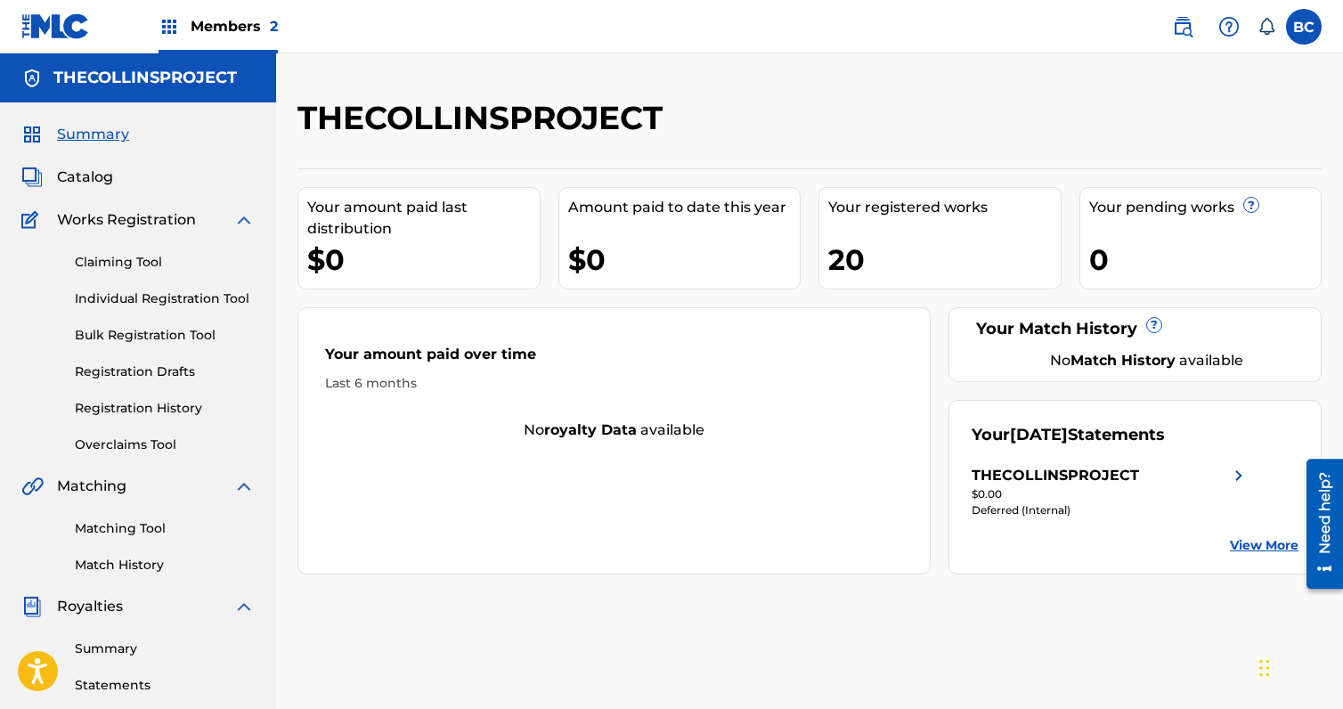
click at [116, 255] on link "Claiming Tool" at bounding box center [165, 262] width 180 height 19
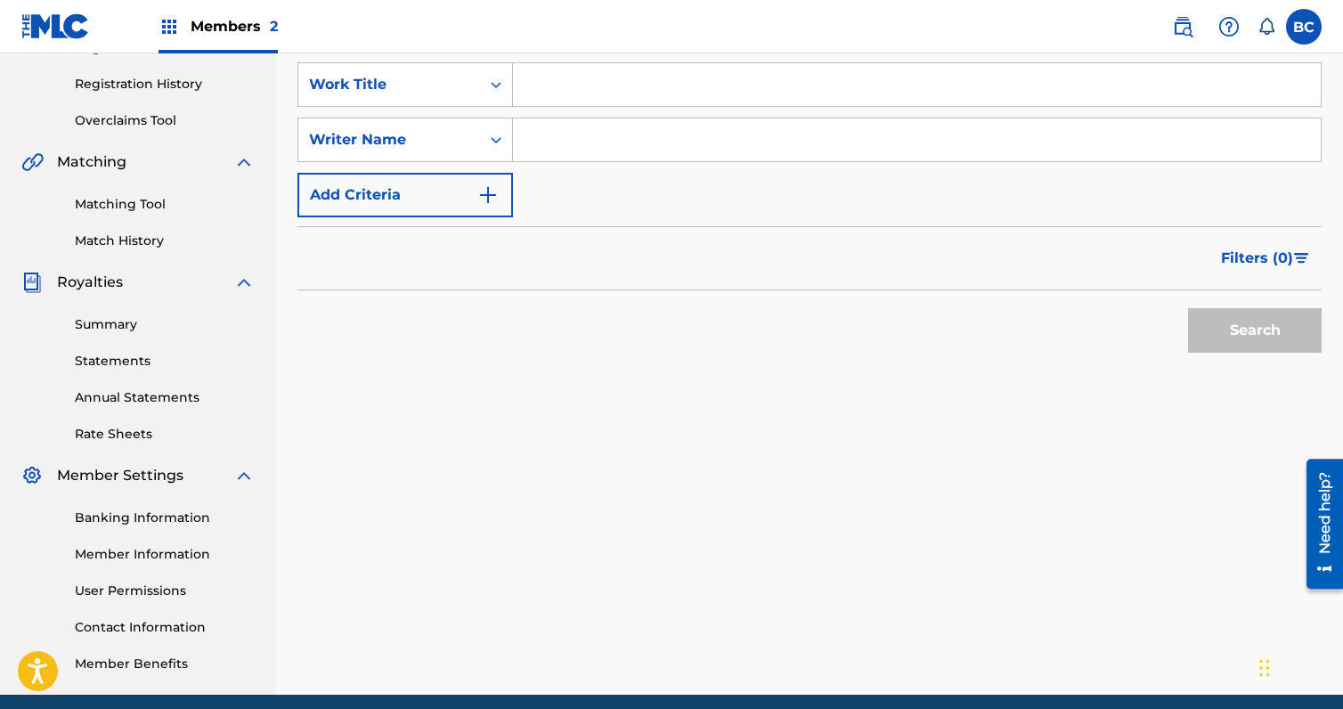
scroll to position [356, 0]
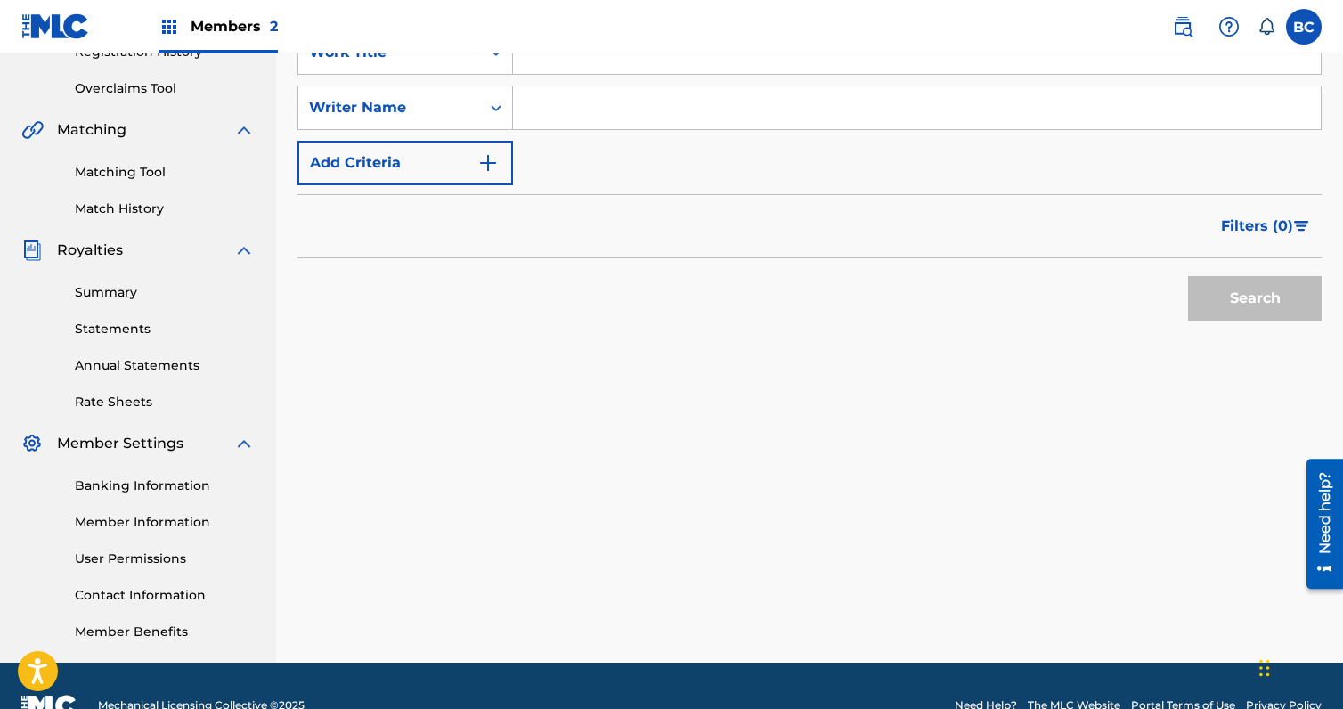
click at [108, 292] on link "Summary" at bounding box center [165, 292] width 180 height 19
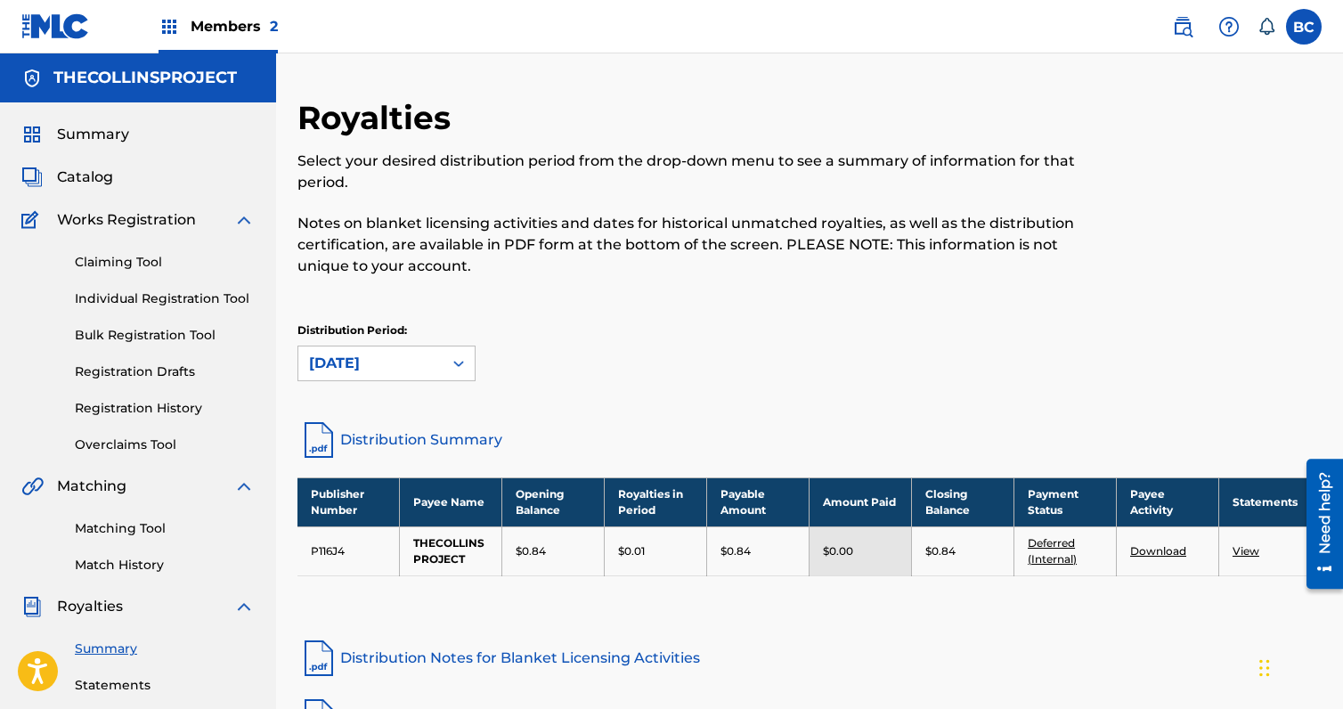
click at [109, 180] on span "Catalog" at bounding box center [85, 177] width 56 height 21
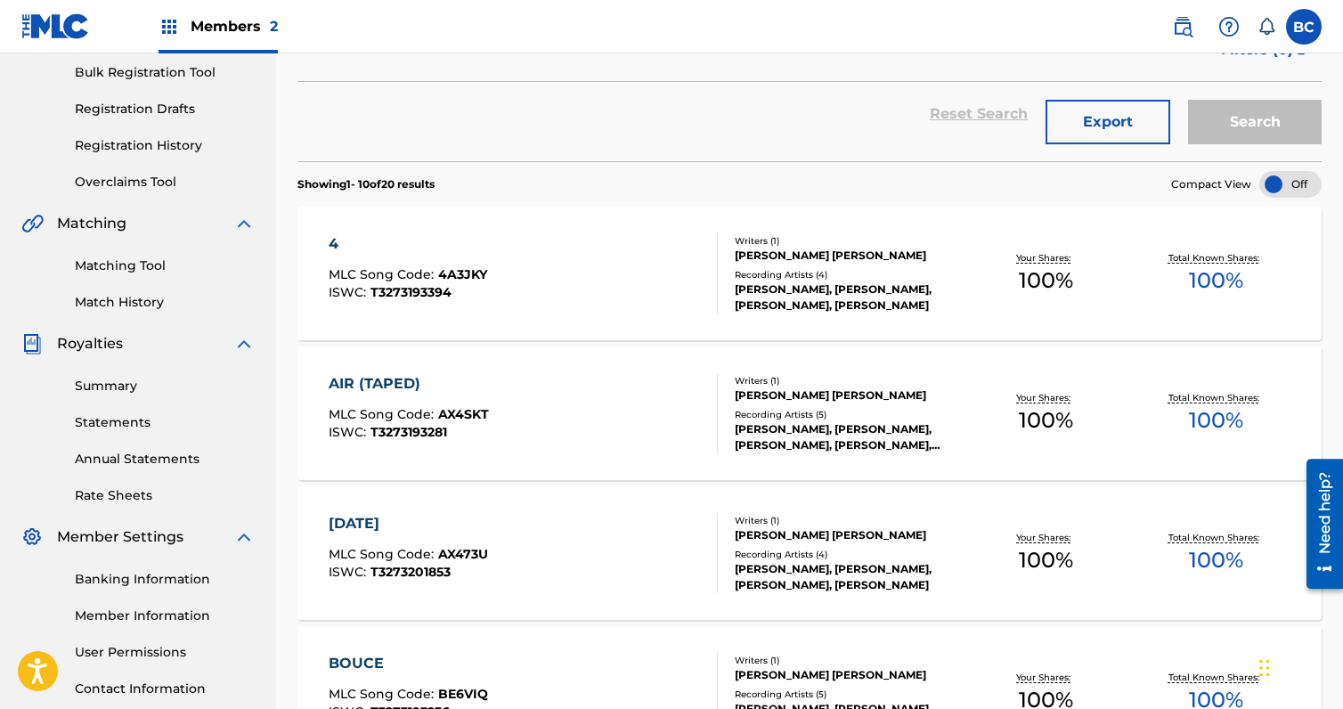
scroll to position [261, 0]
